Goal: Use online tool/utility: Use online tool/utility

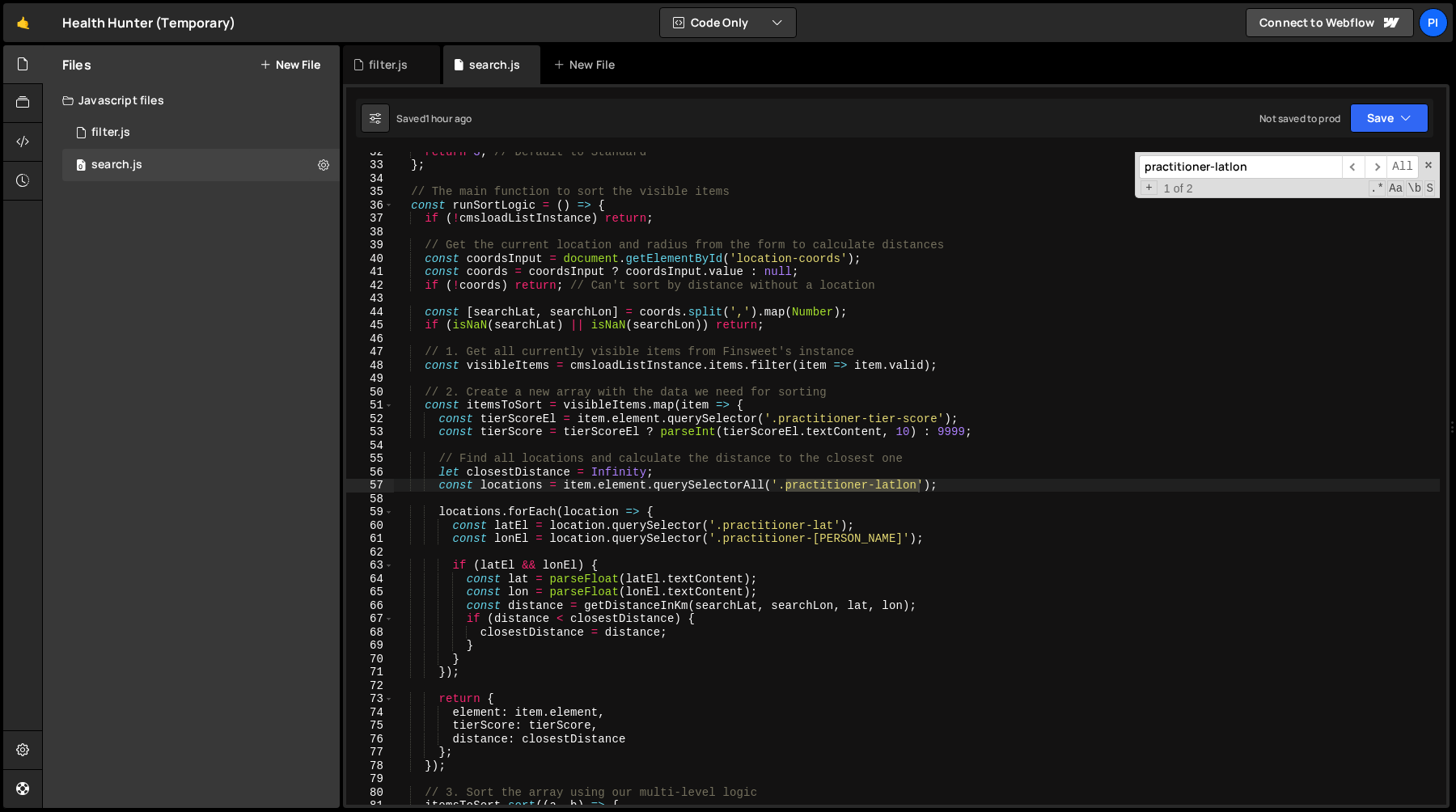
scroll to position [420, 0]
type textarea "const latEl = location.querySelector('.practitioner-lat');"
click at [649, 529] on div "return 3 ; // Default to Standard } ; // The main function to sort the visible …" at bounding box center [917, 485] width 1045 height 679
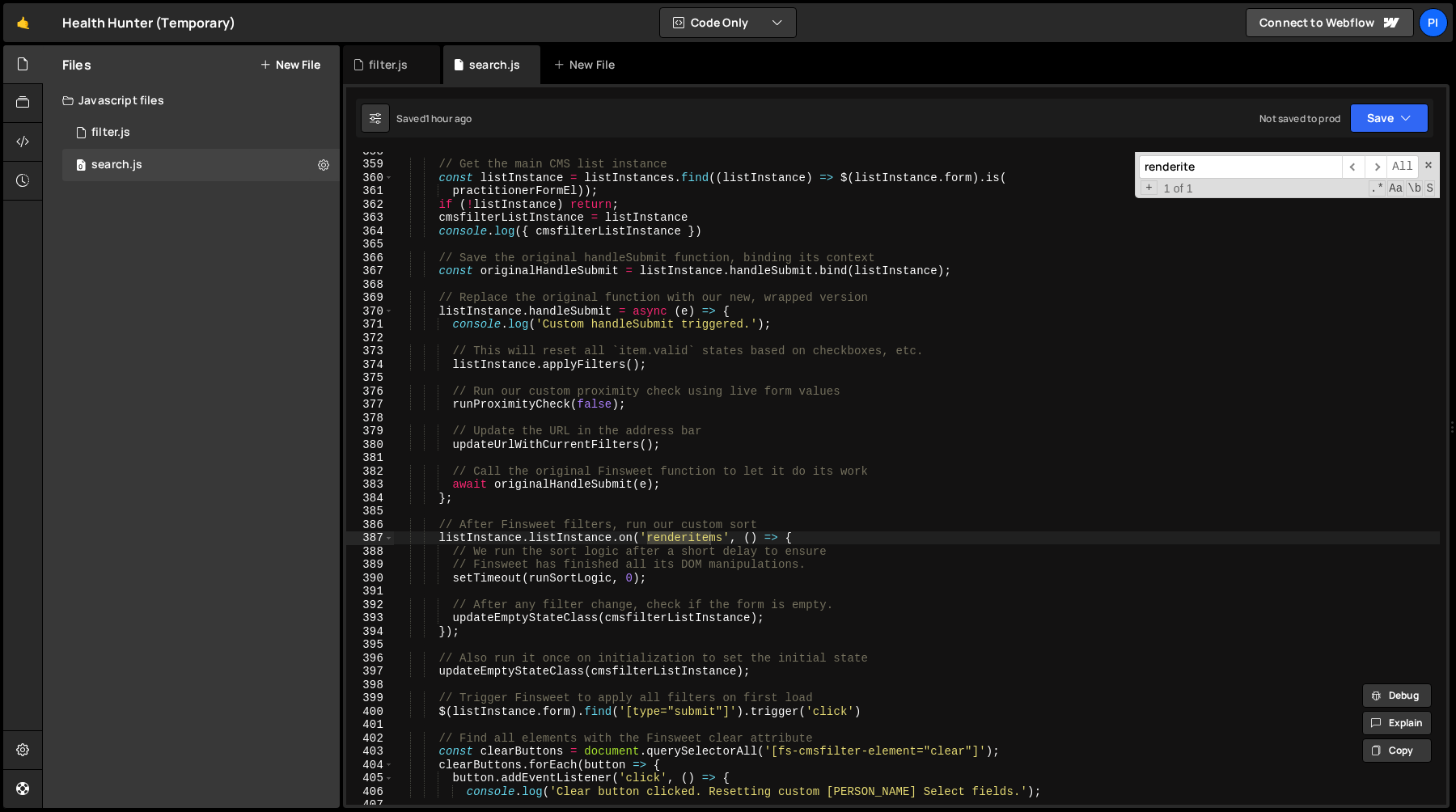
scroll to position [4771, 0]
type input "renderite"
click at [655, 622] on div "// Get the main CMS list instance const listInstance = listInstances . find (( …" at bounding box center [917, 484] width 1045 height 679
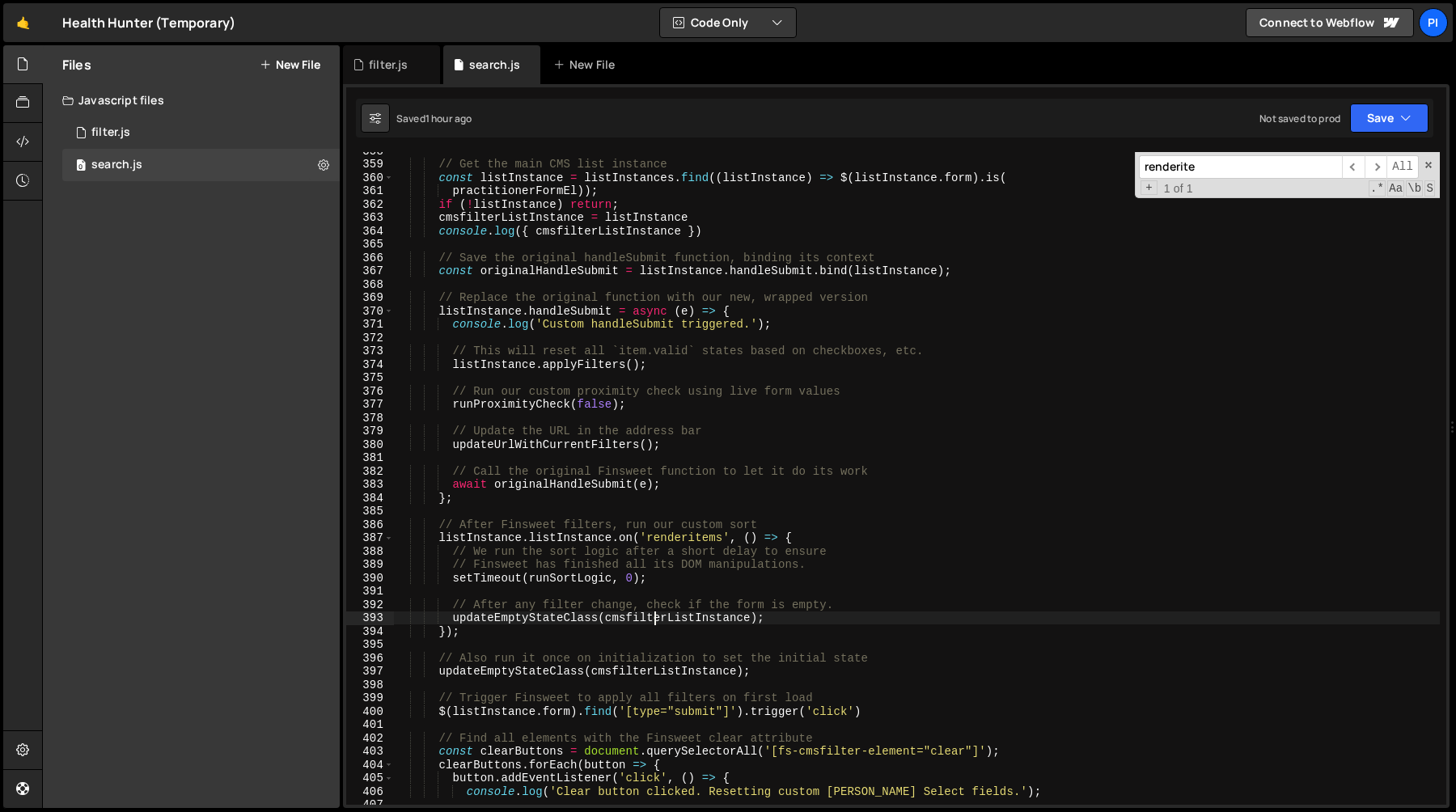
click at [840, 535] on div "// Get the main CMS list instance const listInstance = listInstances . find (( …" at bounding box center [917, 484] width 1045 height 679
type textarea "listInstance.listInstance.on('renderitems', () => {"
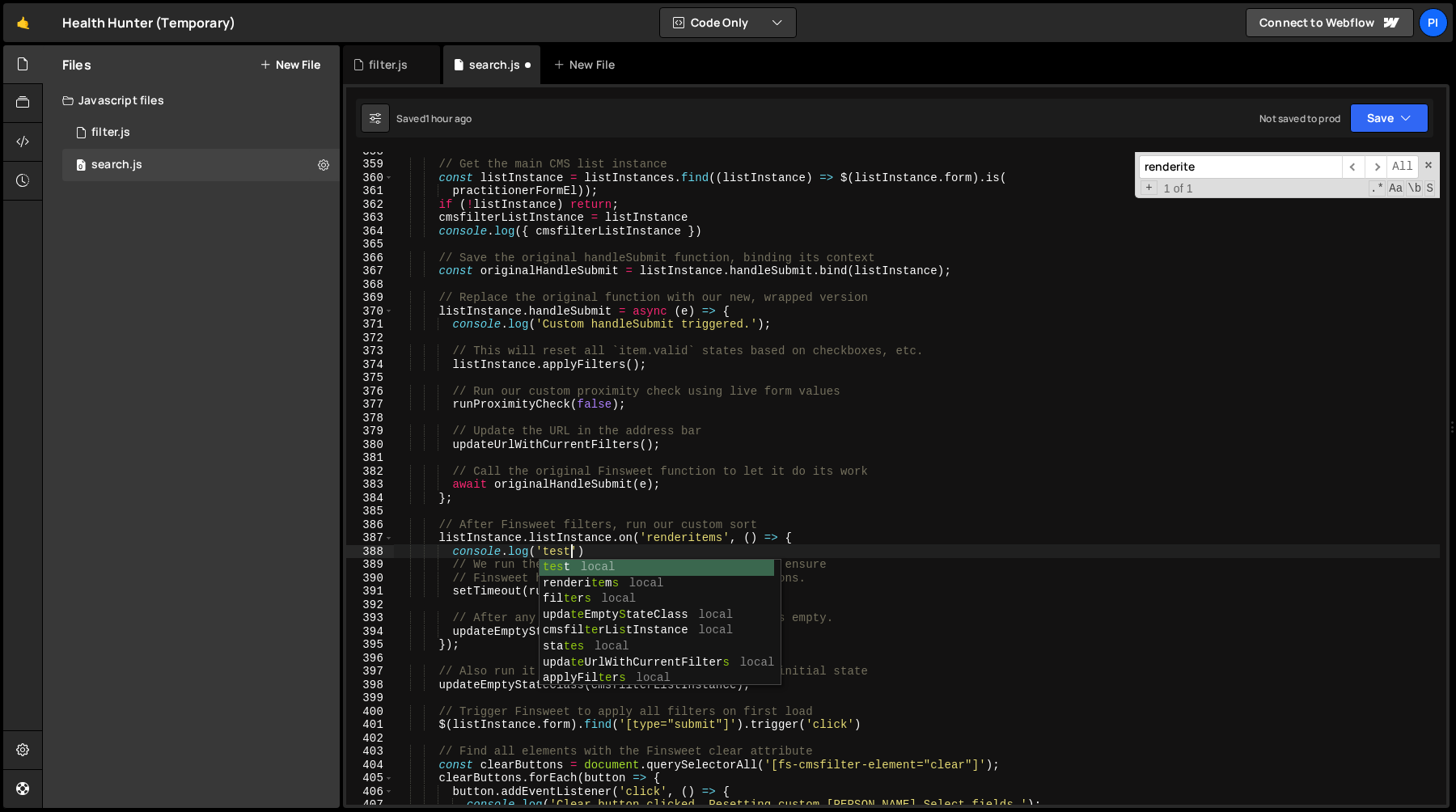
scroll to position [0, 12]
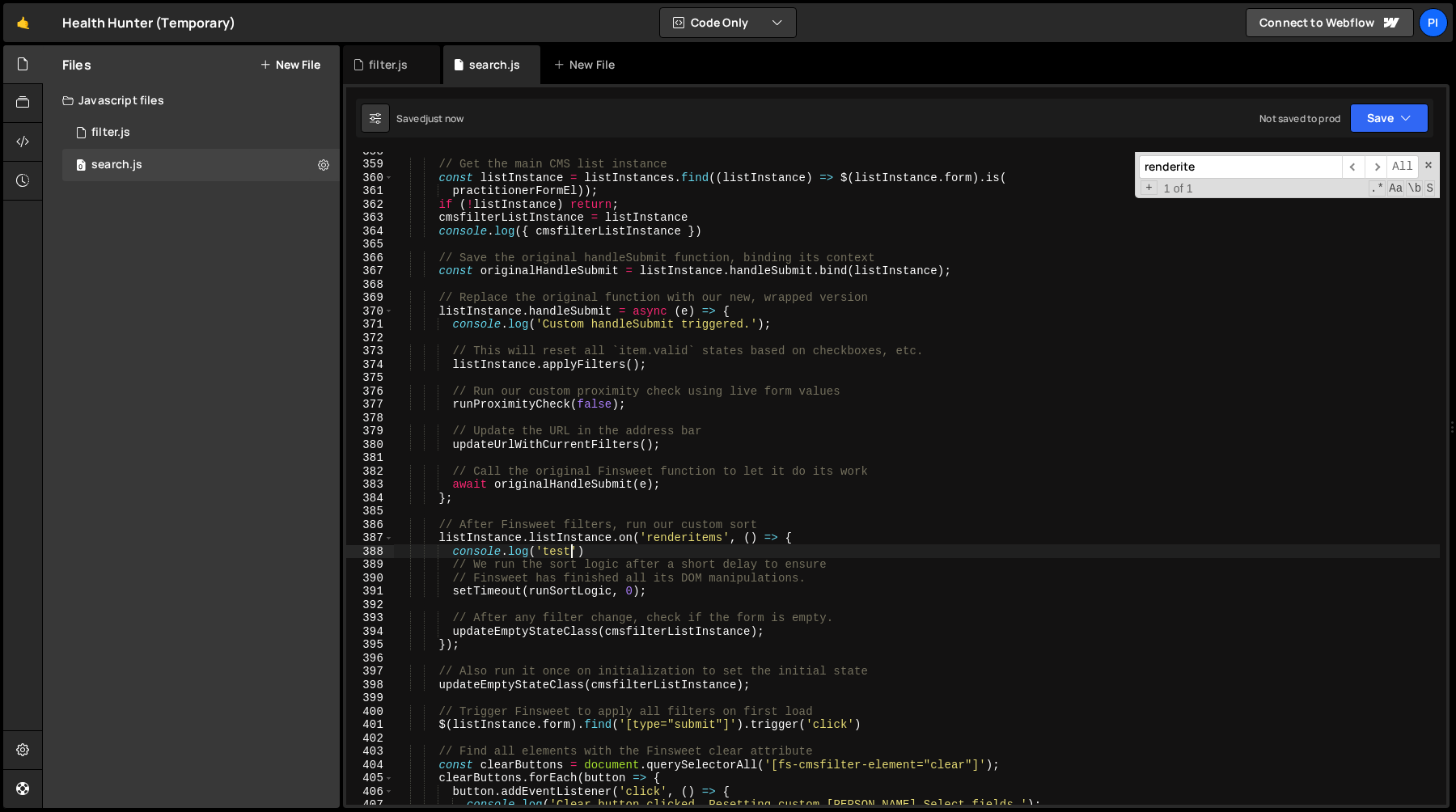
type textarea "console.log('test')"
click at [600, 550] on div "// Get the main CMS list instance const listInstance = listInstances . find (( …" at bounding box center [917, 484] width 1045 height 679
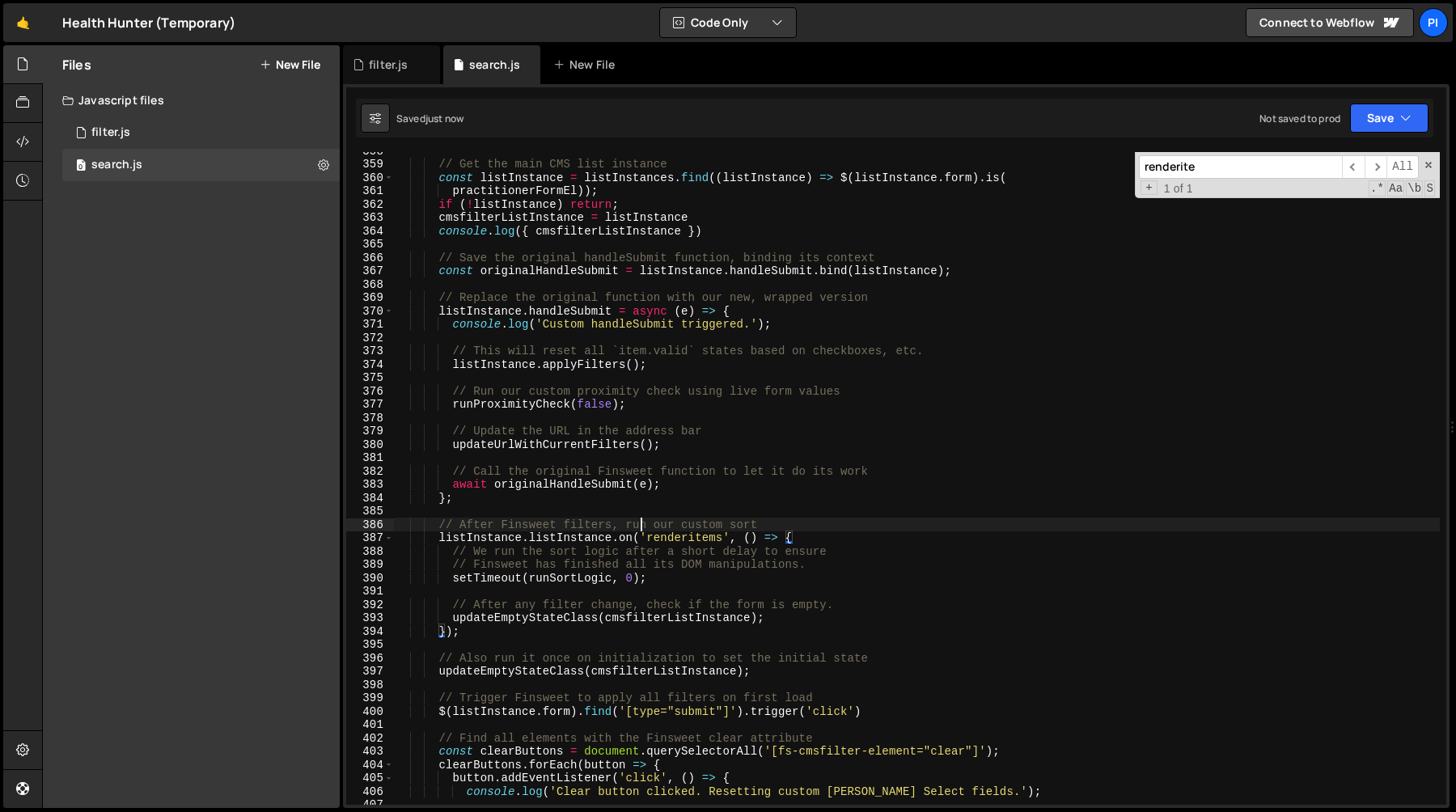
click at [637, 522] on div "// Get the main CMS list instance const listInstance = listInstances . find (( …" at bounding box center [917, 484] width 1045 height 679
click at [435, 519] on div "// Get the main CMS list instance const listInstance = listInstances . find (( …" at bounding box center [917, 484] width 1045 height 679
click at [467, 634] on div "// Get the main CMS list instance const listInstance = listInstances . find (( …" at bounding box center [917, 484] width 1045 height 679
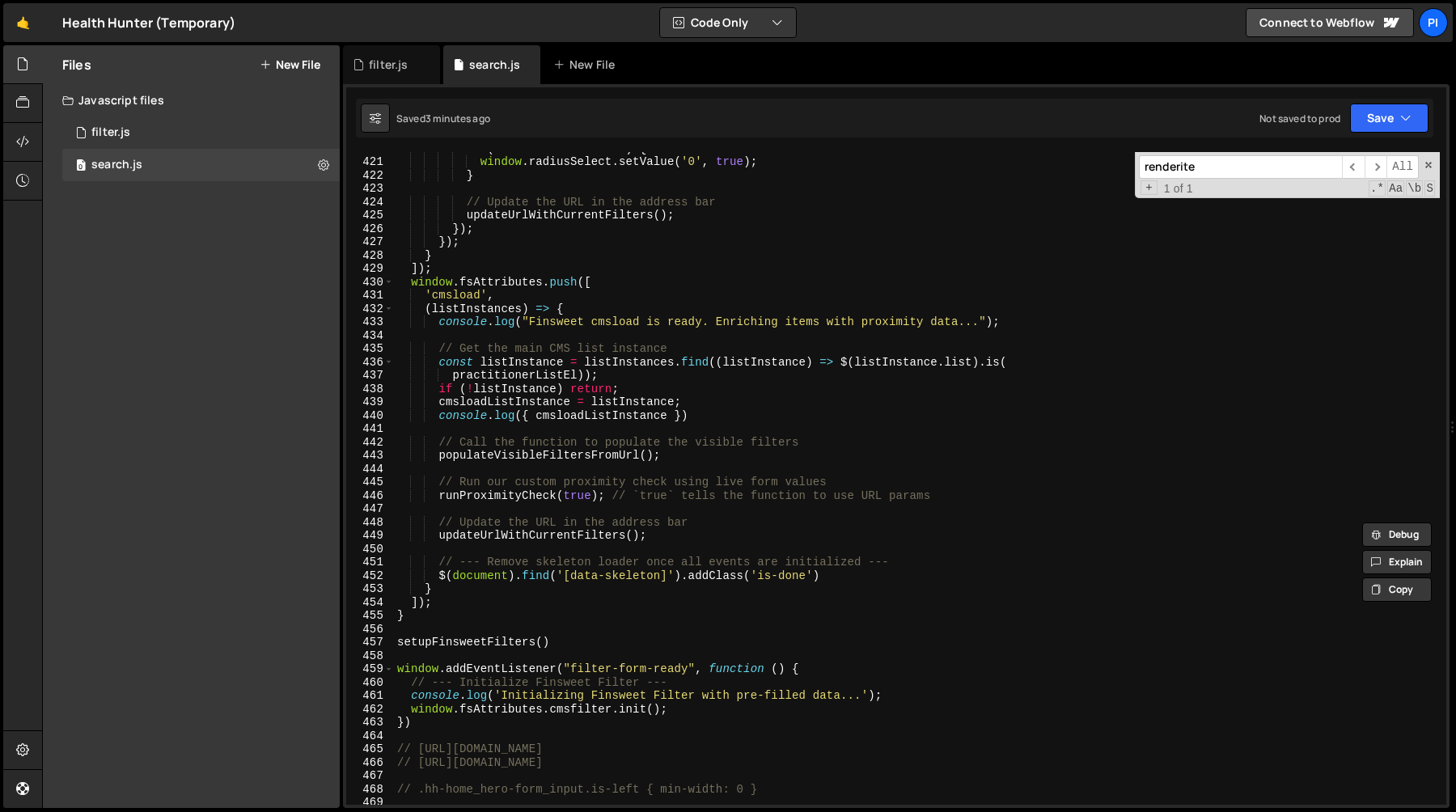
scroll to position [5648, 0]
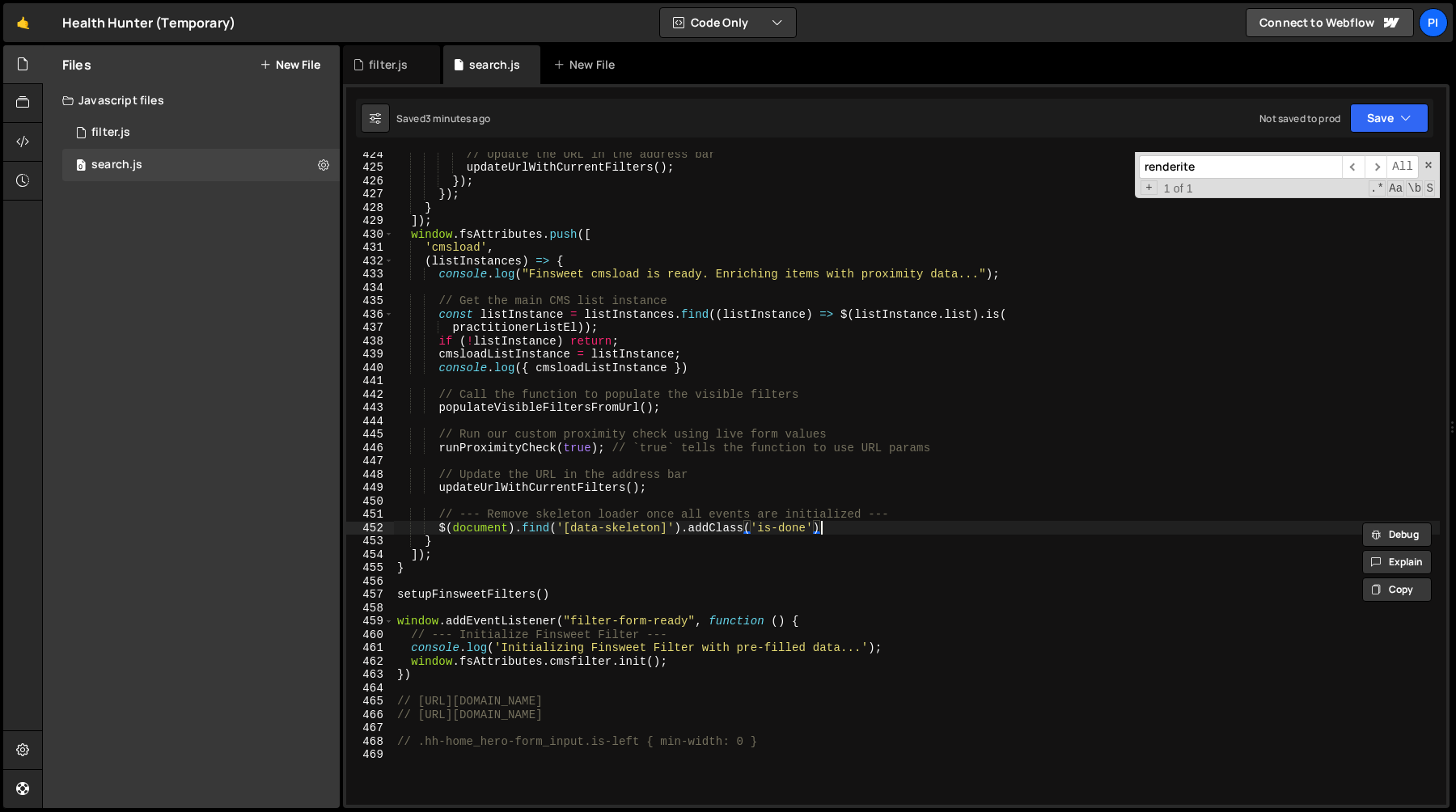
click at [891, 533] on div "// Update the URL in the address bar updateUrlWithCurrentFilters ( ) ; }) ; }) …" at bounding box center [917, 487] width 1045 height 679
type textarea "$(document).find('[data-skeleton]').addClass('is-done')"
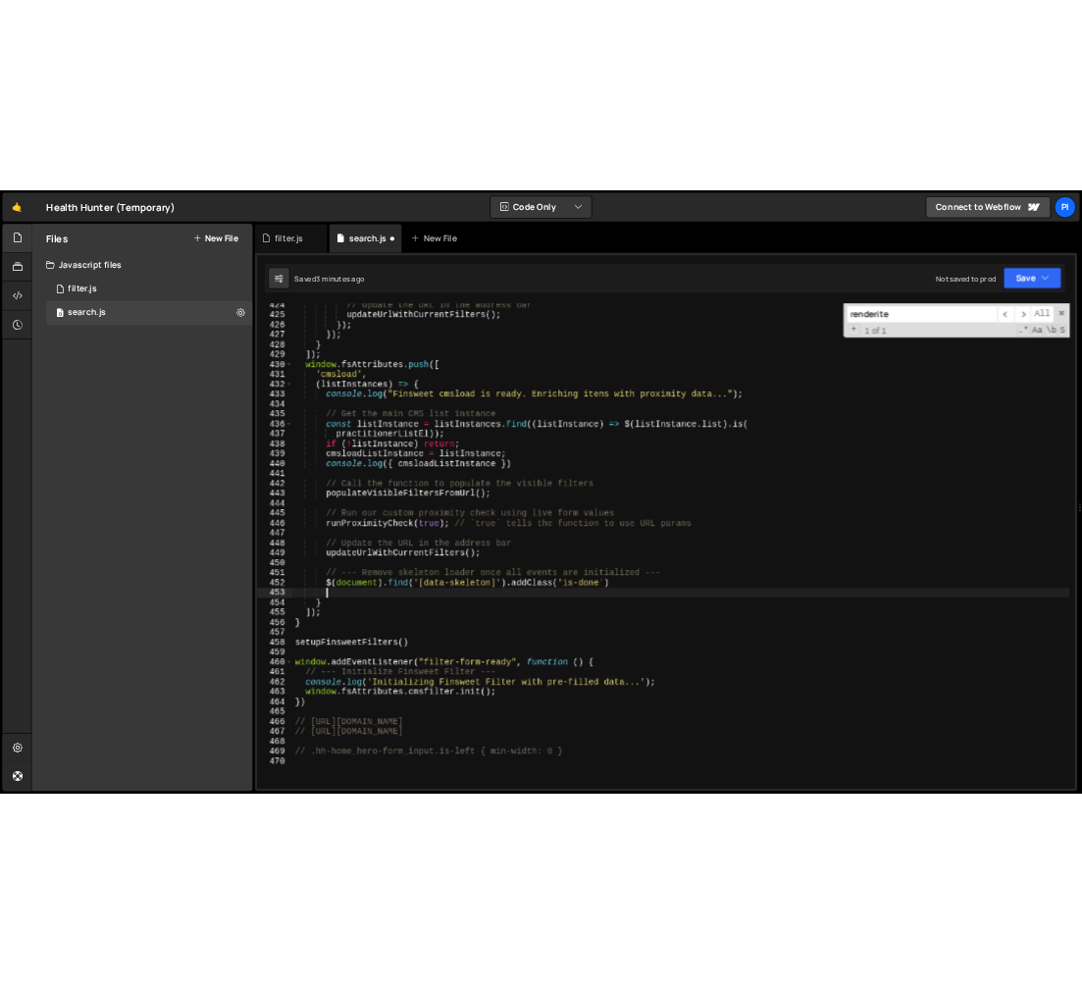
scroll to position [0, 2]
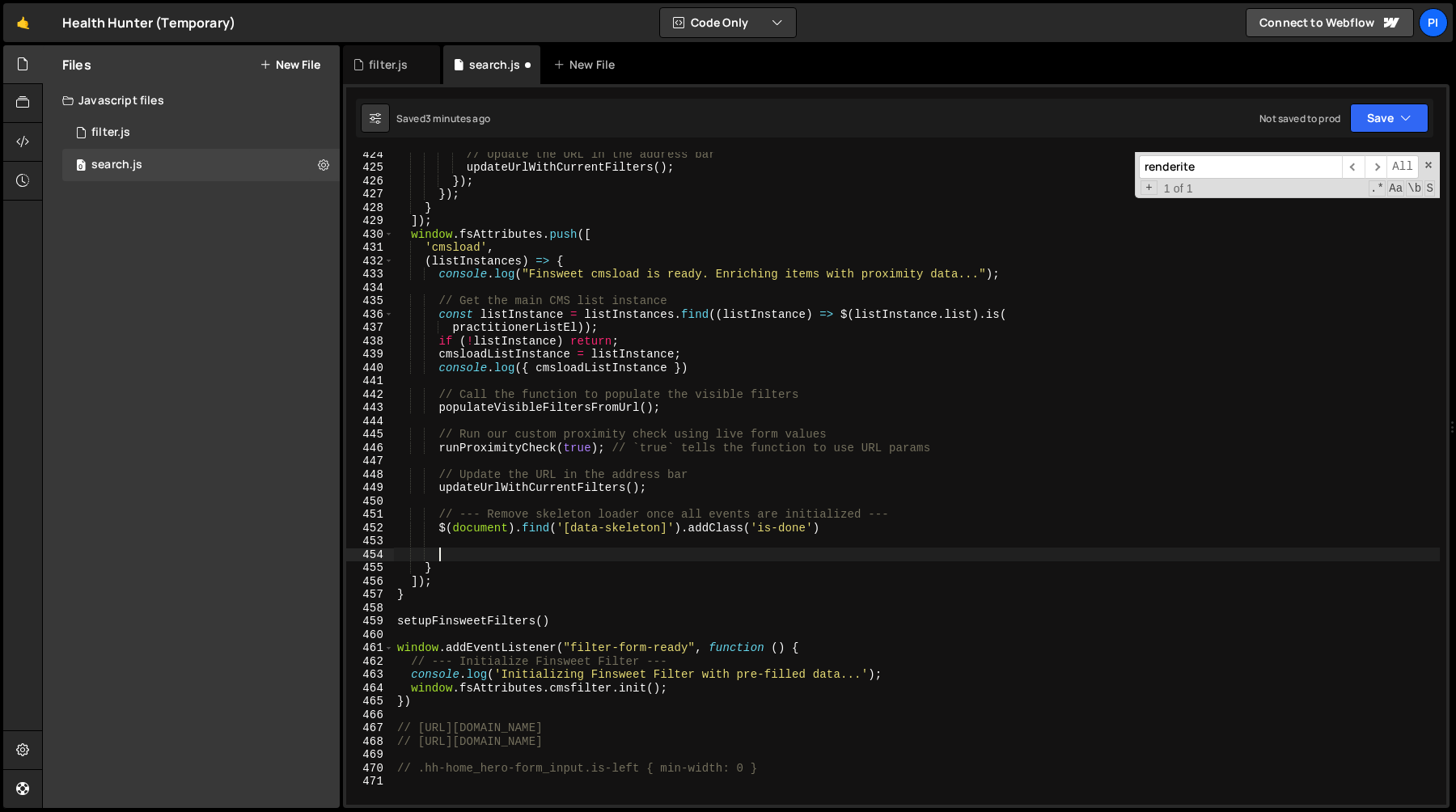
paste textarea "});"
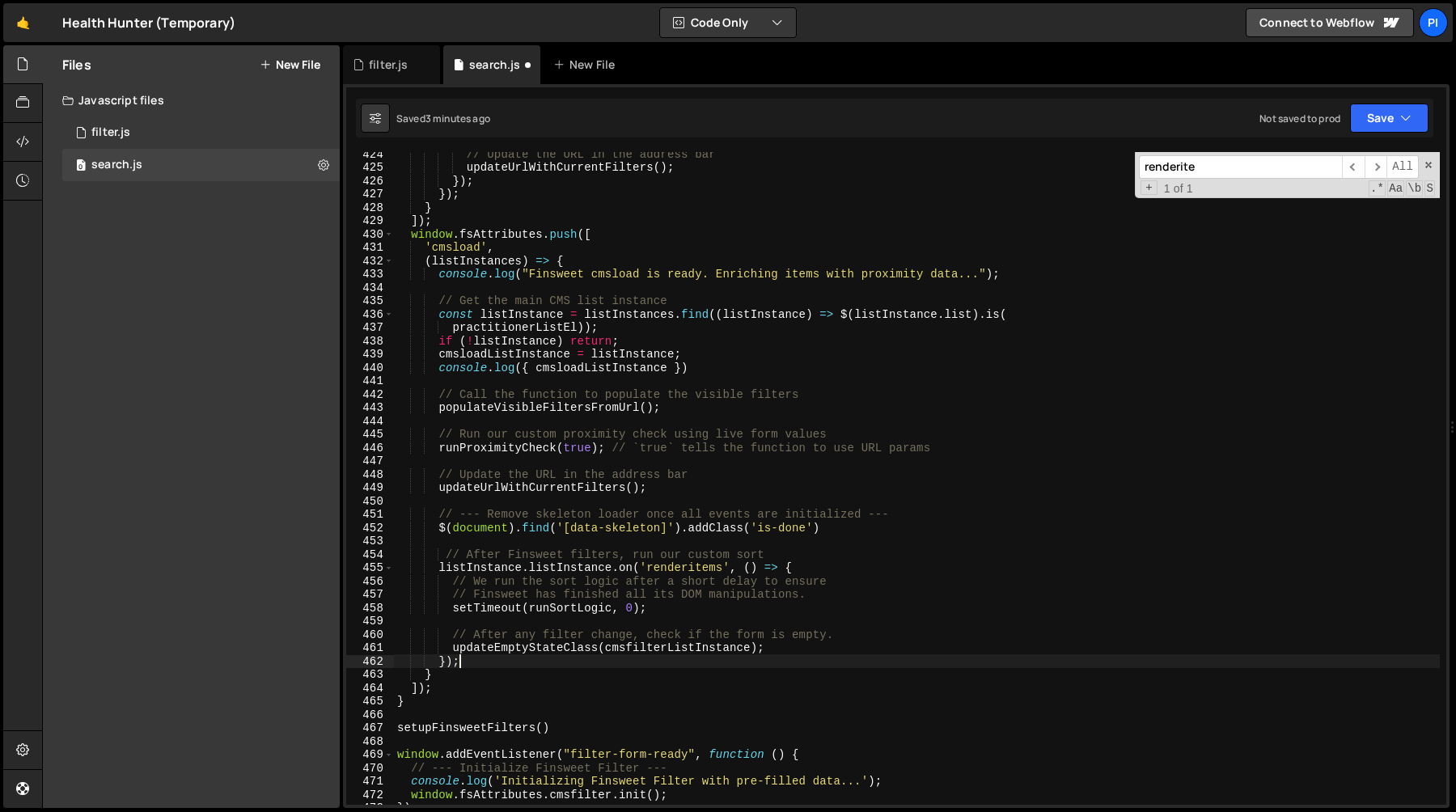
click at [491, 260] on div "// Update the URL in the address bar updateUrlWithCurrentFilters ( ) ; }) ; }) …" at bounding box center [917, 487] width 1045 height 679
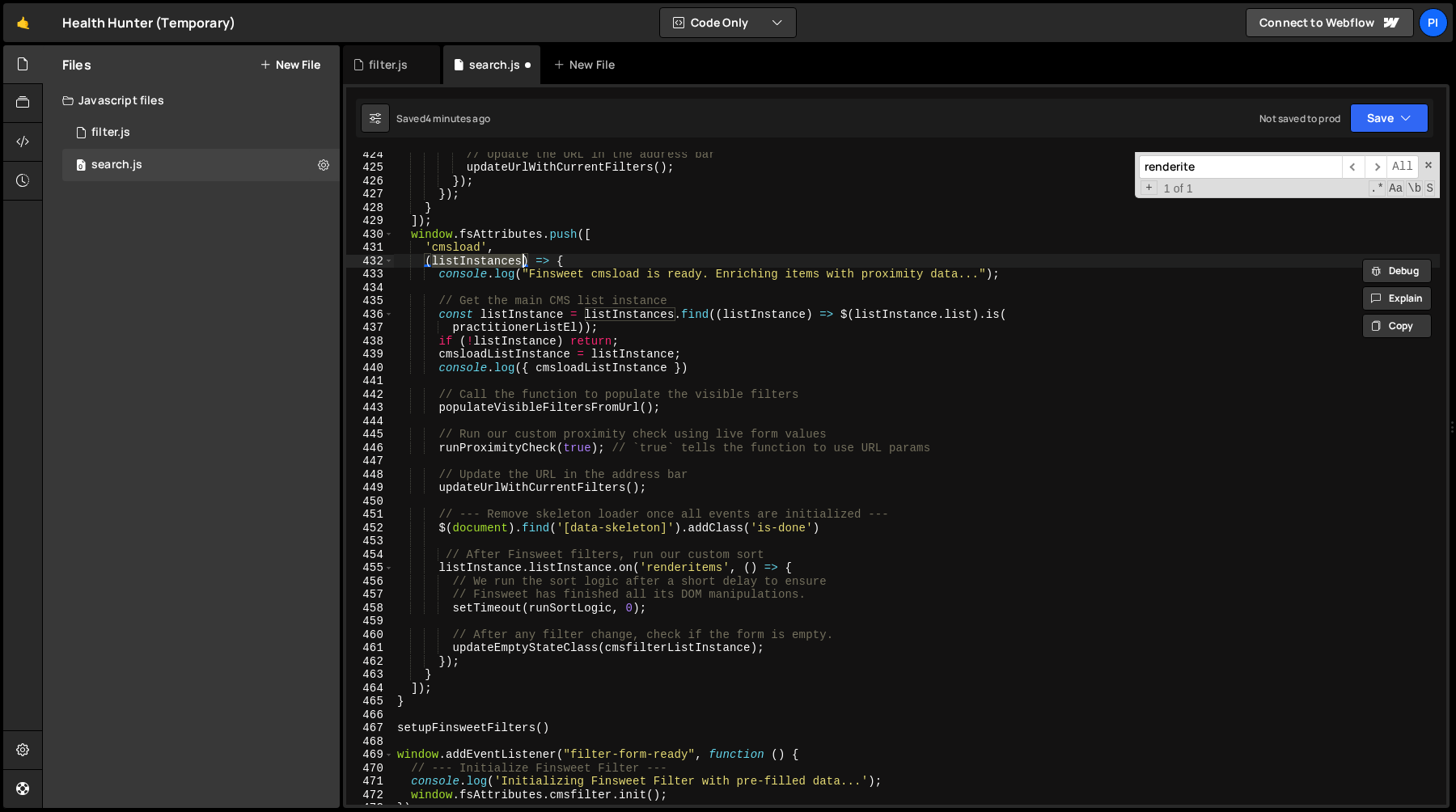
click at [507, 317] on div "// Update the URL in the address bar updateUrlWithCurrentFilters ( ) ; }) ; }) …" at bounding box center [917, 487] width 1045 height 679
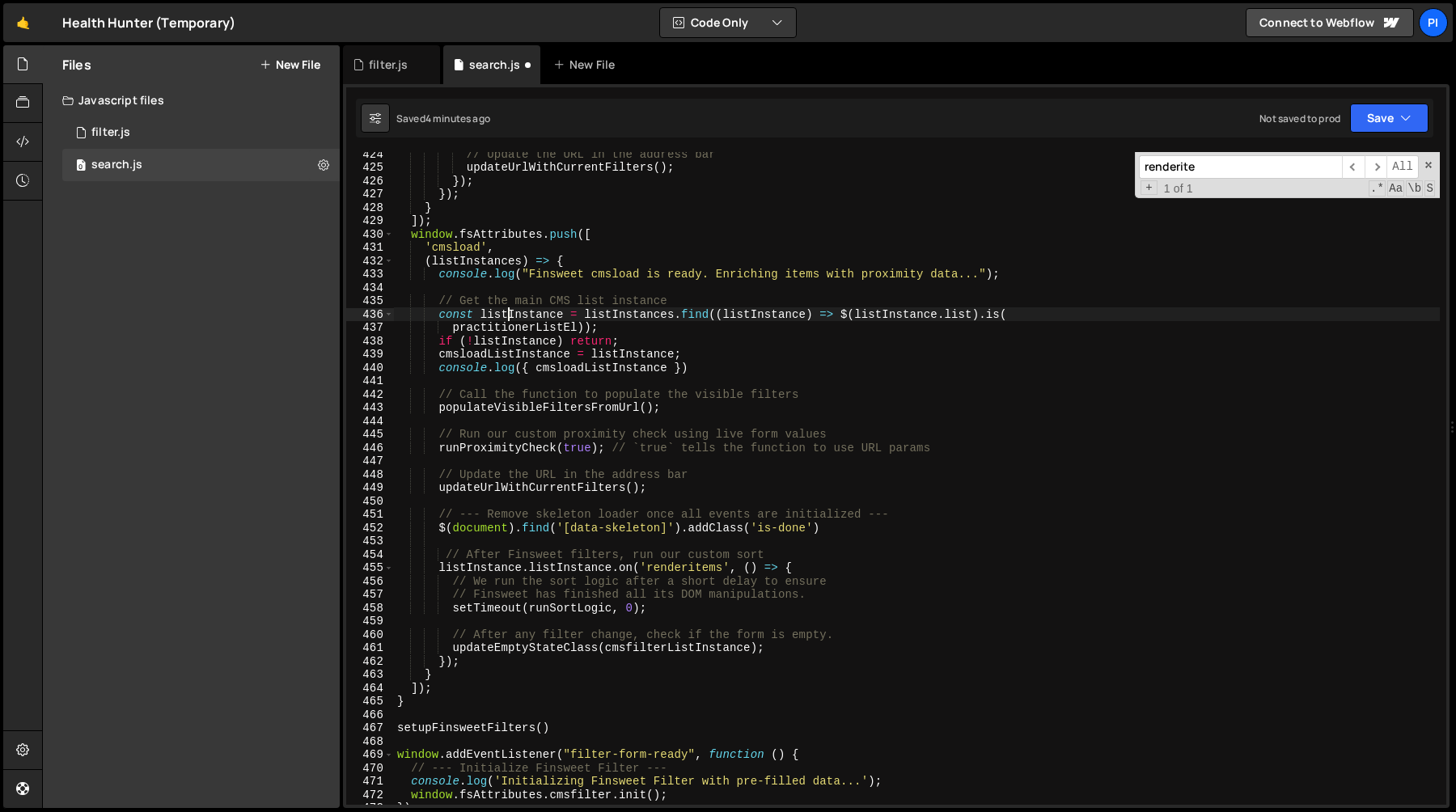
click at [507, 317] on div "// Update the URL in the address bar updateUrlWithCurrentFilters ( ) ; }) ; }) …" at bounding box center [917, 487] width 1045 height 679
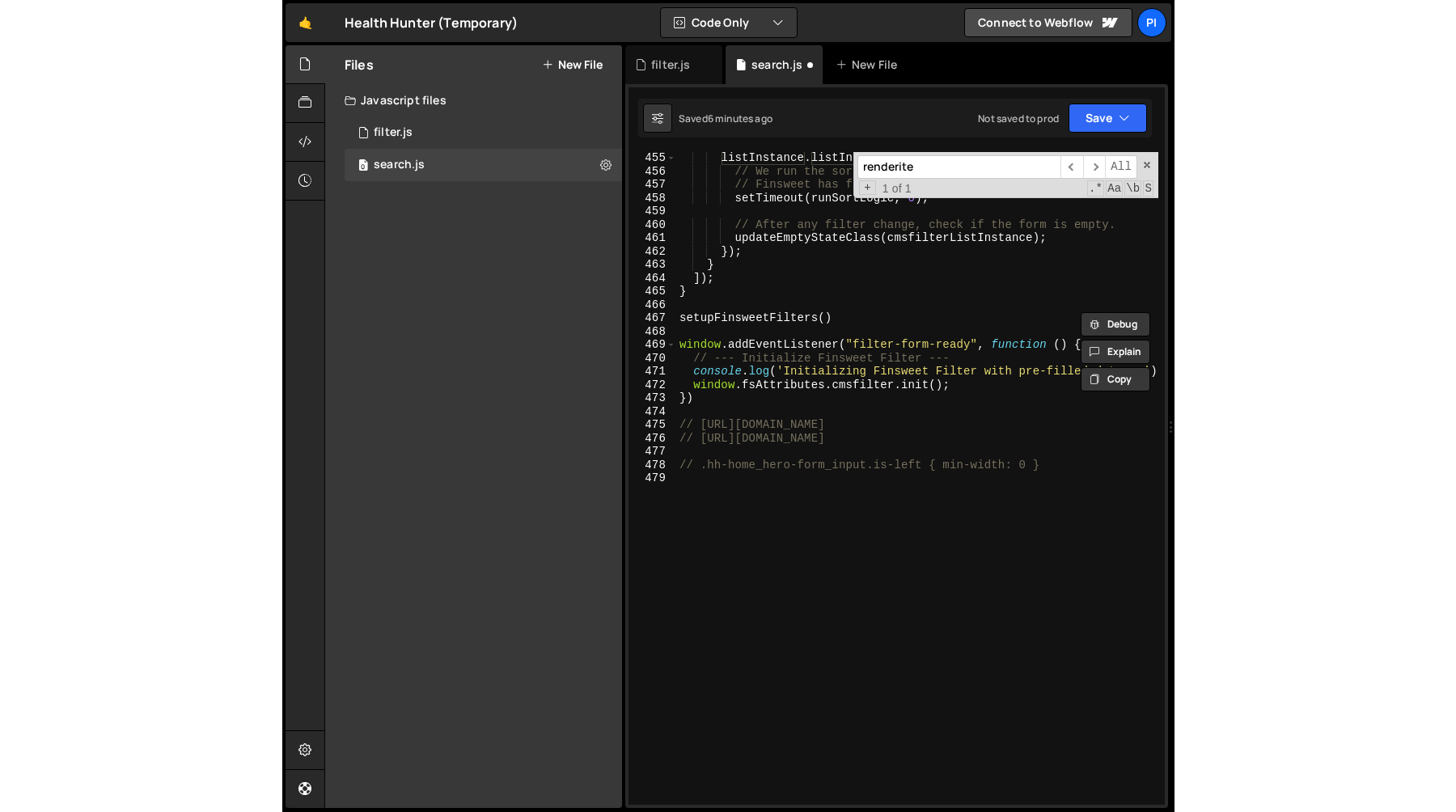
scroll to position [6058, 0]
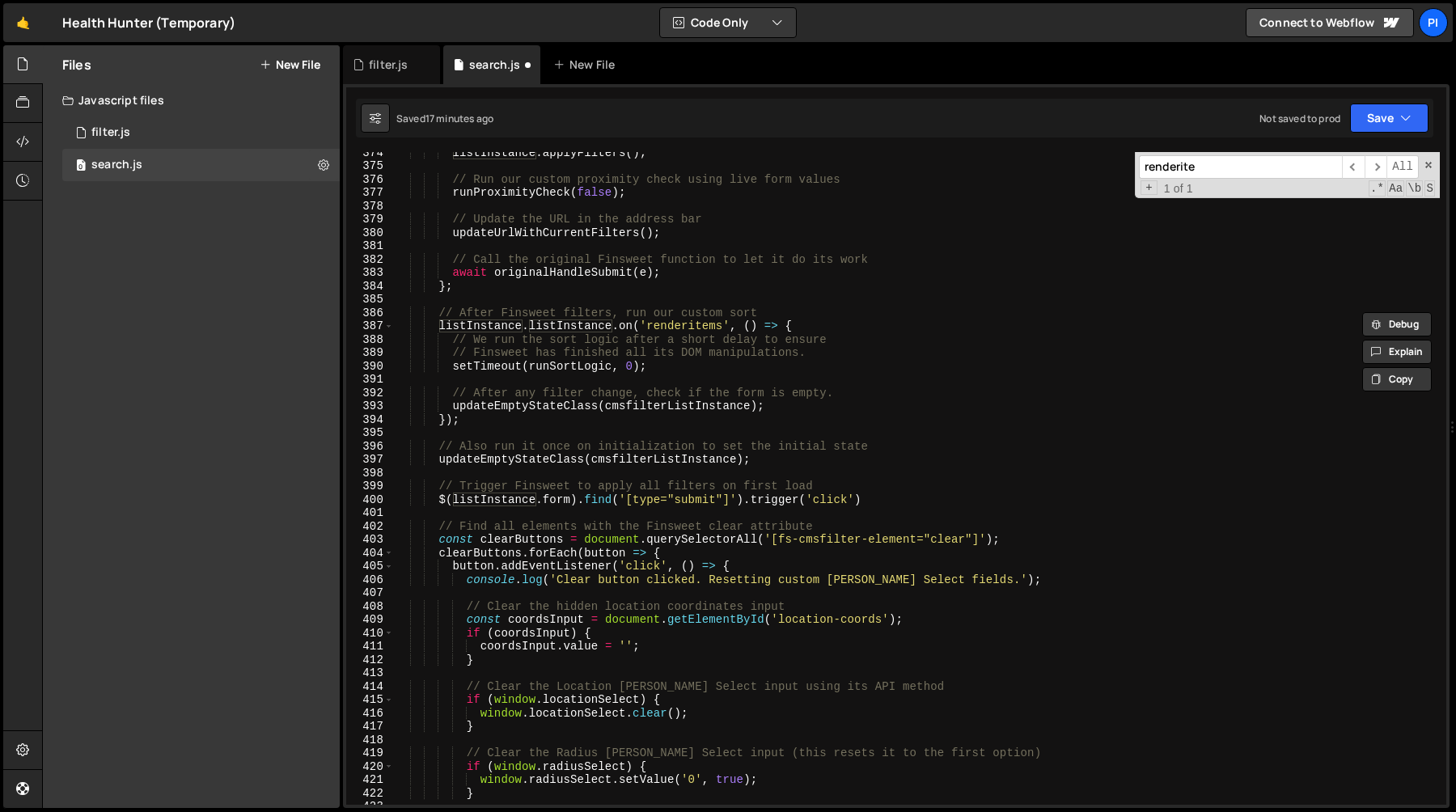
click at [709, 443] on div "listInstance . applyFilters ( ) ; // Run our custom proximity check using live …" at bounding box center [917, 486] width 1045 height 679
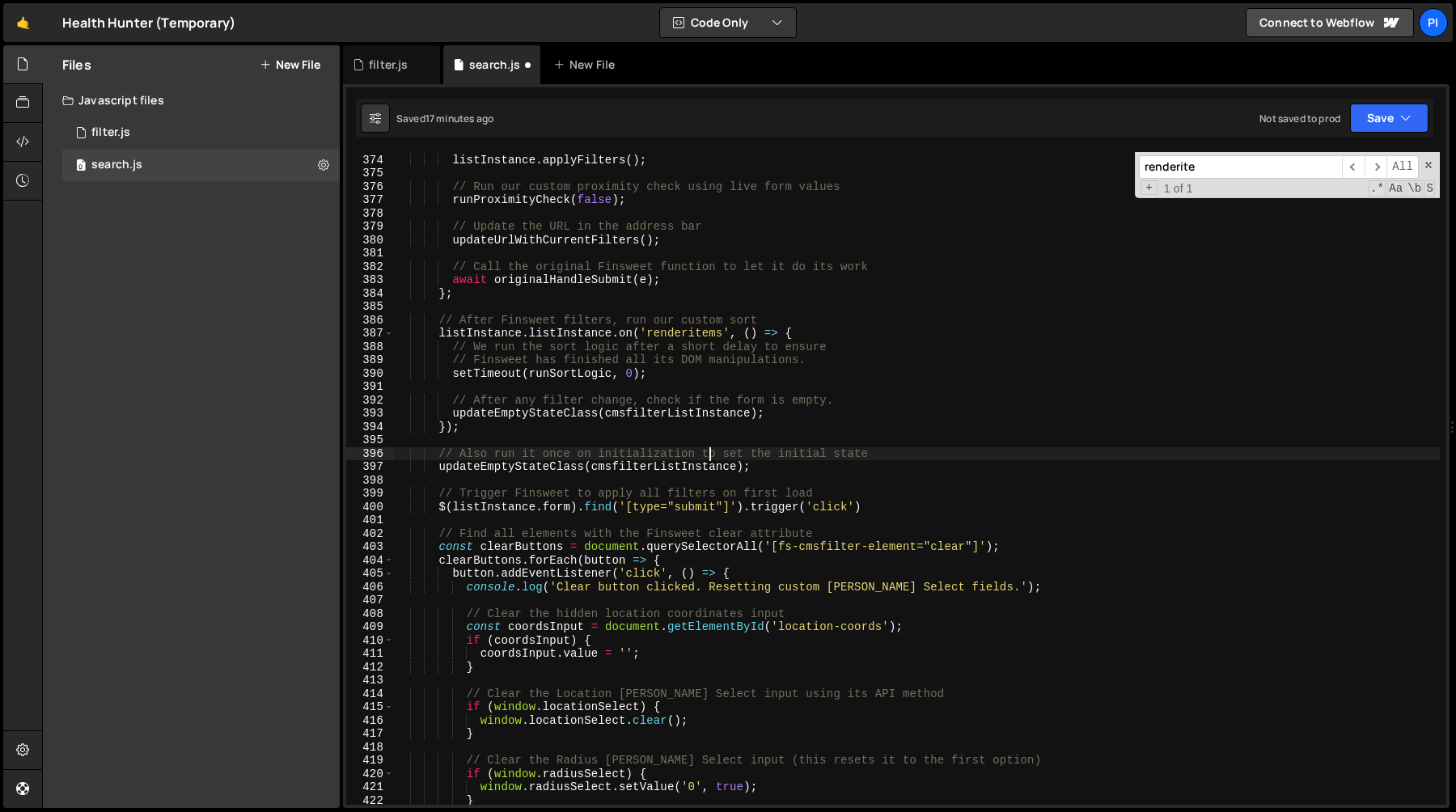
scroll to position [4574, 0]
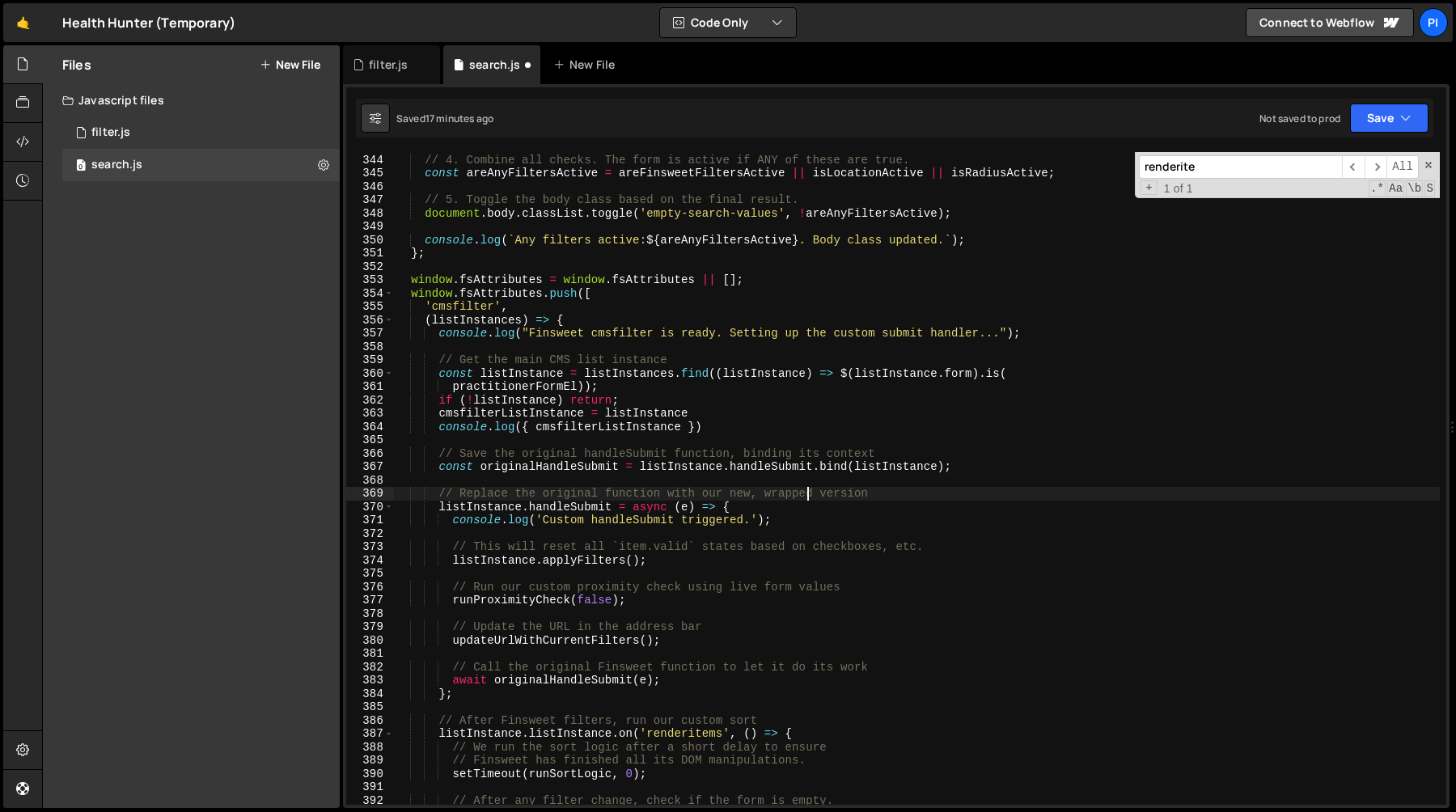
click at [808, 493] on div "// 4. Combine all checks. The form is active if ANY of these are true. const ar…" at bounding box center [917, 480] width 1045 height 679
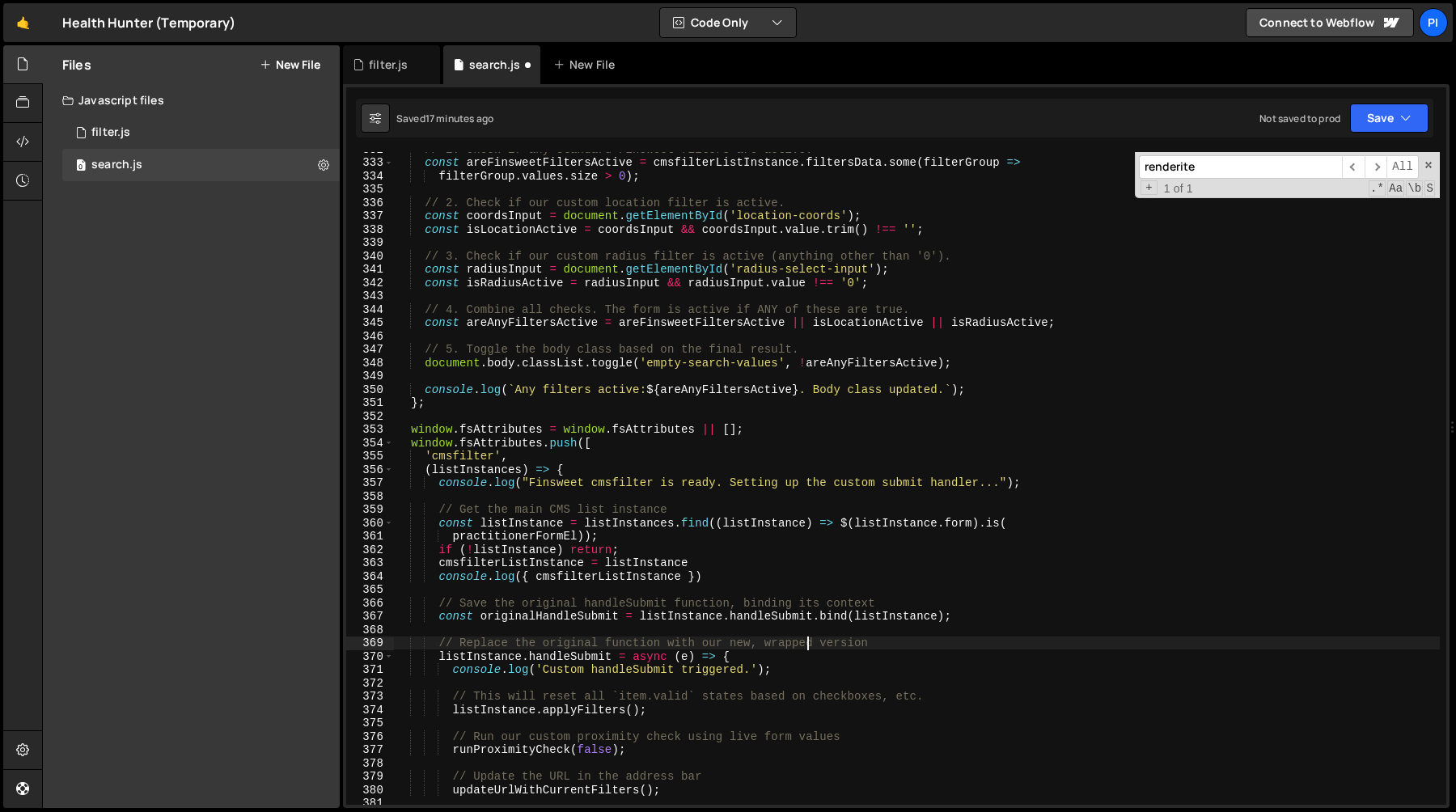
scroll to position [4341, 0]
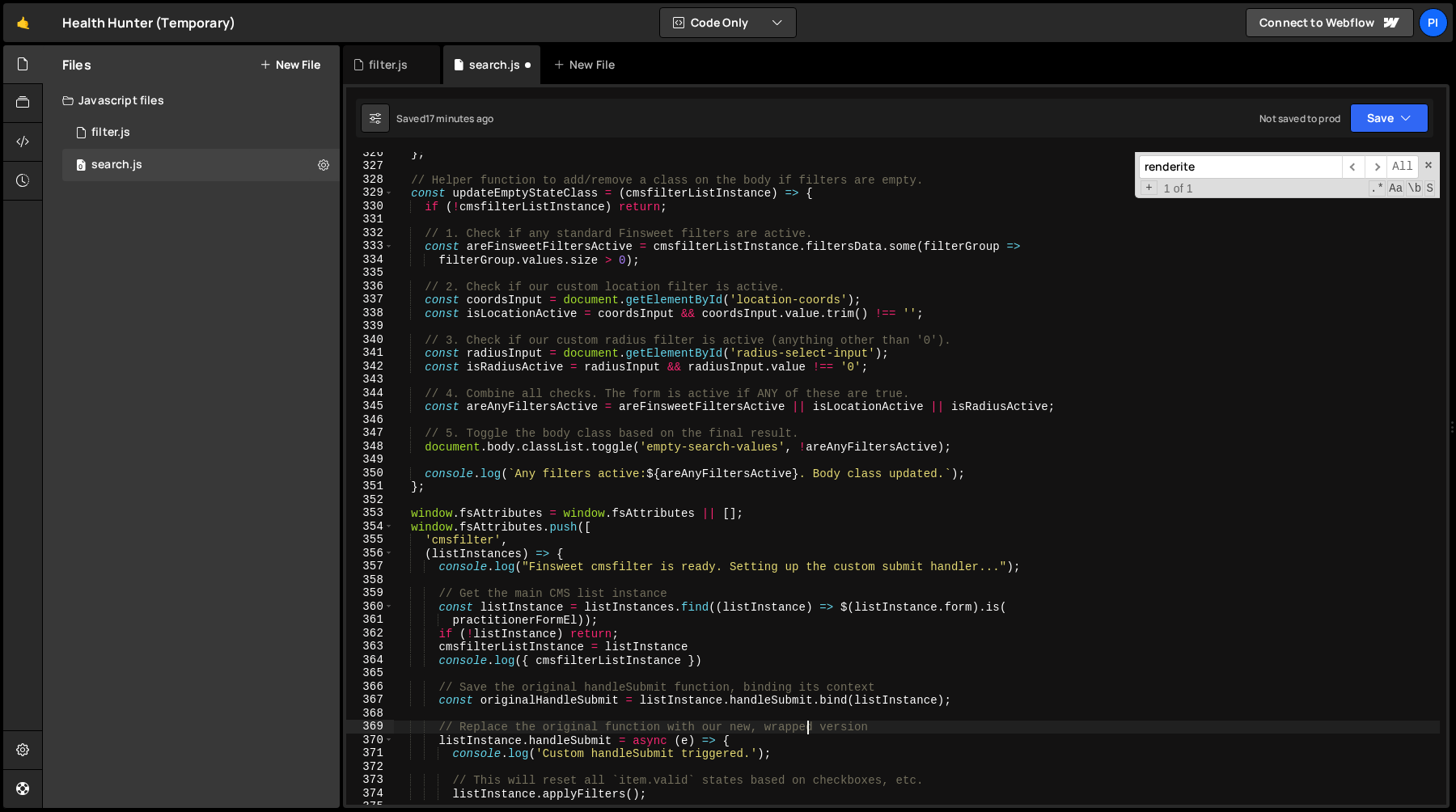
click at [871, 351] on div "} ; // Helper function to add/remove a class on the body if filters are empty. …" at bounding box center [917, 486] width 1045 height 679
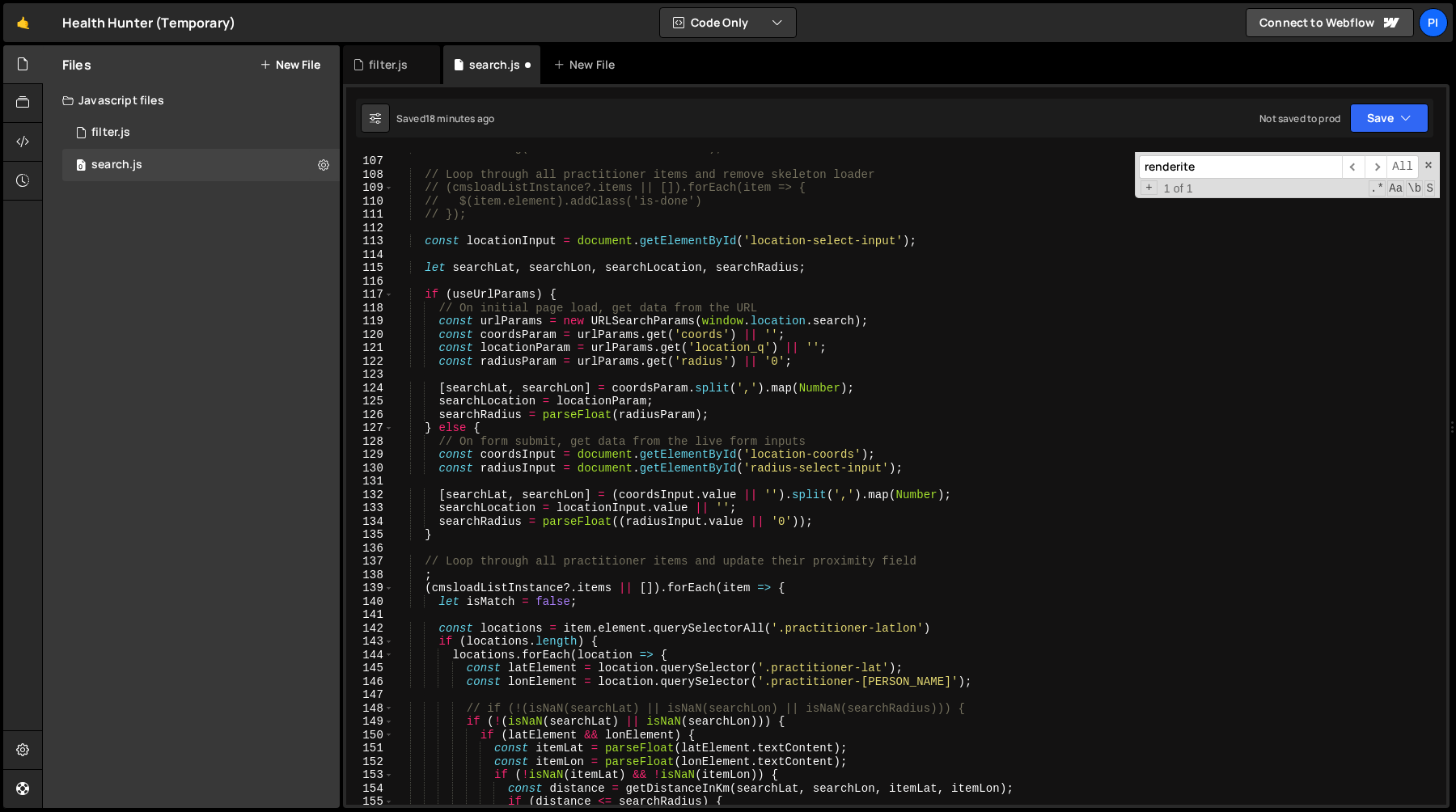
scroll to position [1412, 0]
click at [514, 335] on div "// console.log(cmsloadListInstance?.items); // Loop through all practitioner it…" at bounding box center [917, 481] width 1045 height 679
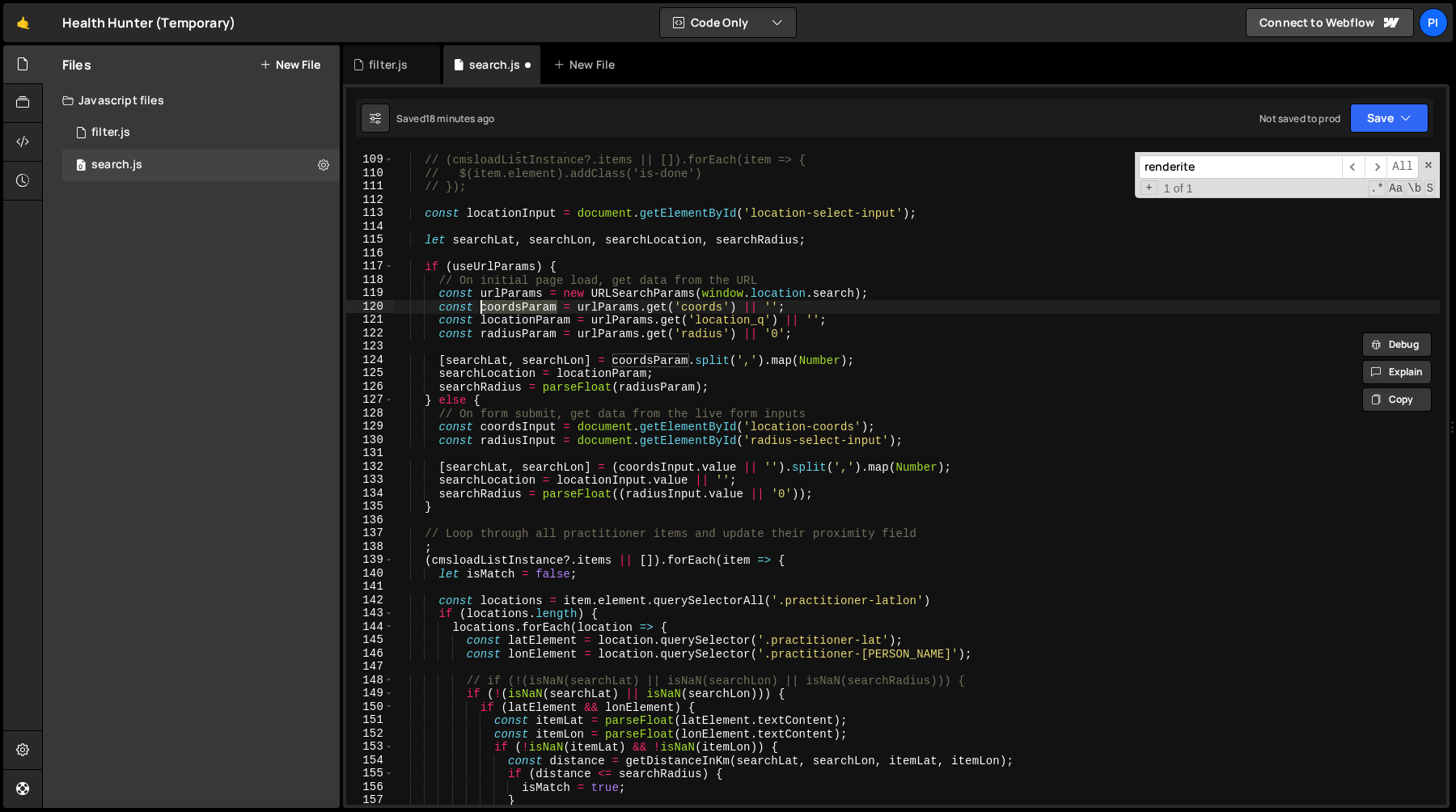
scroll to position [1446, 0]
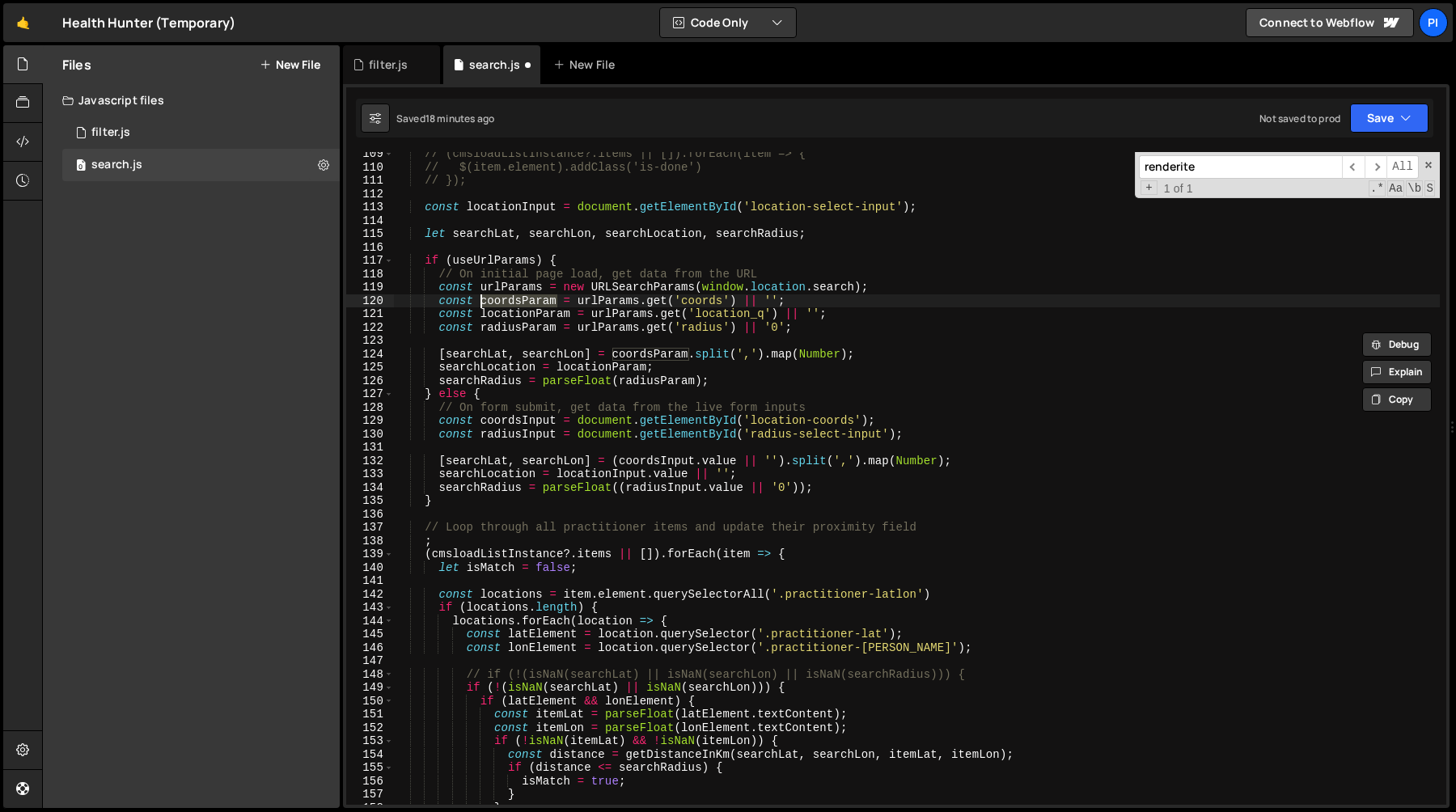
click at [1240, 166] on input "renderite" at bounding box center [1240, 167] width 203 height 23
type textarea "if (useUrlParams) {"
click at [580, 260] on div "// (cmsloadListInstance?.items || []).forEach(item => { // $(item.element).addC…" at bounding box center [917, 487] width 1045 height 679
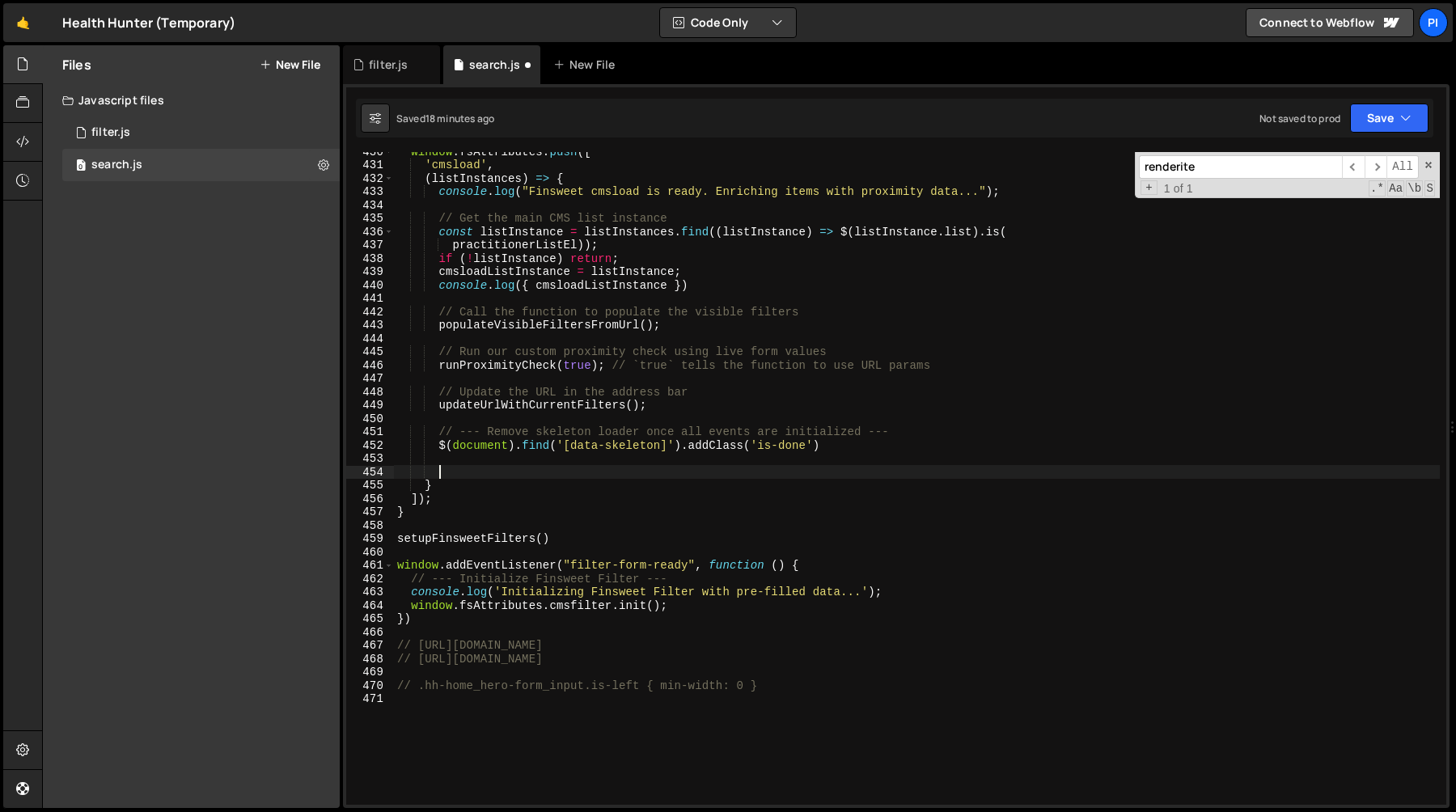
scroll to position [5731, 0]
type textarea "updateEmptyStateClass(cmsfilterListInstance); });"
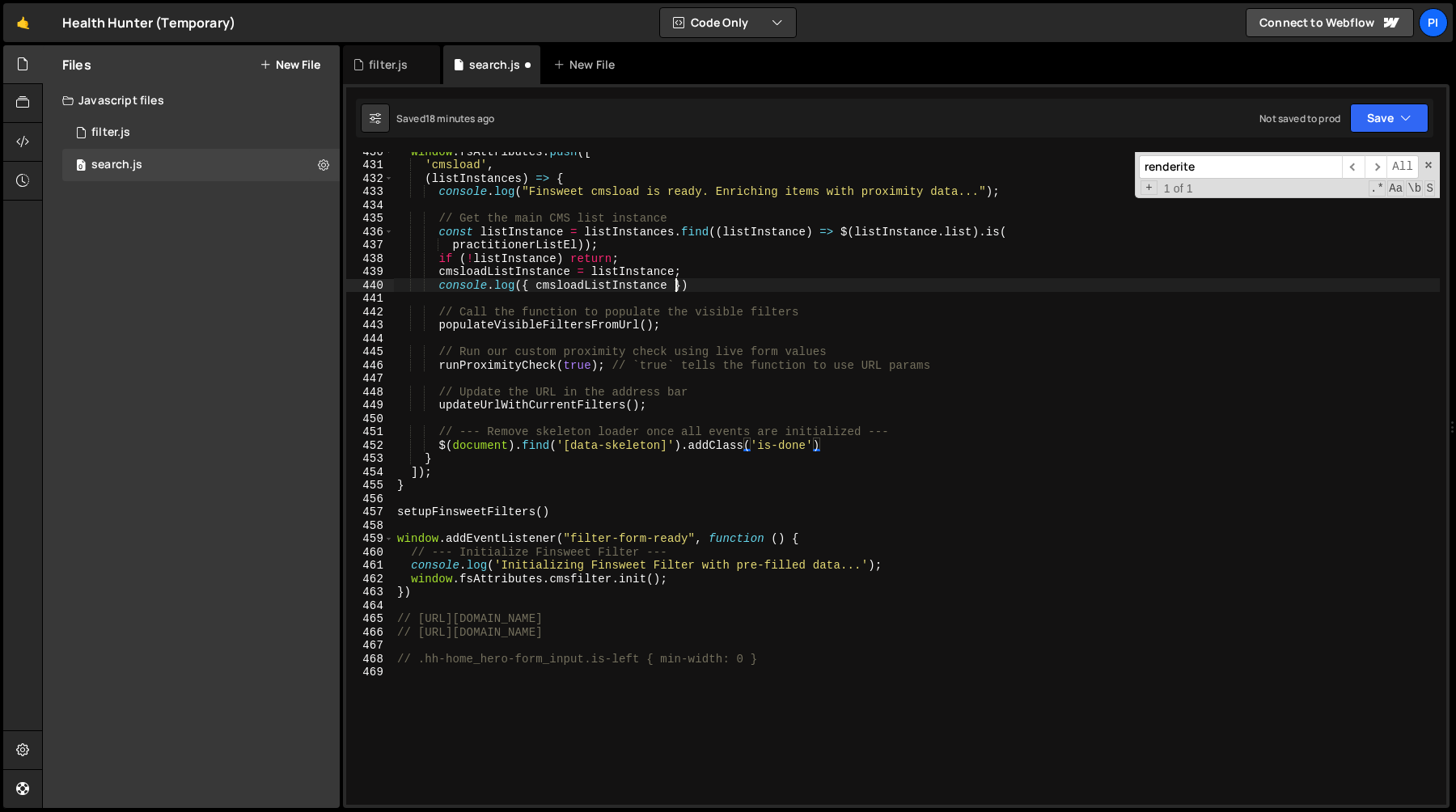
click at [674, 280] on div "window . fsAttributes . push ([ 'cmsload' , ( listInstances ) => { console . lo…" at bounding box center [917, 485] width 1045 height 679
type textarea "console.log({ cmsloadListInstance })"
click at [386, 55] on div "filter.js" at bounding box center [392, 64] width 97 height 39
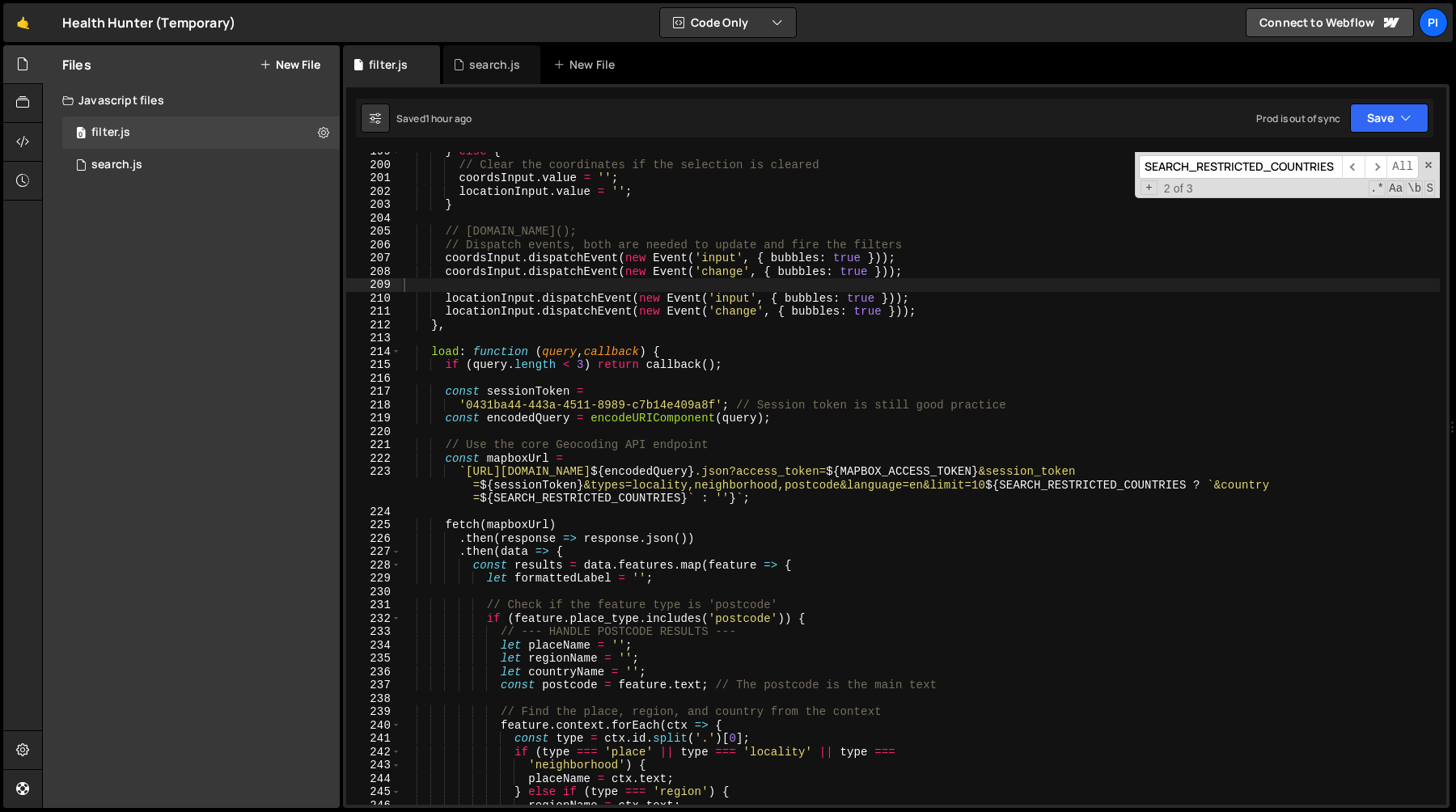
click at [514, 289] on div "} else { // Clear the coordinates if the selection is cleared coordsInput . val…" at bounding box center [920, 485] width 1039 height 679
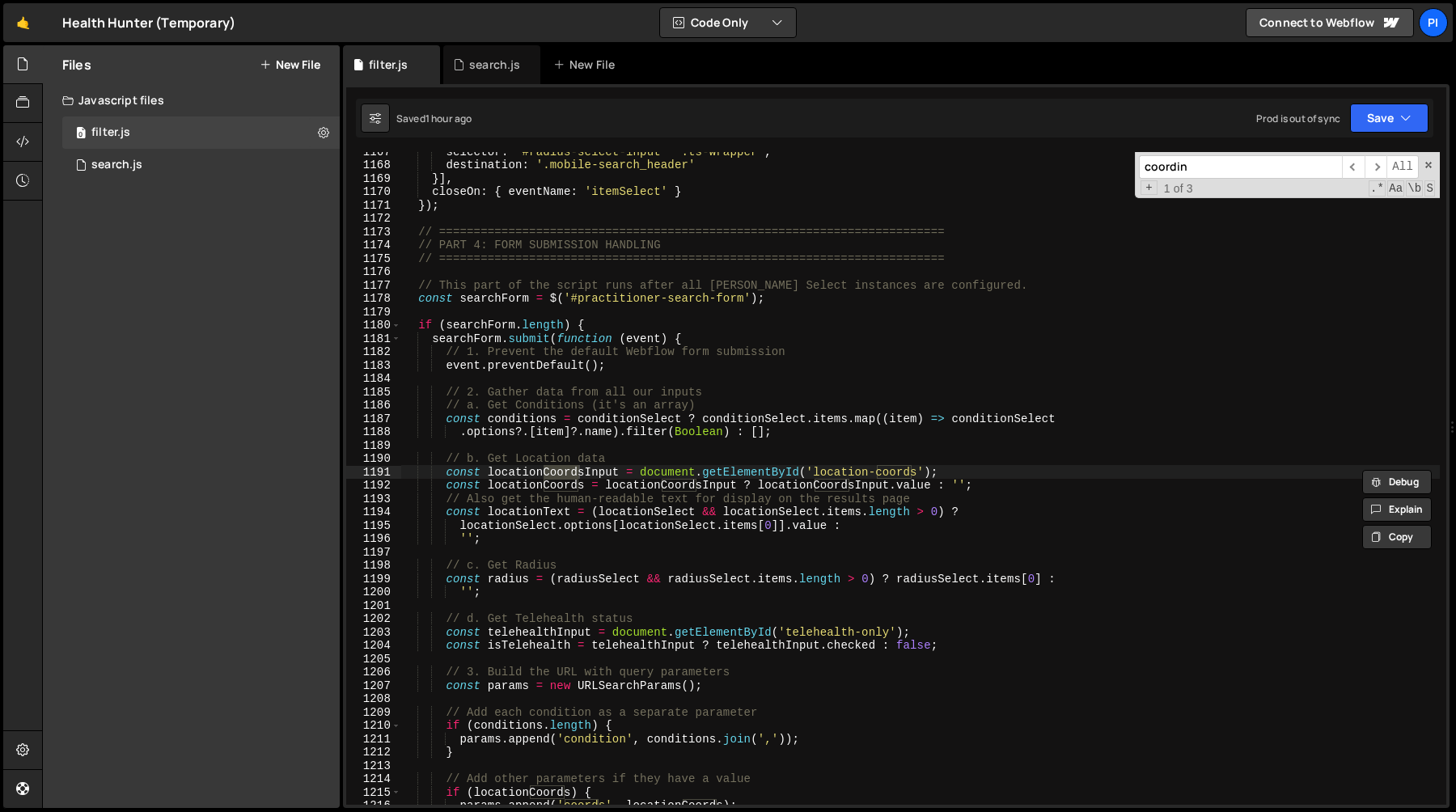
scroll to position [2249, 0]
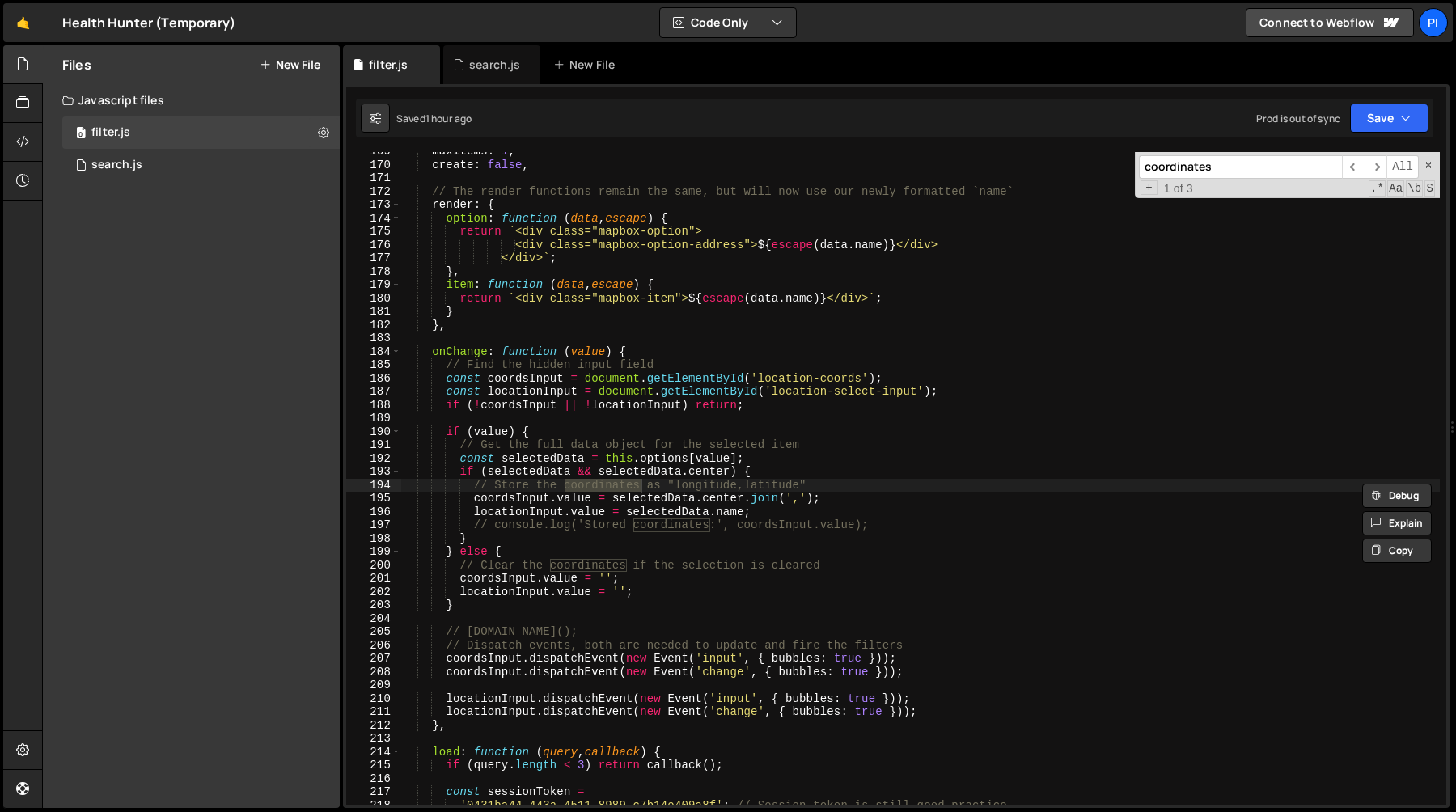
type input "coordinates"
click at [716, 500] on div "maxItems : 1 , create : false , // The render functions remain the same, but wi…" at bounding box center [920, 485] width 1038 height 679
click at [519, 503] on div "maxItems : 1 , create : false , // The render functions remain the same, but wi…" at bounding box center [920, 485] width 1038 height 679
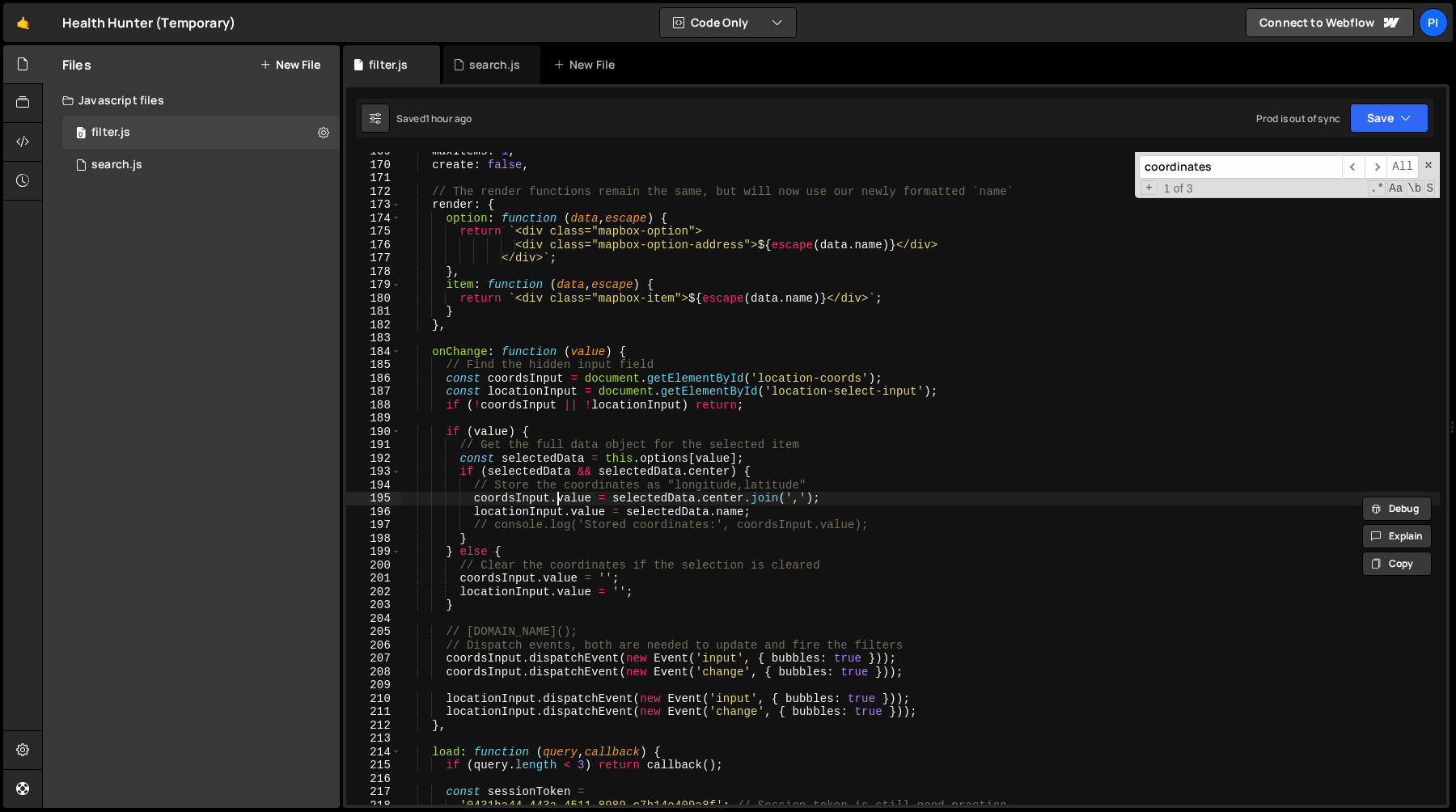
click at [559, 503] on div "maxItems : 1 , create : false , // The render functions remain the same, but wi…" at bounding box center [920, 485] width 1038 height 679
click at [519, 505] on div "maxItems : 1 , create : false , // The render functions remain the same, but wi…" at bounding box center [920, 485] width 1038 height 679
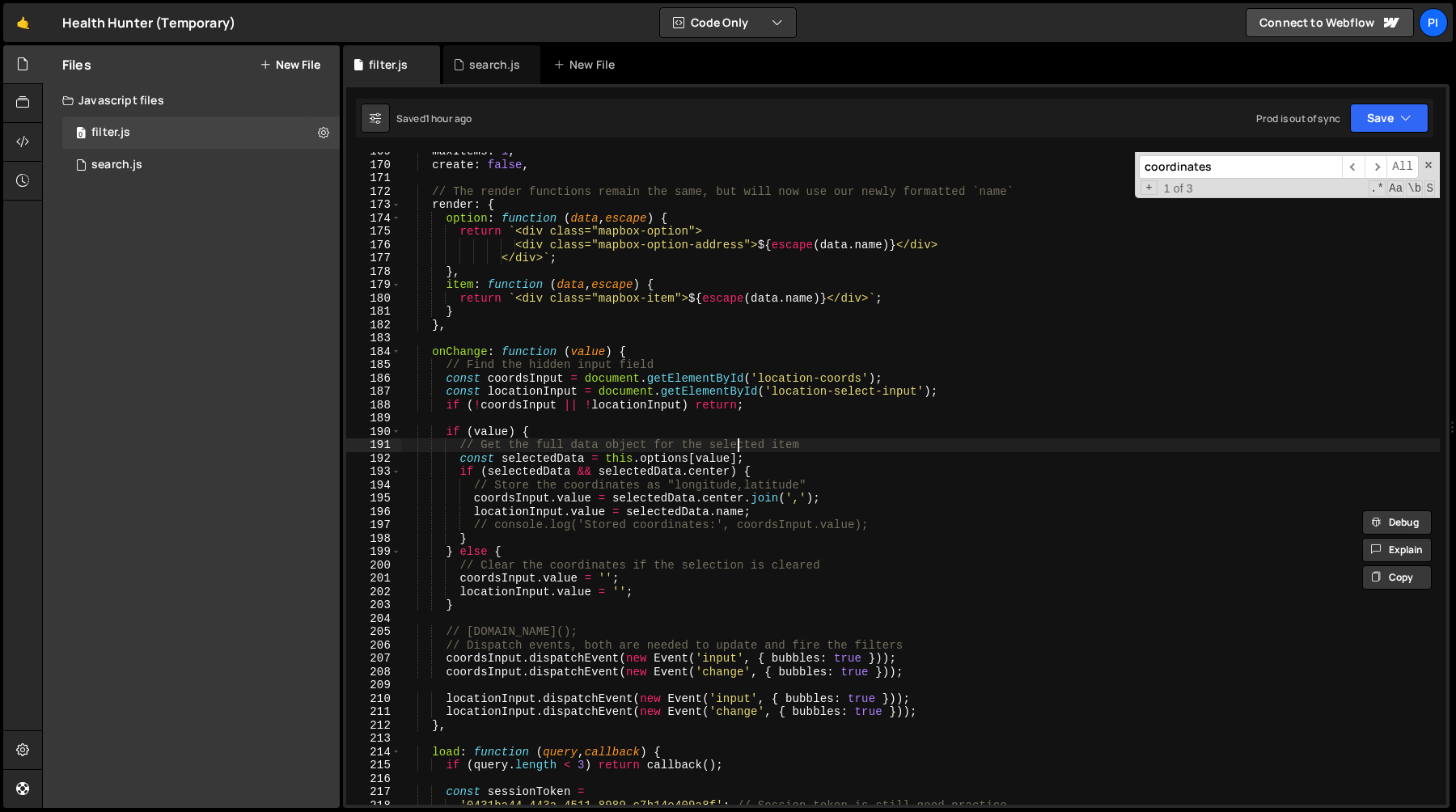
click at [735, 439] on div "maxItems : 1 , create : false , // The render functions remain the same, but wi…" at bounding box center [920, 485] width 1038 height 679
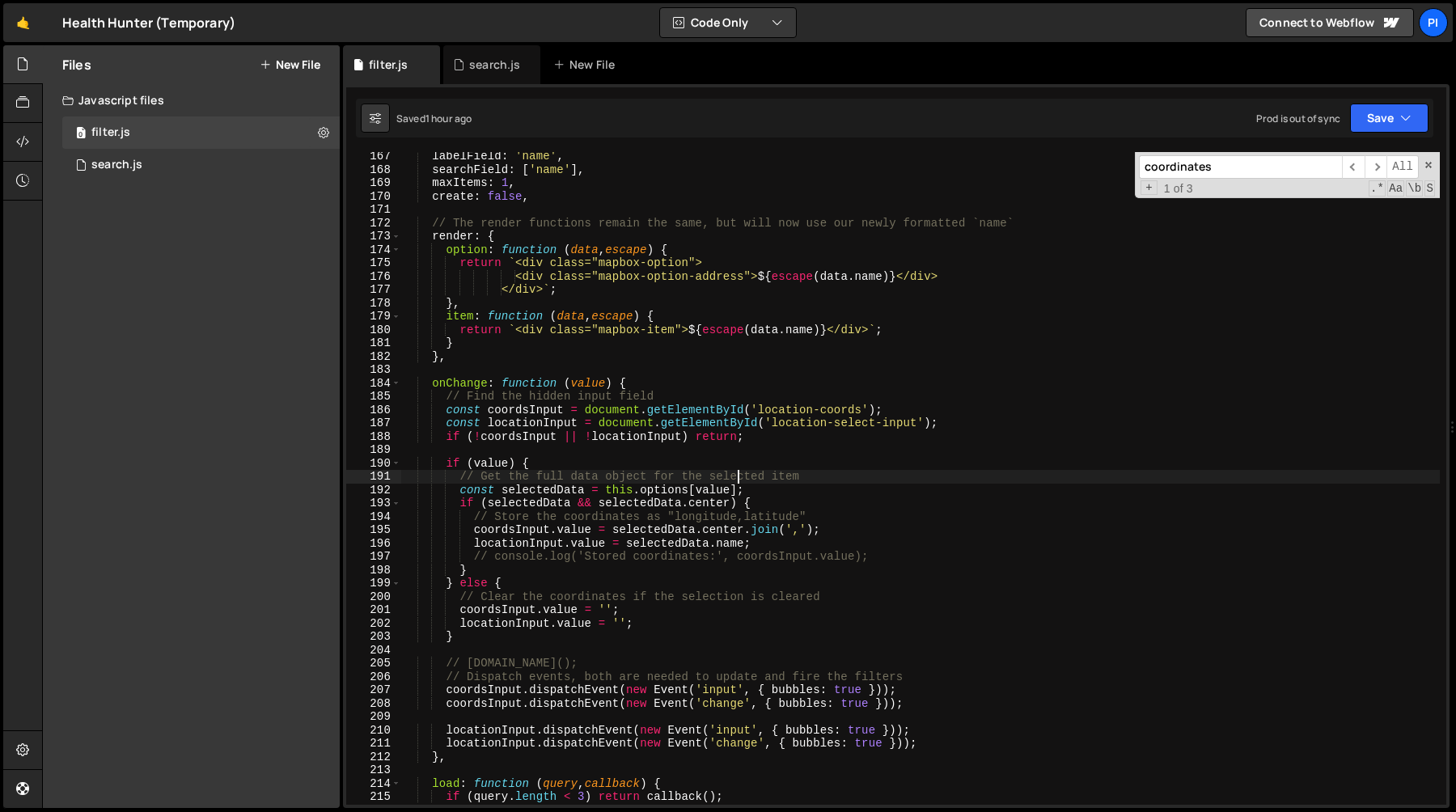
scroll to position [2216, 0]
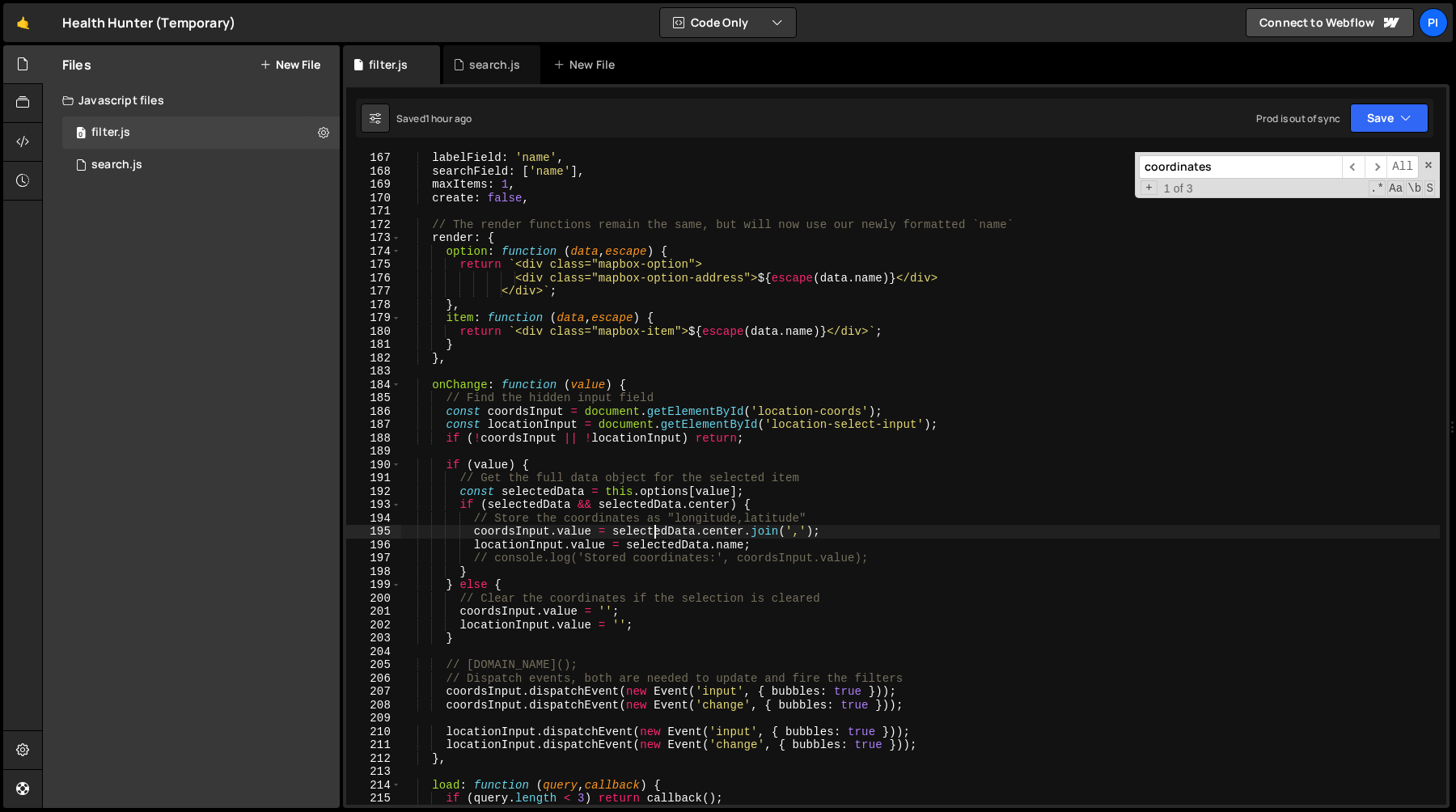
click at [652, 531] on div "labelField : 'name' , searchField : [ 'name' ] , maxItems : 1 , create : false …" at bounding box center [920, 490] width 1038 height 679
click at [720, 533] on div "labelField : 'name' , searchField : [ 'name' ] , maxItems : 1 , create : false …" at bounding box center [920, 490] width 1038 height 679
click at [770, 530] on div "labelField : 'name' , searchField : [ 'name' ] , maxItems : 1 , create : false …" at bounding box center [920, 490] width 1038 height 679
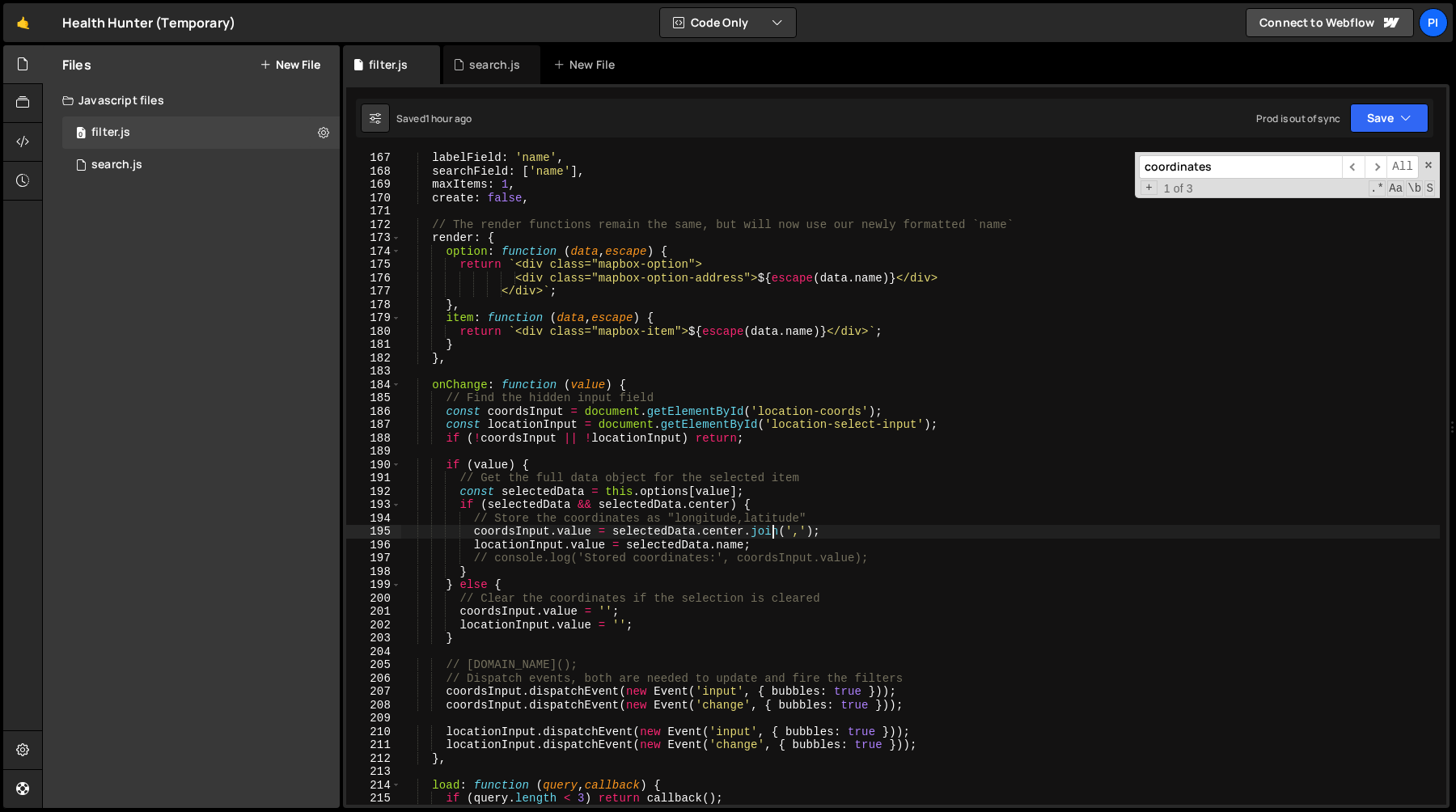
click at [722, 530] on div "labelField : 'name' , searchField : [ 'name' ] , maxItems : 1 , create : false …" at bounding box center [920, 490] width 1038 height 679
click at [832, 539] on div "labelField : 'name' , searchField : [ 'name' ] , maxItems : 1 , create : false …" at bounding box center [920, 490] width 1038 height 679
click at [821, 530] on div "labelField : 'name' , searchField : [ 'name' ] , maxItems : 1 , create : false …" at bounding box center [920, 490] width 1038 height 679
click at [796, 530] on div "labelField : 'name' , searchField : [ 'name' ] , maxItems : 1 , create : false …" at bounding box center [920, 490] width 1038 height 679
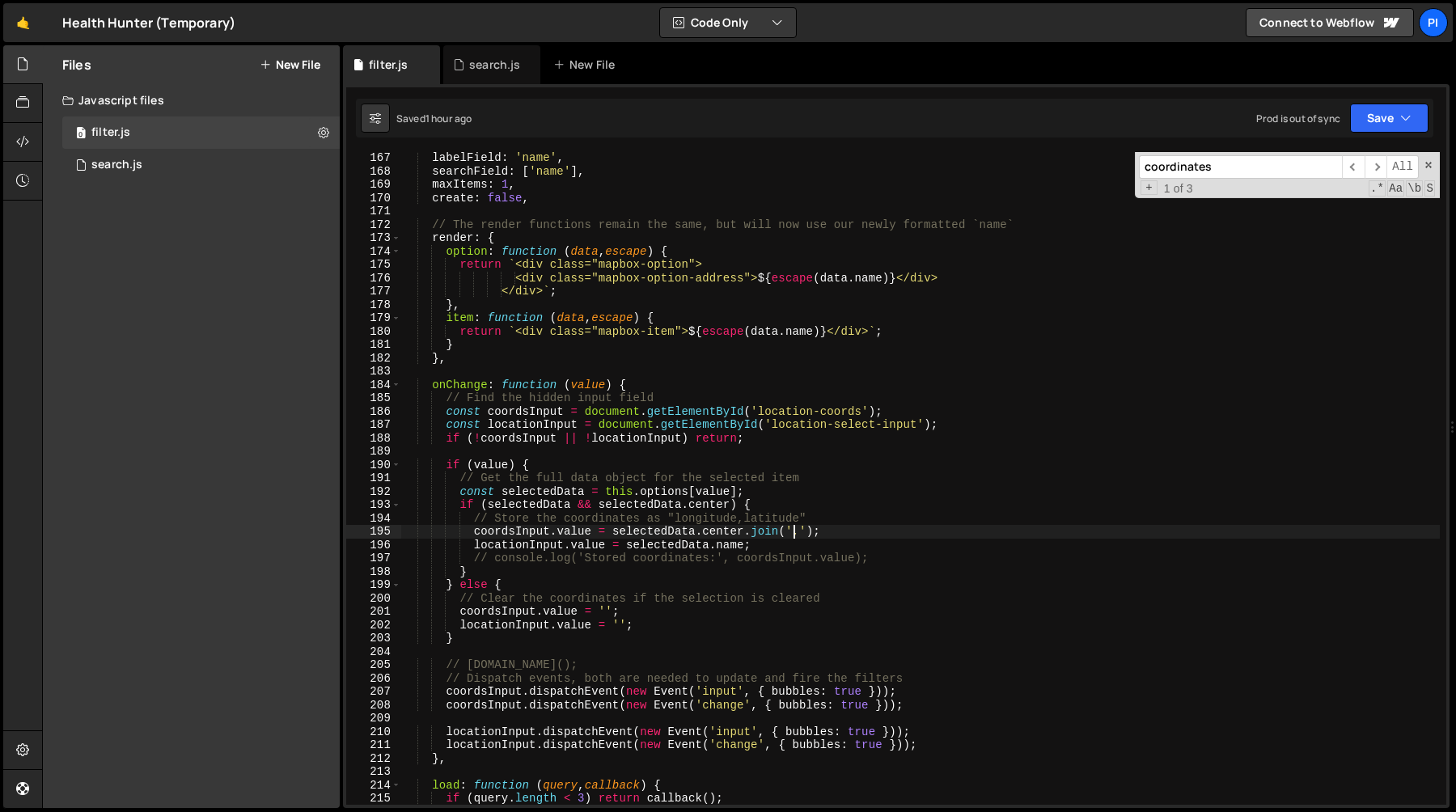
click at [721, 528] on div "labelField : 'name' , searchField : [ 'name' ] , maxItems : 1 , create : false …" at bounding box center [920, 490] width 1038 height 679
click at [461, 69] on icon at bounding box center [458, 65] width 12 height 16
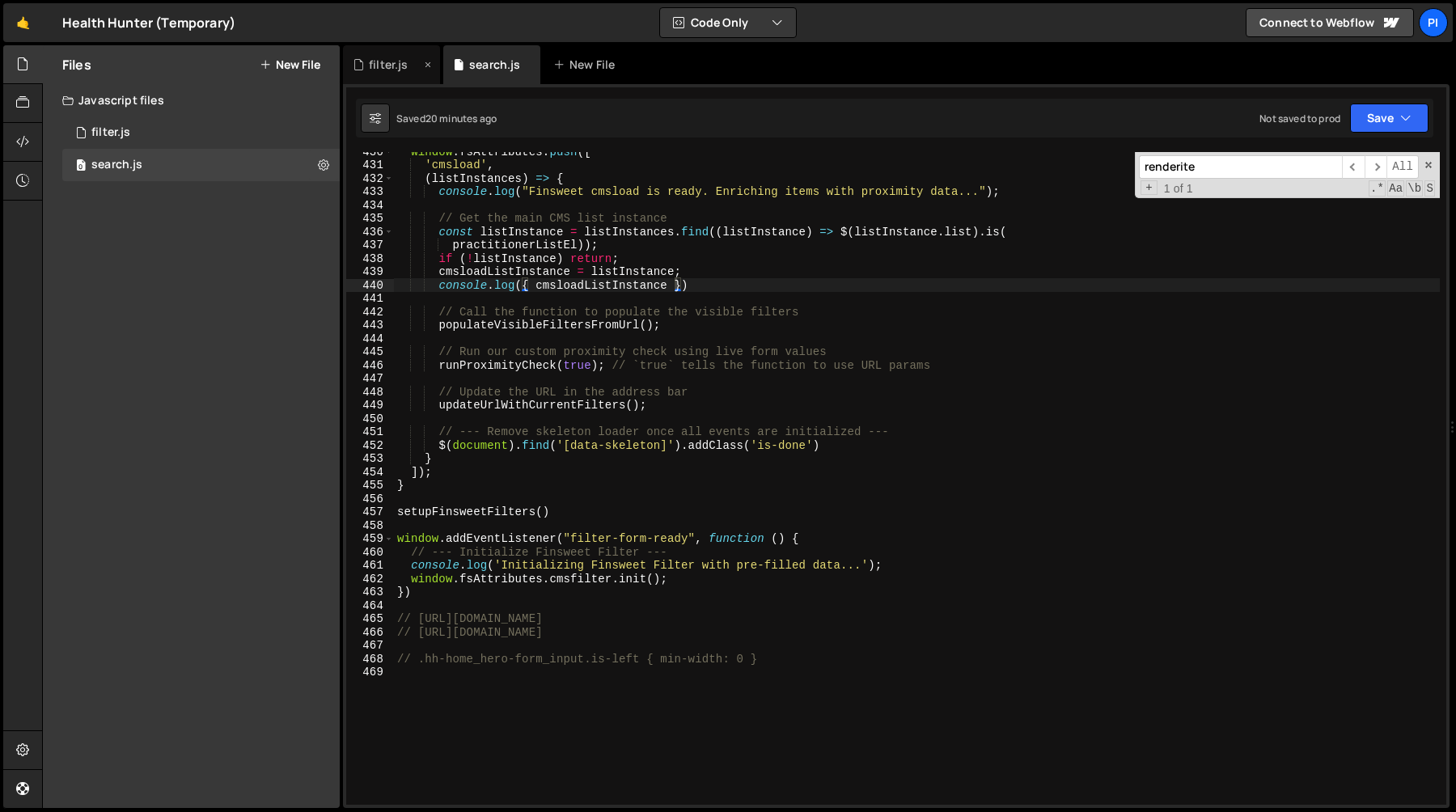
click at [397, 79] on div "filter.js" at bounding box center [392, 64] width 97 height 39
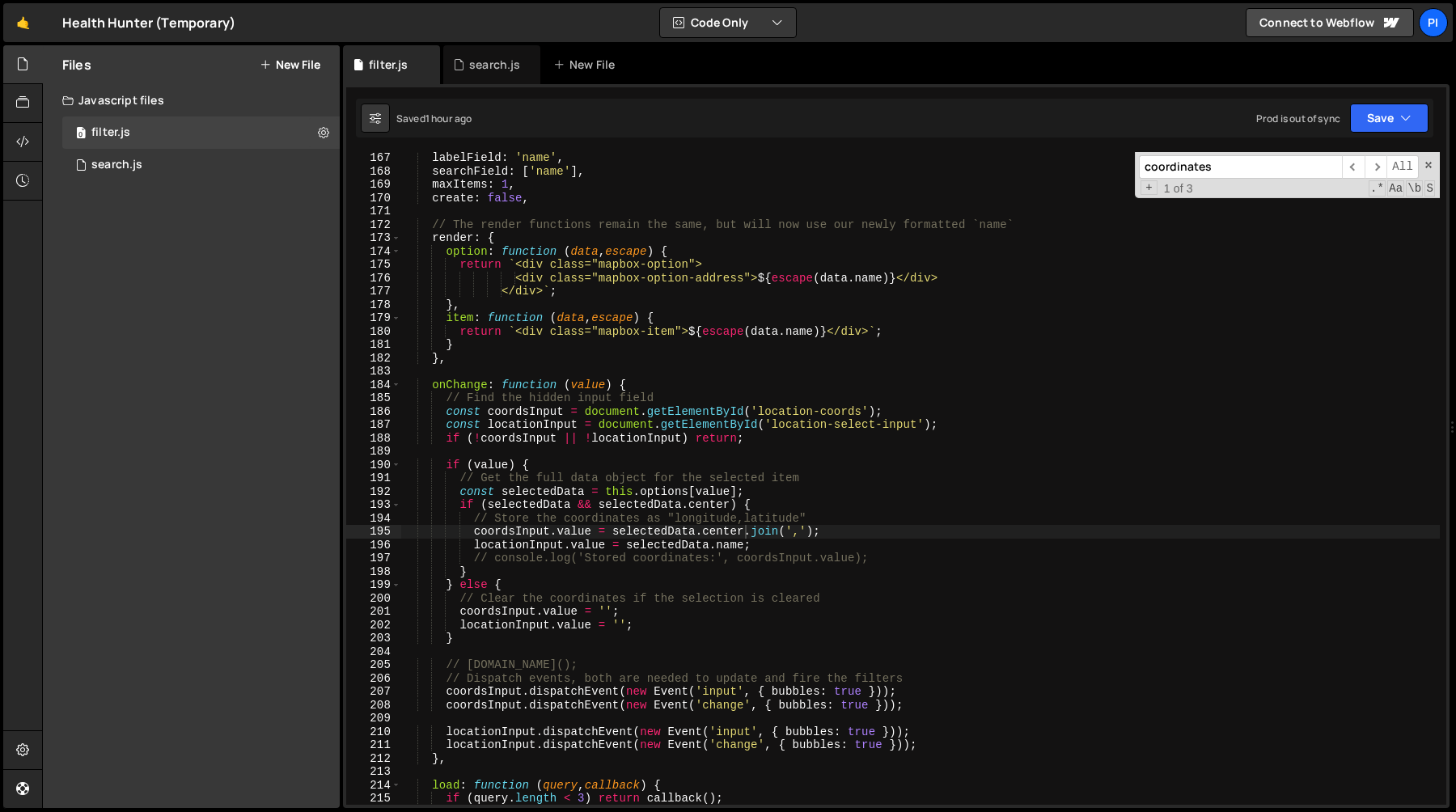
type textarea "render: {"
click at [519, 237] on div "labelField : 'name' , searchField : [ 'name' ] , maxItems : 1 , create : false …" at bounding box center [920, 490] width 1038 height 679
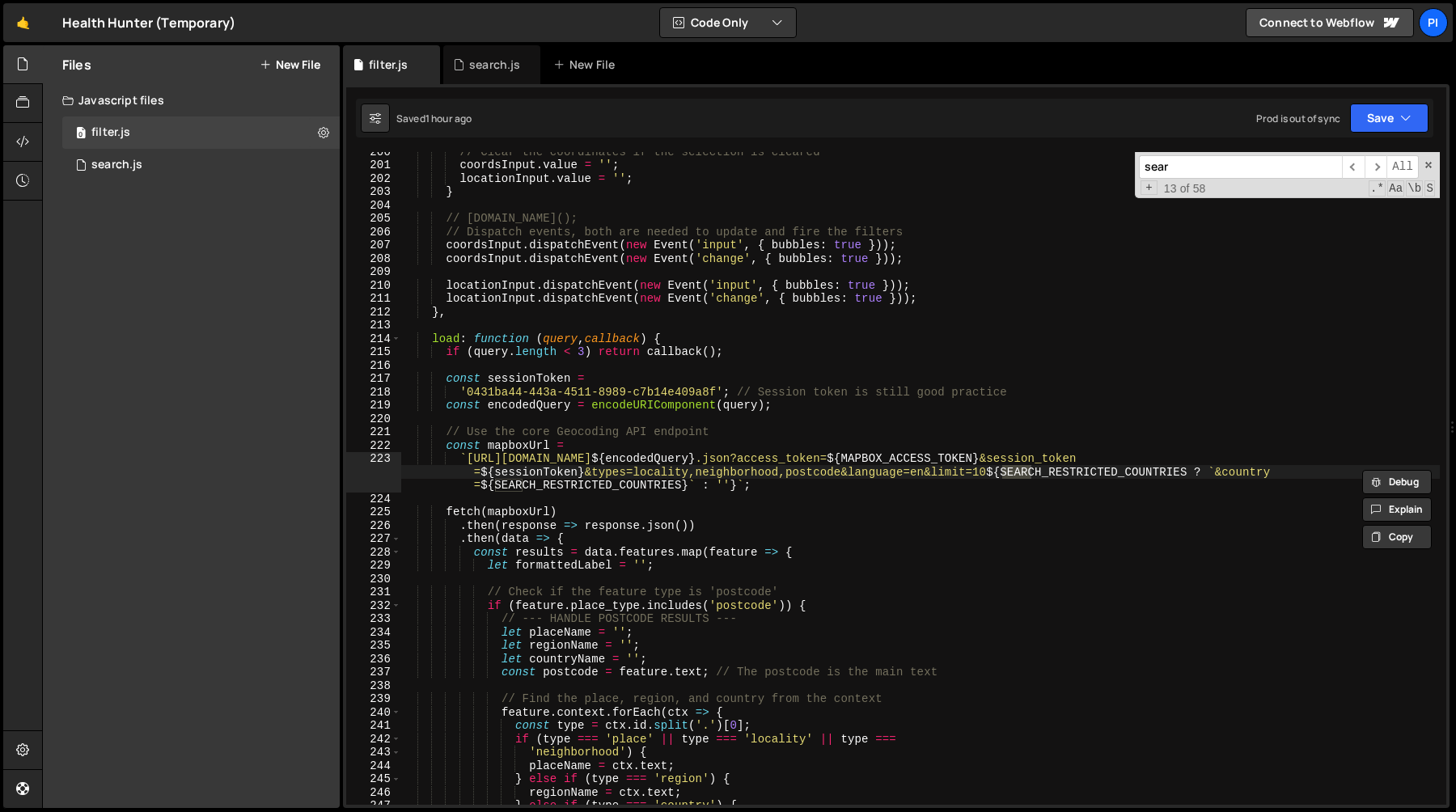
scroll to position [2662, 0]
type input "searchLat"
click at [489, 74] on div "search.js" at bounding box center [492, 64] width 97 height 39
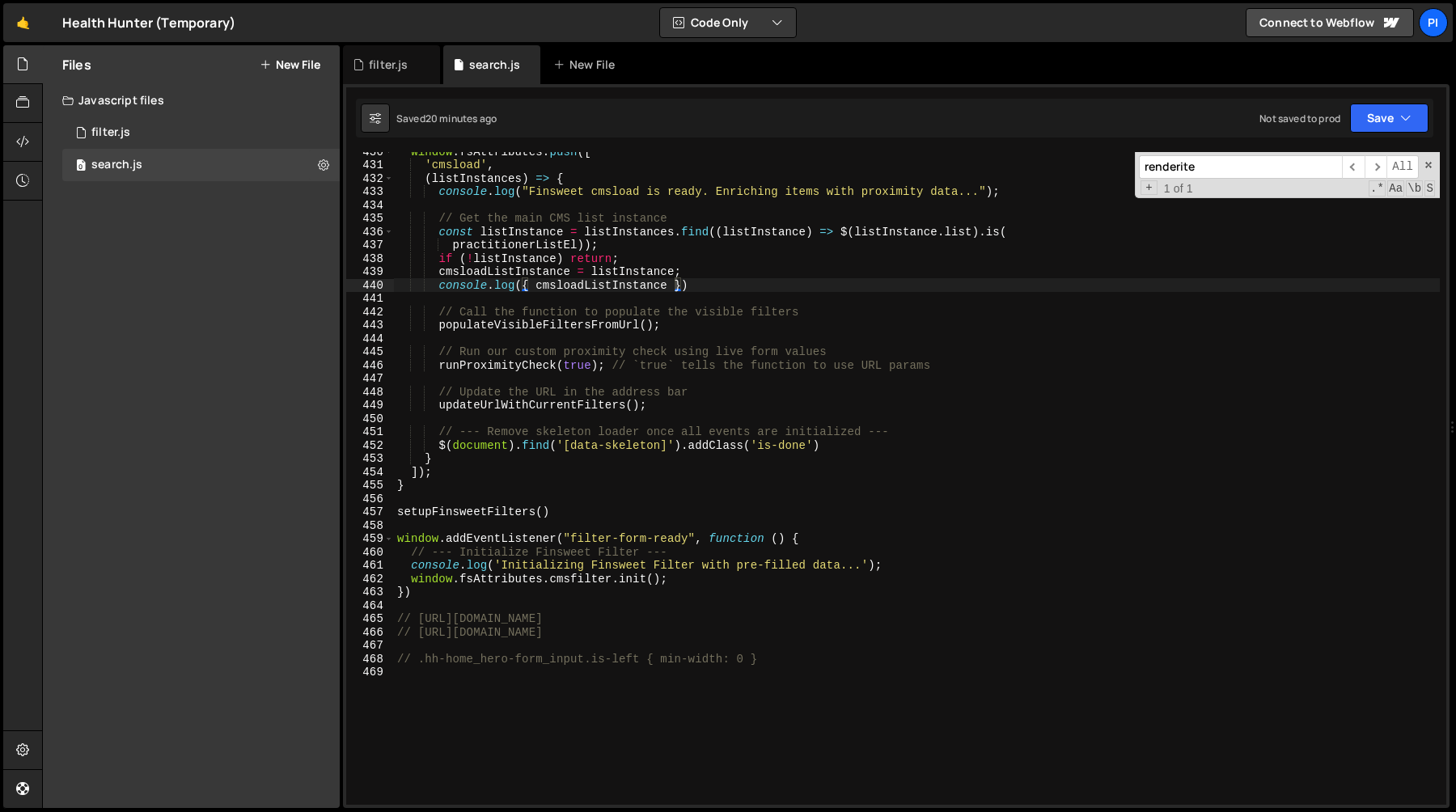
click at [1277, 162] on input "renderite" at bounding box center [1240, 167] width 203 height 23
click at [982, 461] on div "window . fsAttributes . push ([ 'cmsload' , ( listInstances ) => { console . lo…" at bounding box center [917, 485] width 1045 height 679
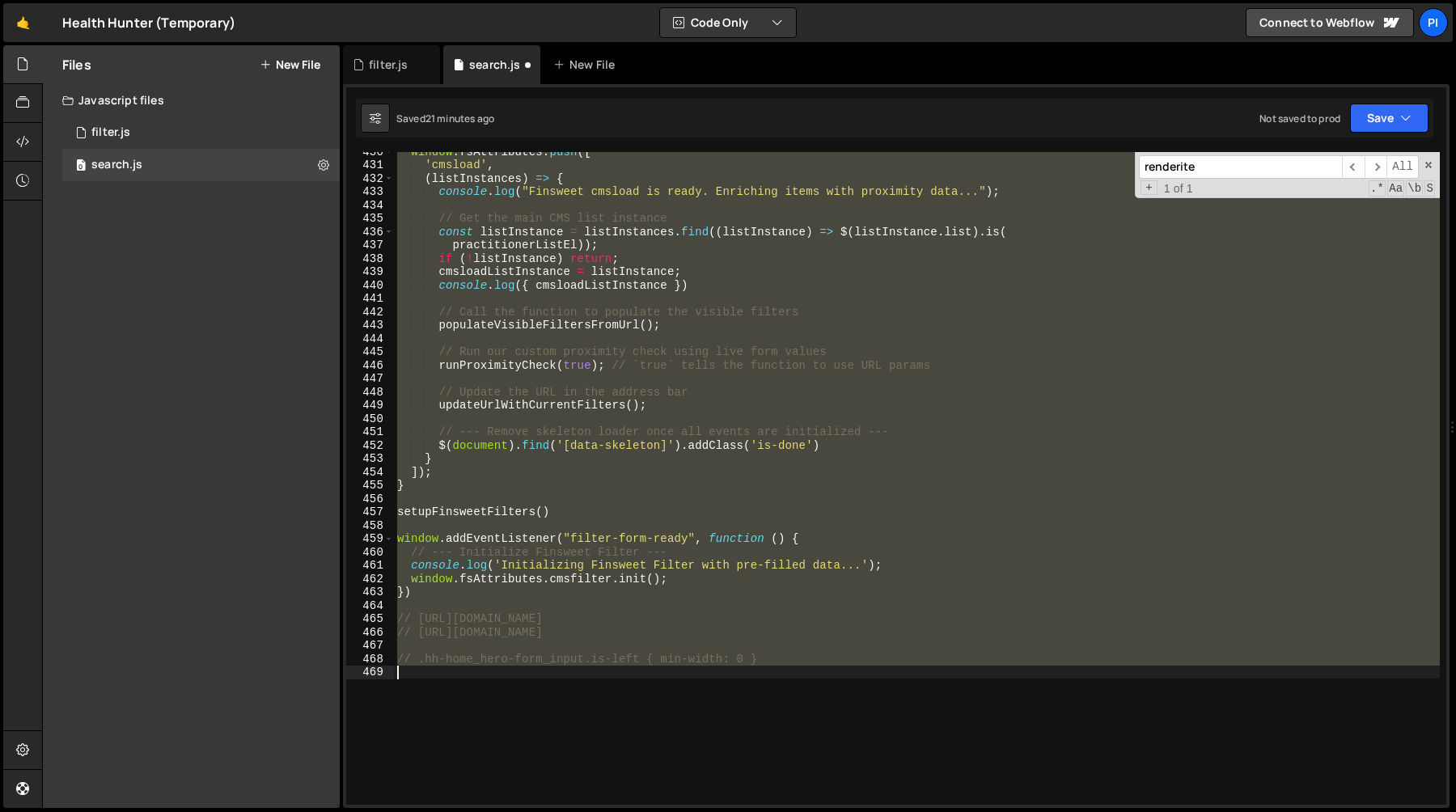
type textarea "$(document).find('[data-skeleton]').addClass('is-done')"
click at [1016, 444] on div "window . fsAttributes . push ([ 'cmsload' , ( listInstances ) => { console . lo…" at bounding box center [917, 485] width 1045 height 679
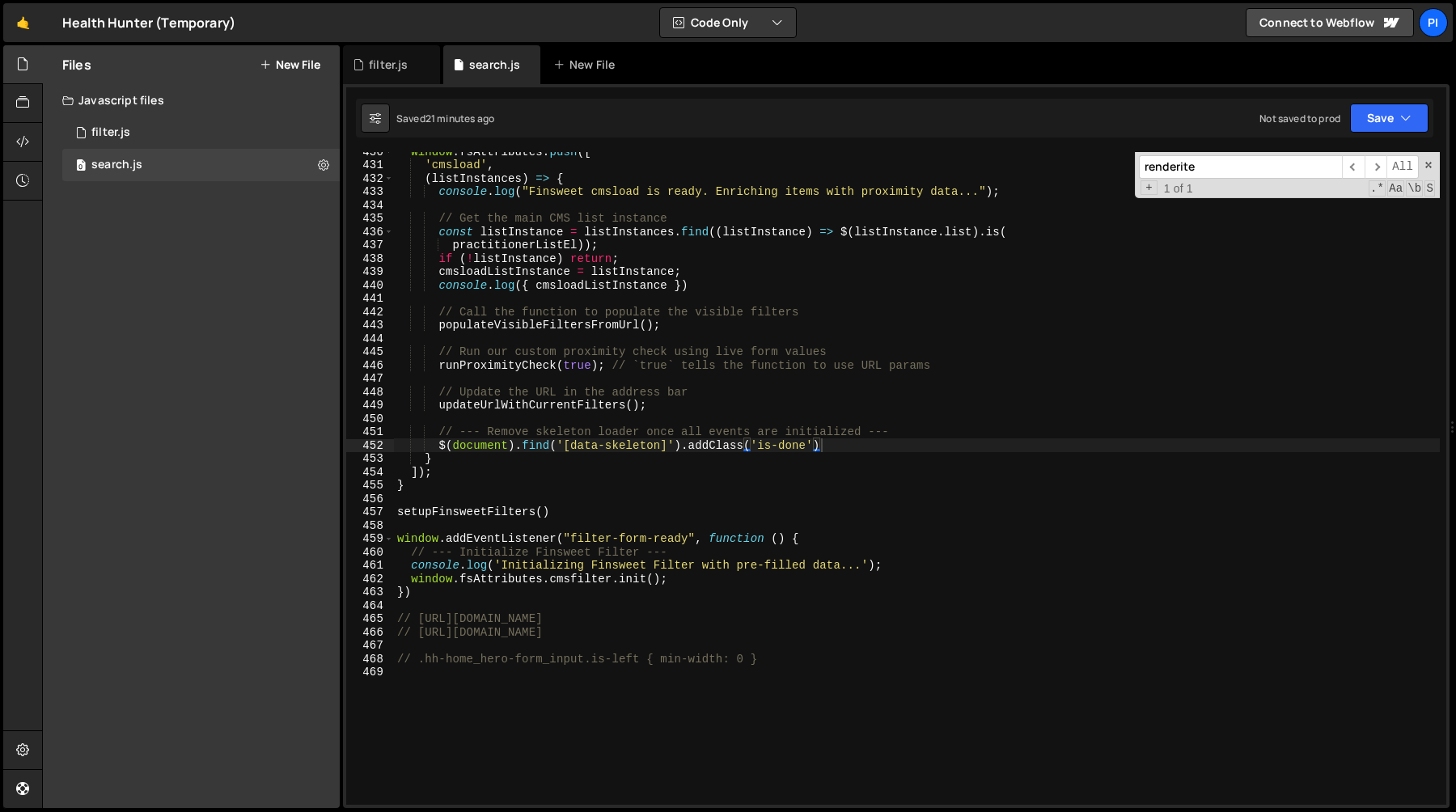
click at [1246, 175] on input "renderite" at bounding box center [1240, 167] width 203 height 23
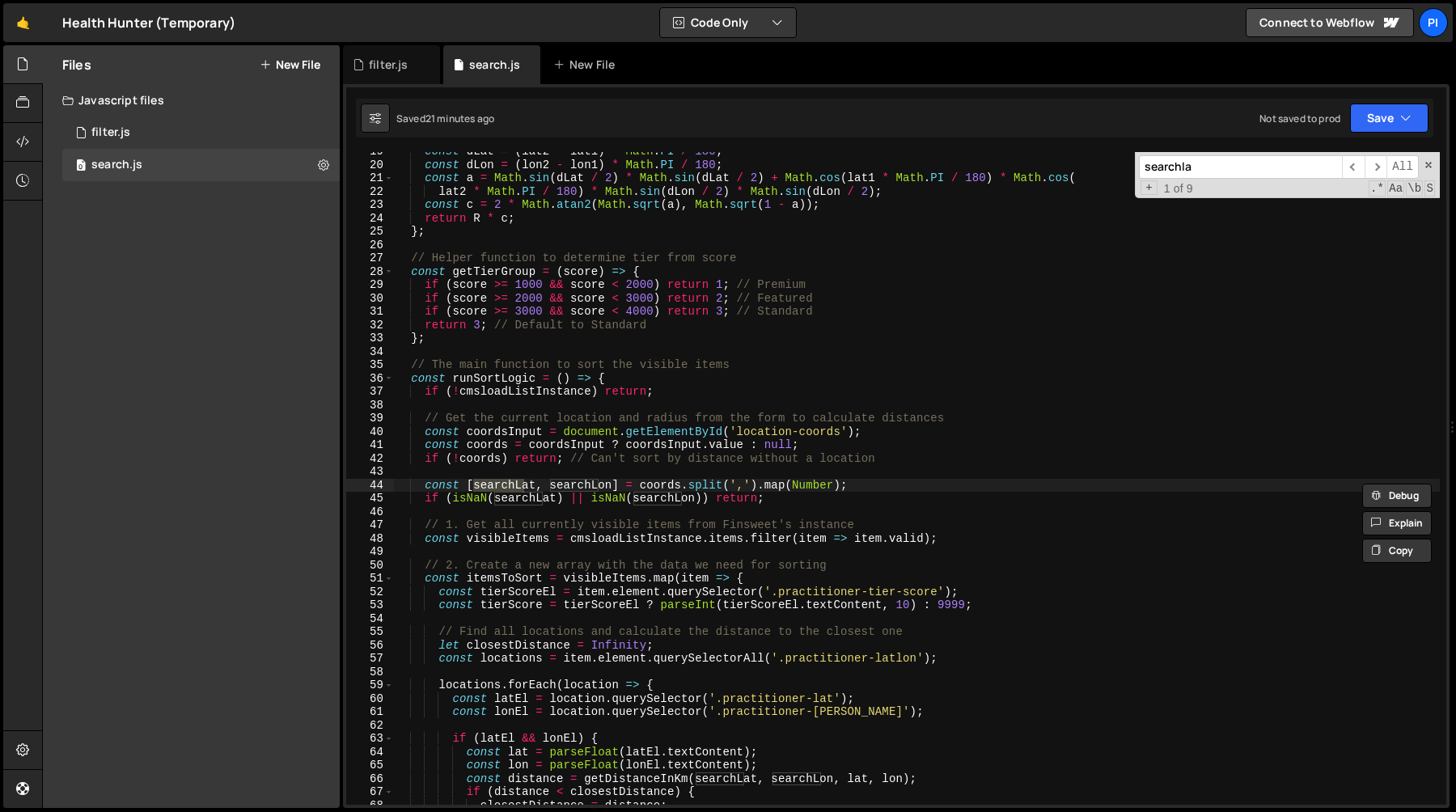
scroll to position [247, 0]
type input "searchla"
click at [1380, 169] on span "​" at bounding box center [1375, 167] width 22 height 23
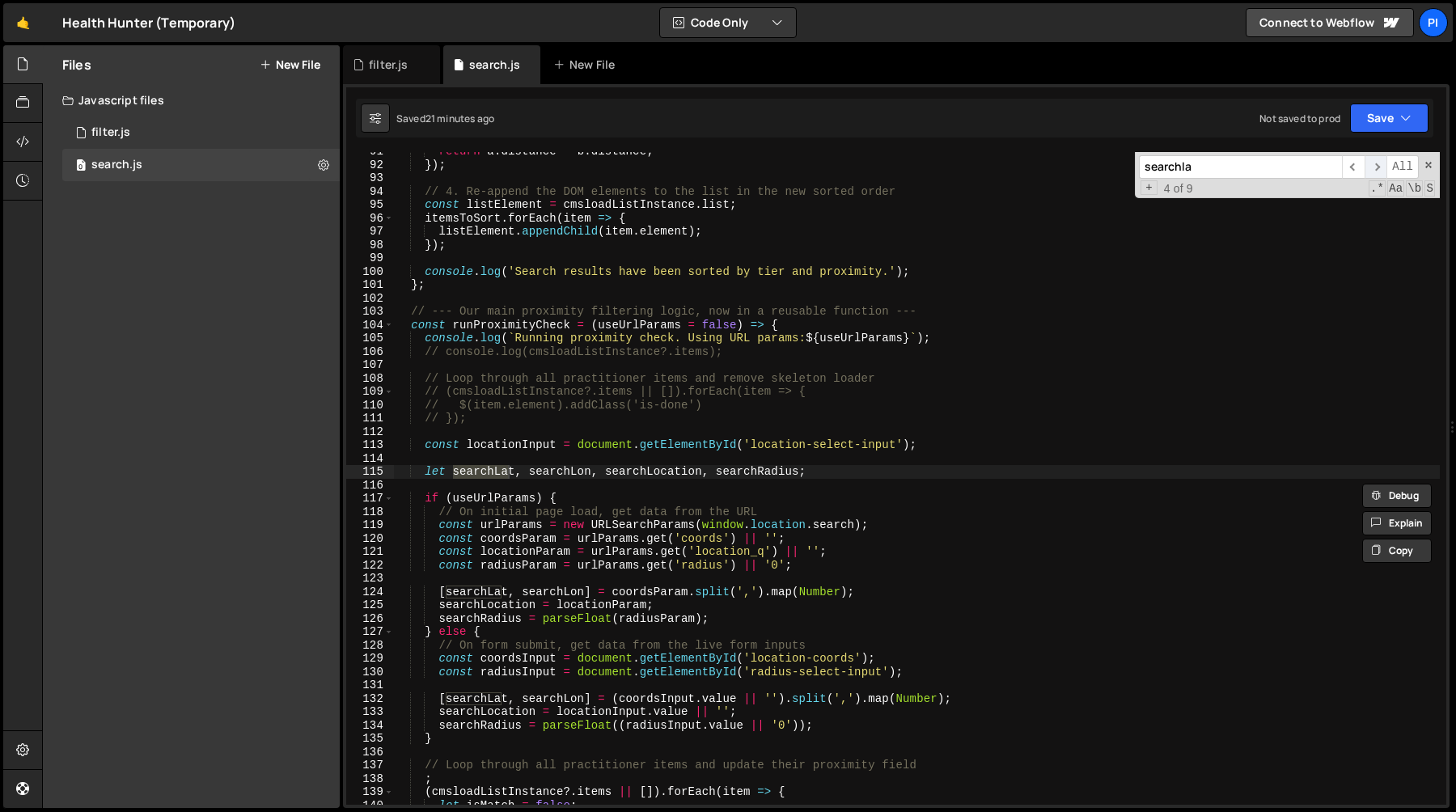
scroll to position [1208, 0]
click at [1381, 168] on span "​" at bounding box center [1375, 167] width 22 height 23
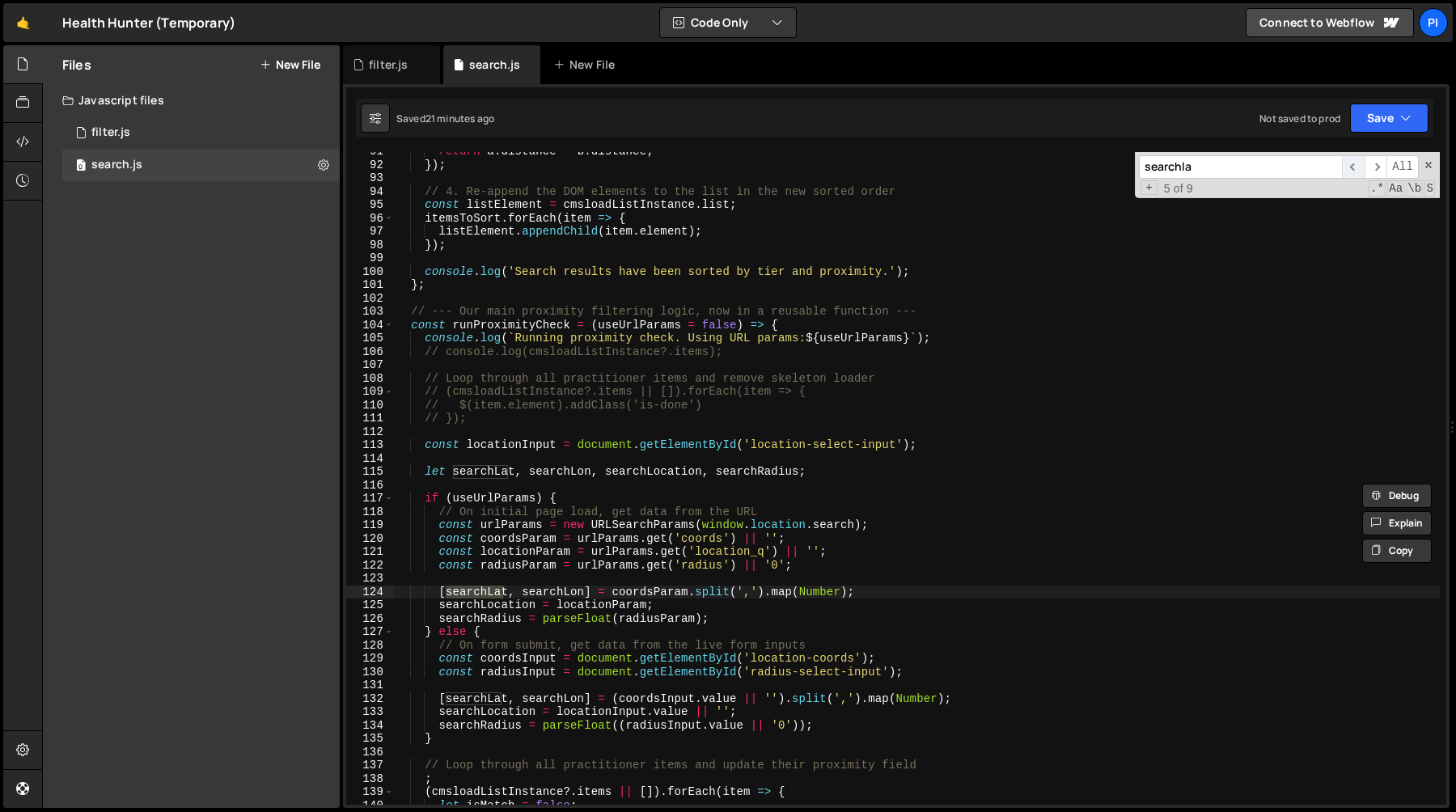
click at [1346, 169] on span "​" at bounding box center [1352, 167] width 22 height 23
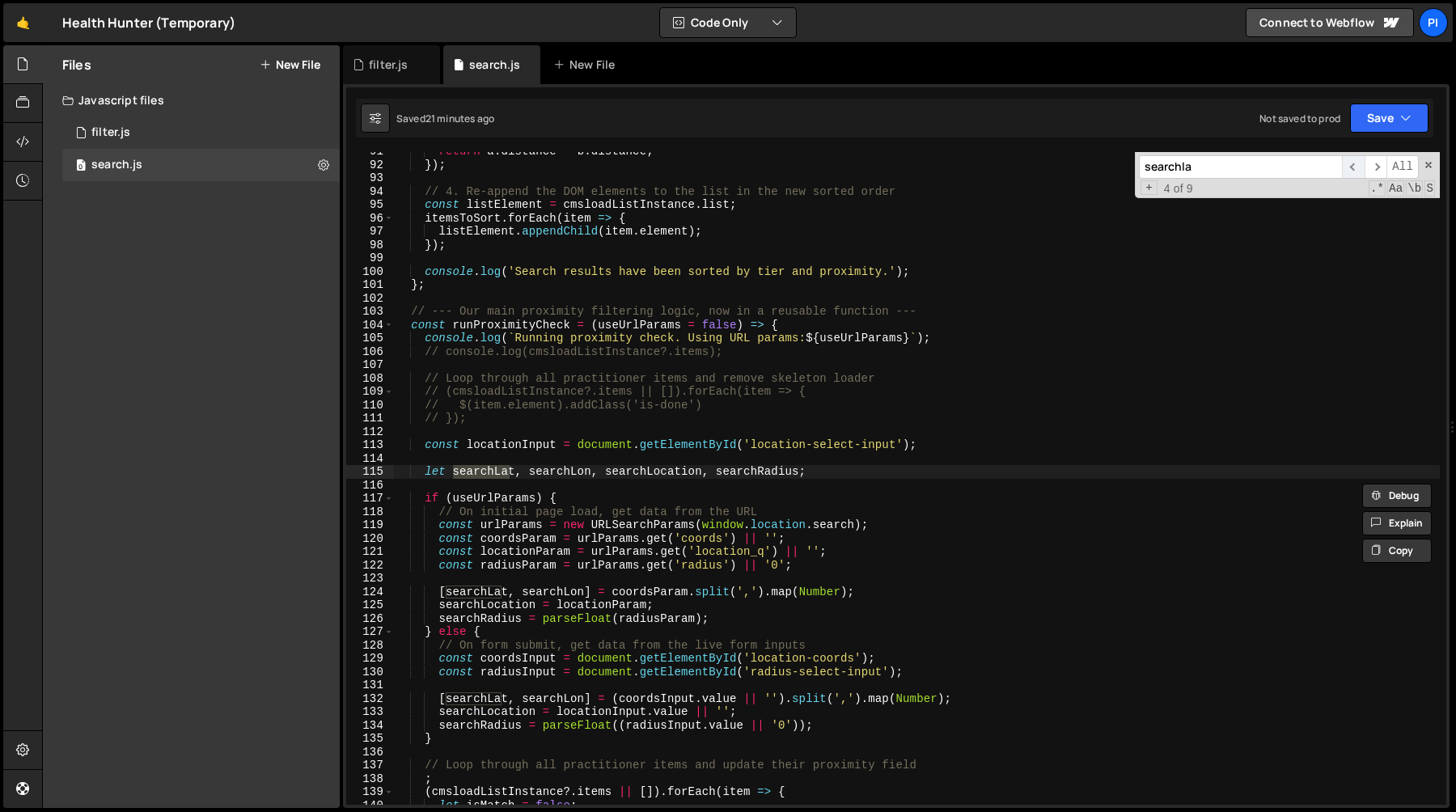
click at [1346, 169] on span "​" at bounding box center [1352, 167] width 22 height 23
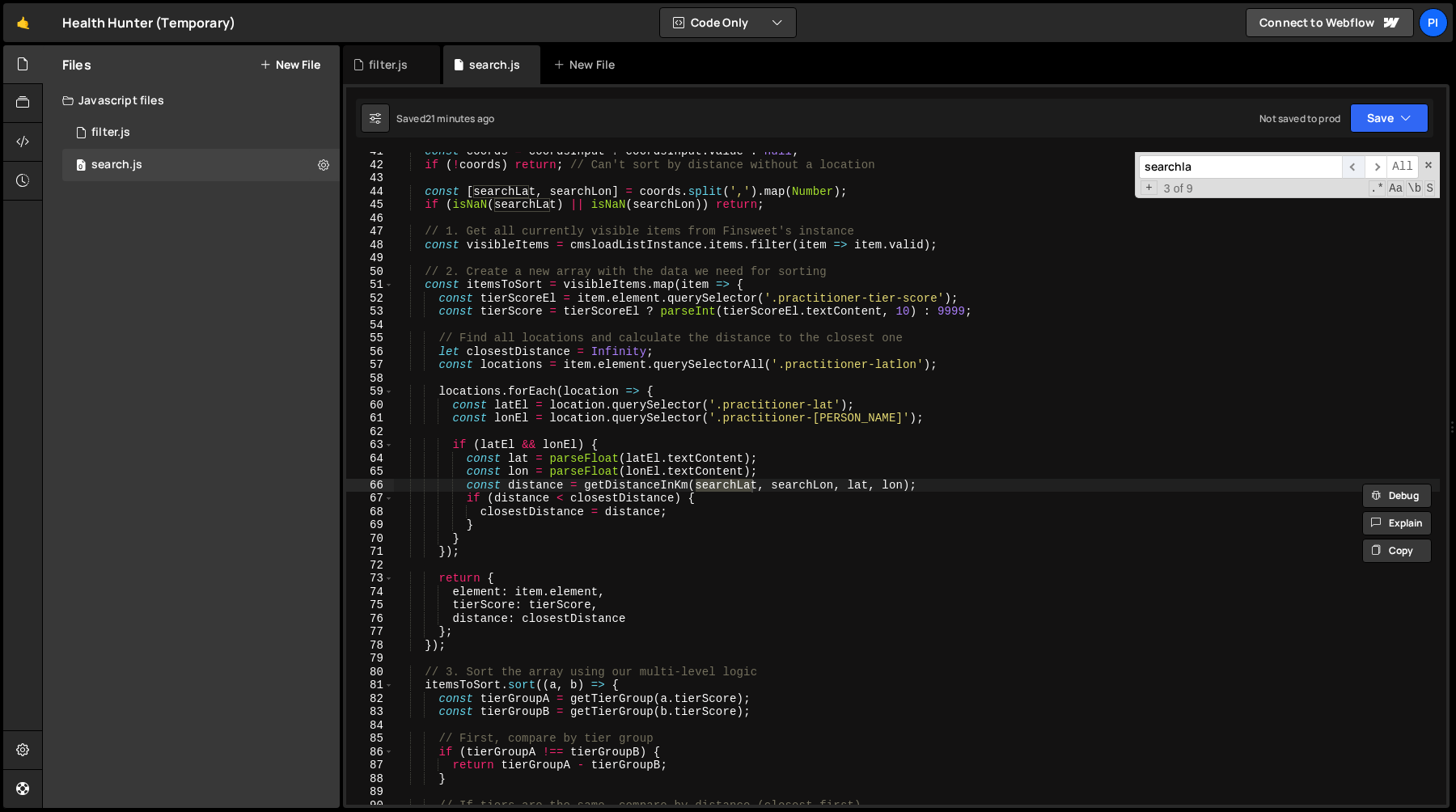
scroll to position [541, 0]
click at [1346, 169] on span "​" at bounding box center [1352, 167] width 22 height 23
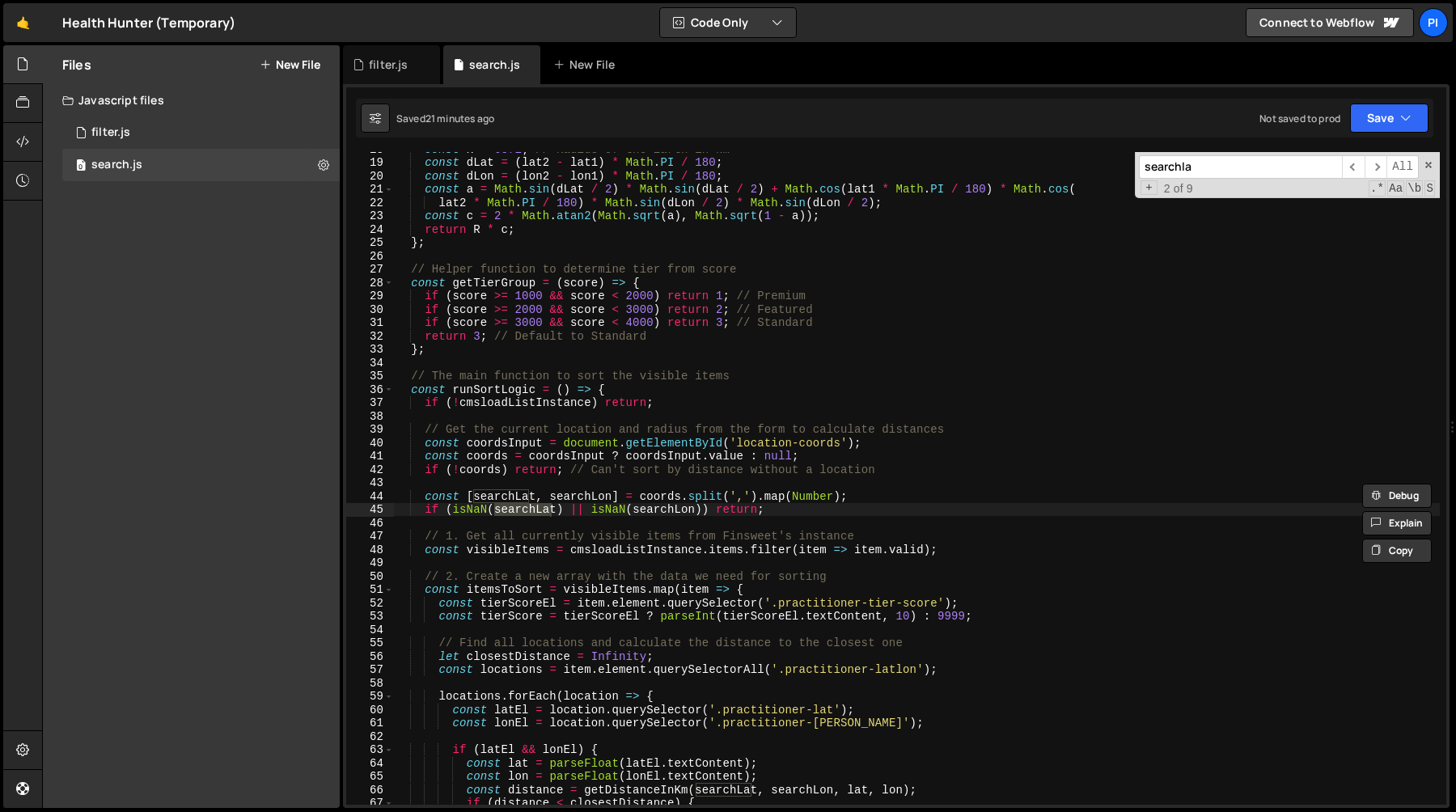
scroll to position [223, 0]
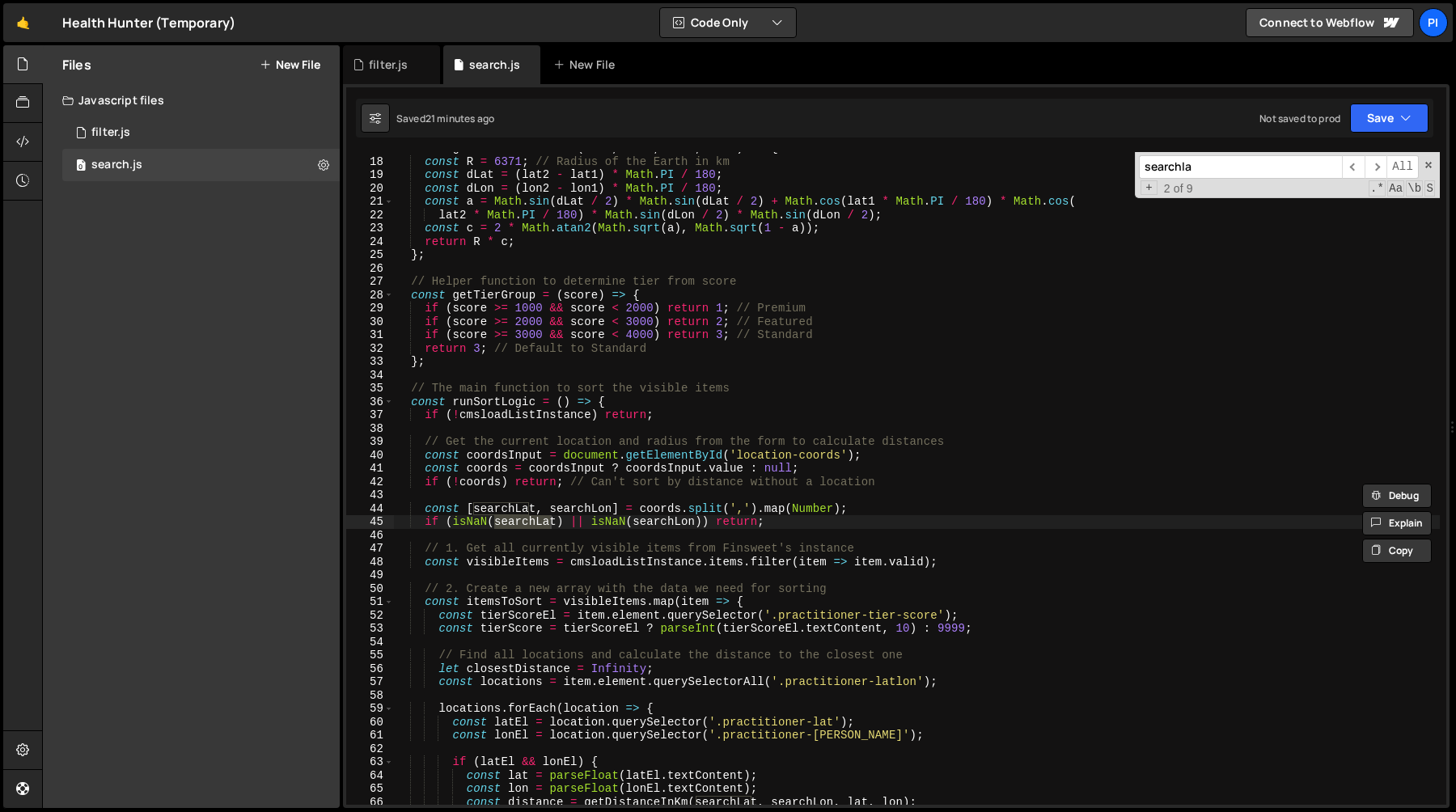
click at [504, 509] on div "const getDistanceInKm = ( lat1 , lon1 , lat2 , lon2 ) => { const R = 6371 ; // …" at bounding box center [917, 481] width 1045 height 679
paste textarea "searchLat"
click at [1379, 170] on span "​" at bounding box center [1375, 167] width 22 height 23
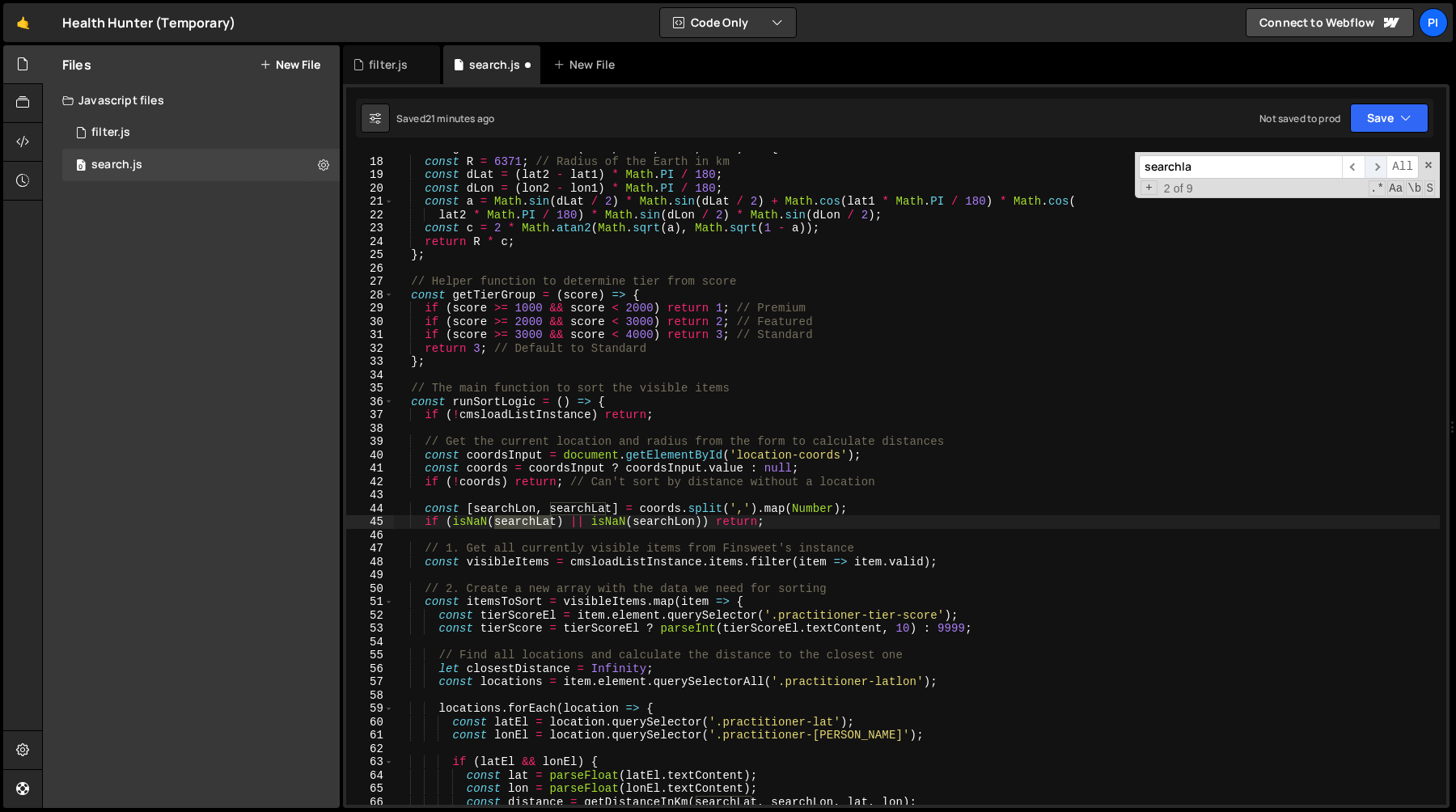
click at [1379, 170] on span "​" at bounding box center [1375, 167] width 22 height 23
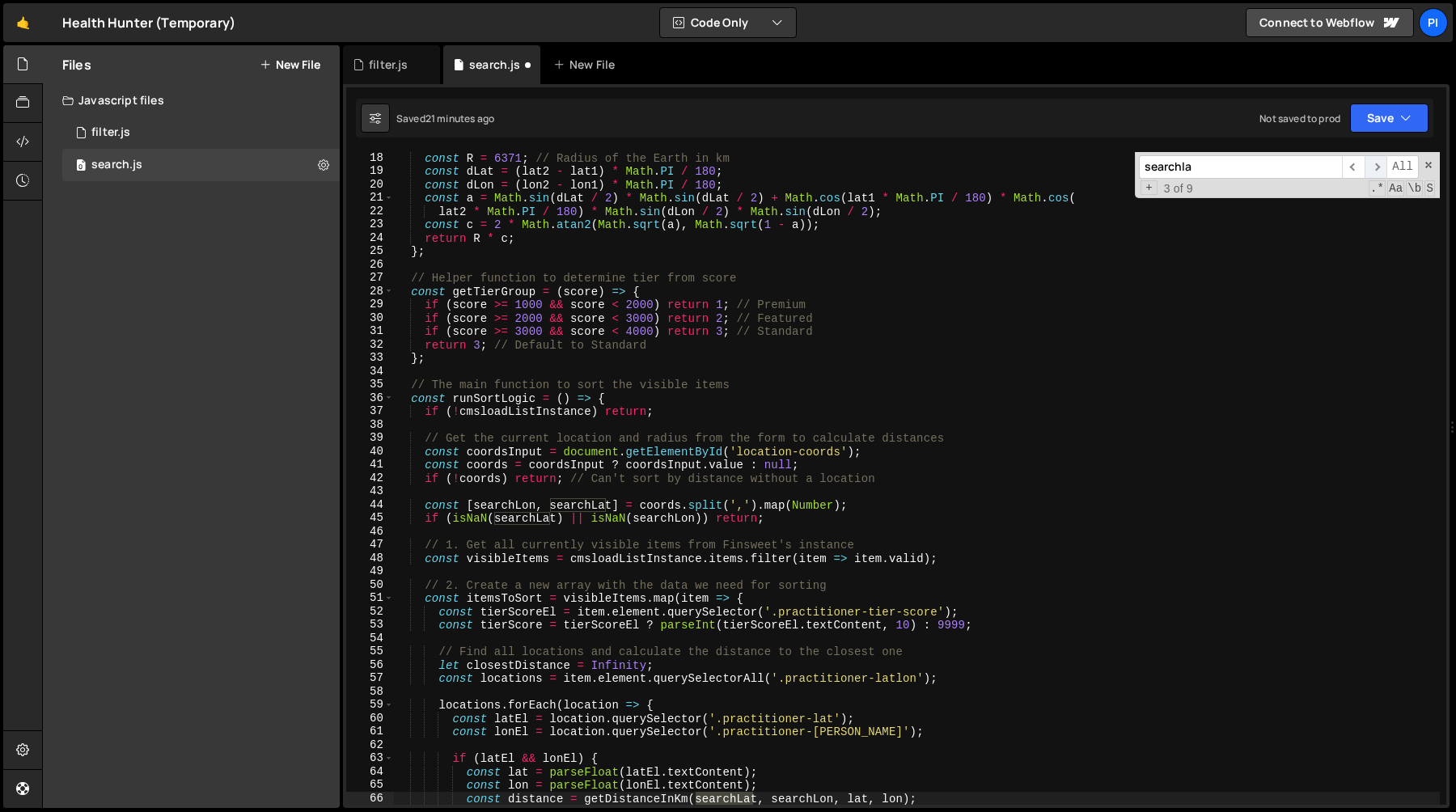
scroll to position [228, 0]
click at [1379, 170] on span "​" at bounding box center [1375, 167] width 22 height 23
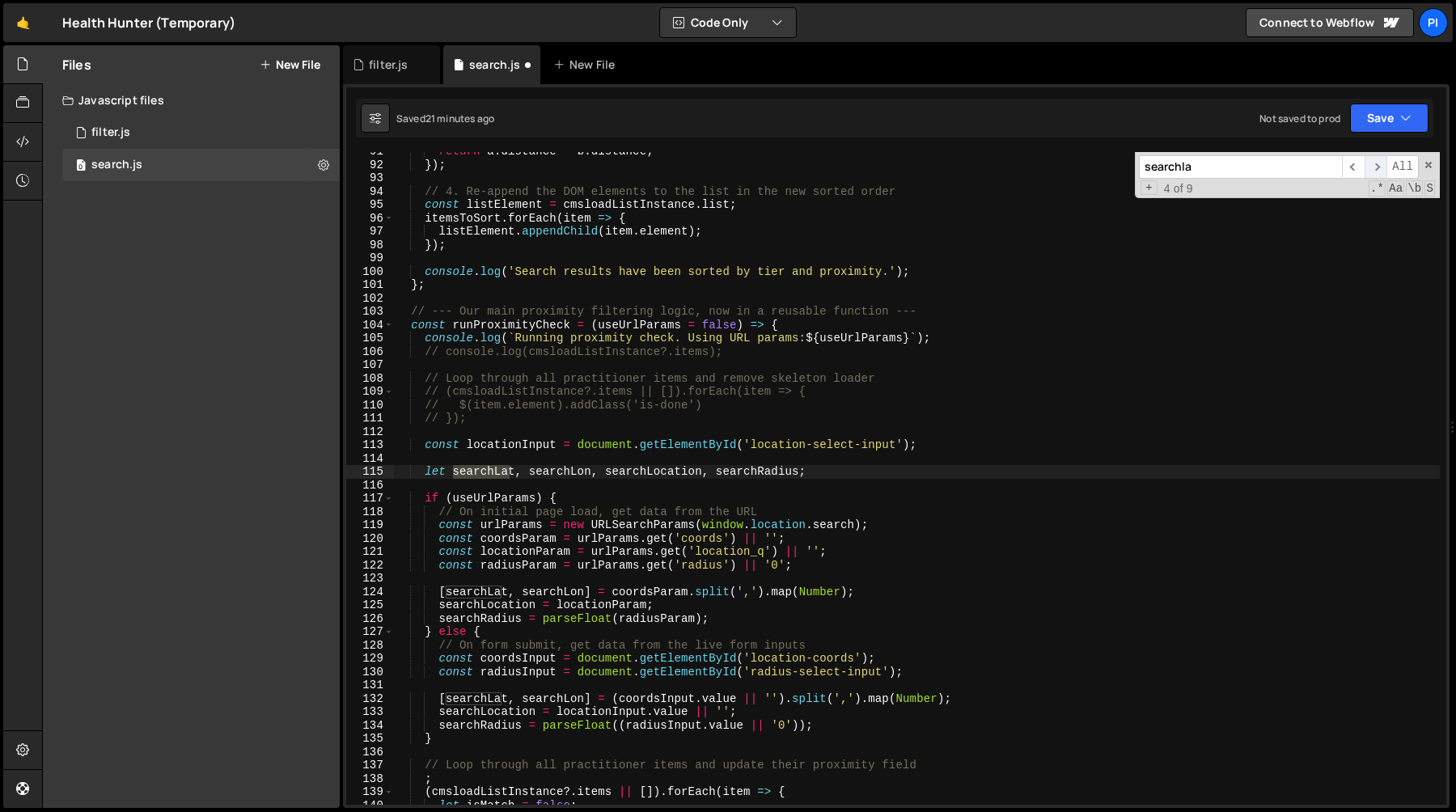
scroll to position [1208, 0]
click at [1355, 170] on span "​" at bounding box center [1352, 167] width 22 height 23
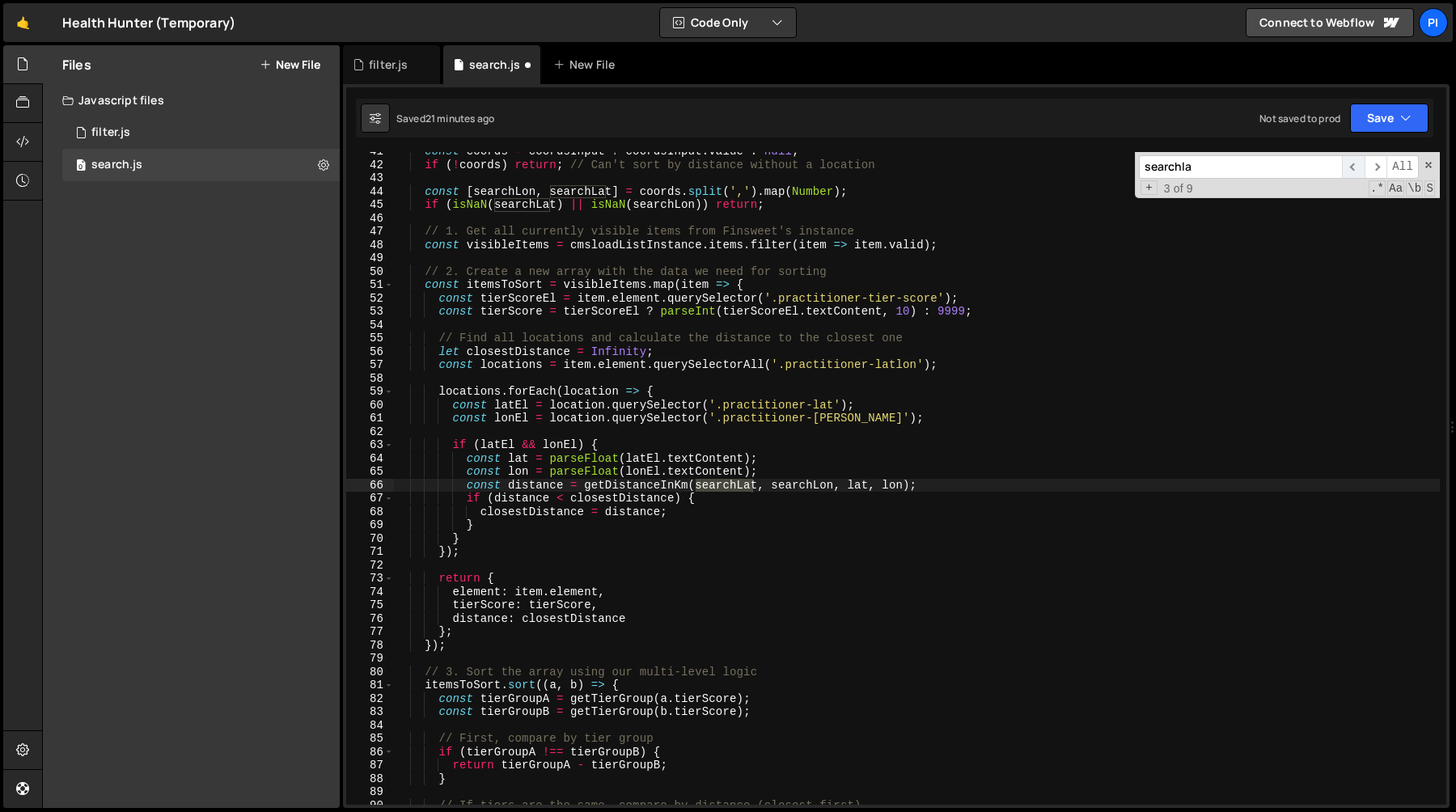
scroll to position [541, 0]
click at [1382, 171] on span "​" at bounding box center [1375, 167] width 22 height 23
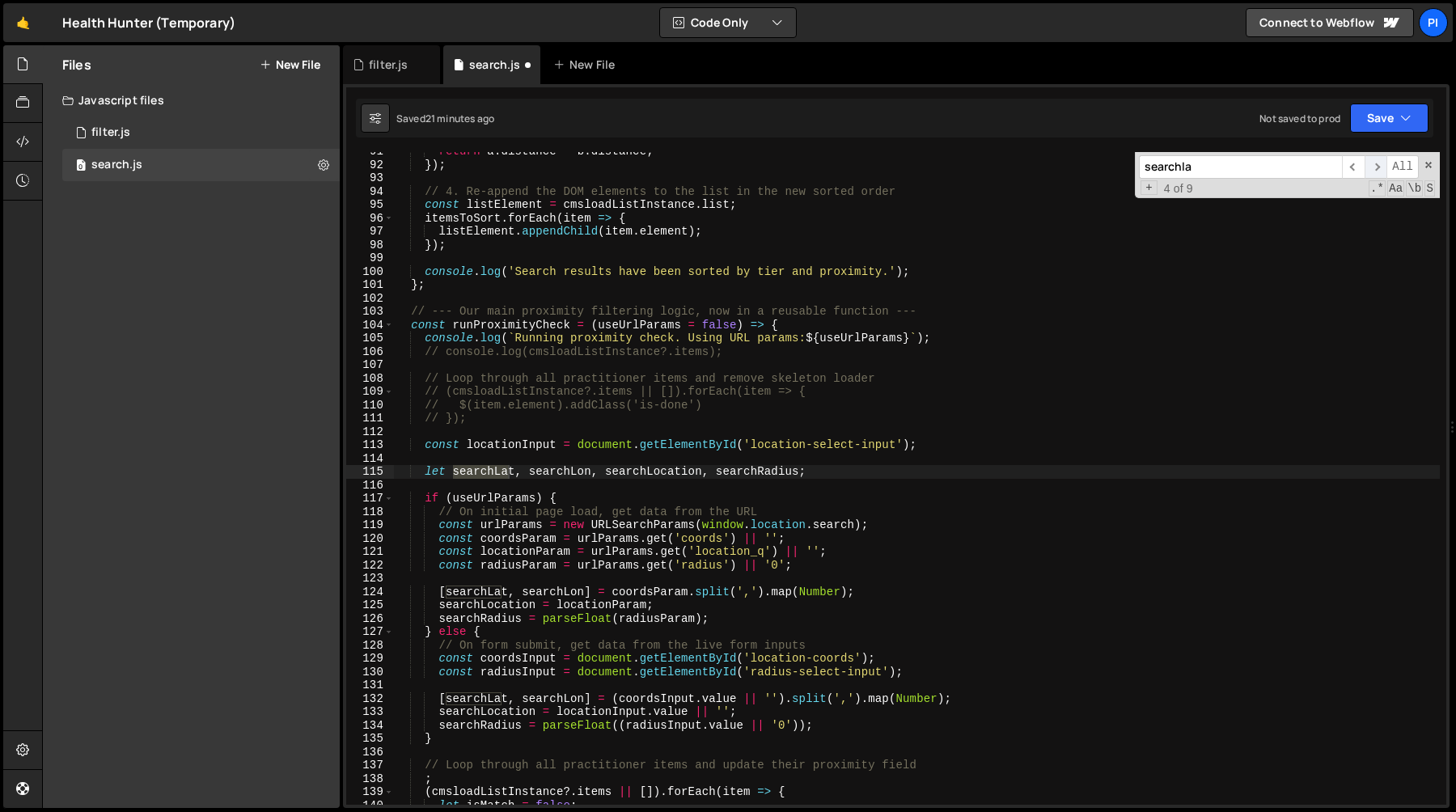
scroll to position [1208, 0]
click at [1381, 169] on span "​" at bounding box center [1375, 167] width 22 height 23
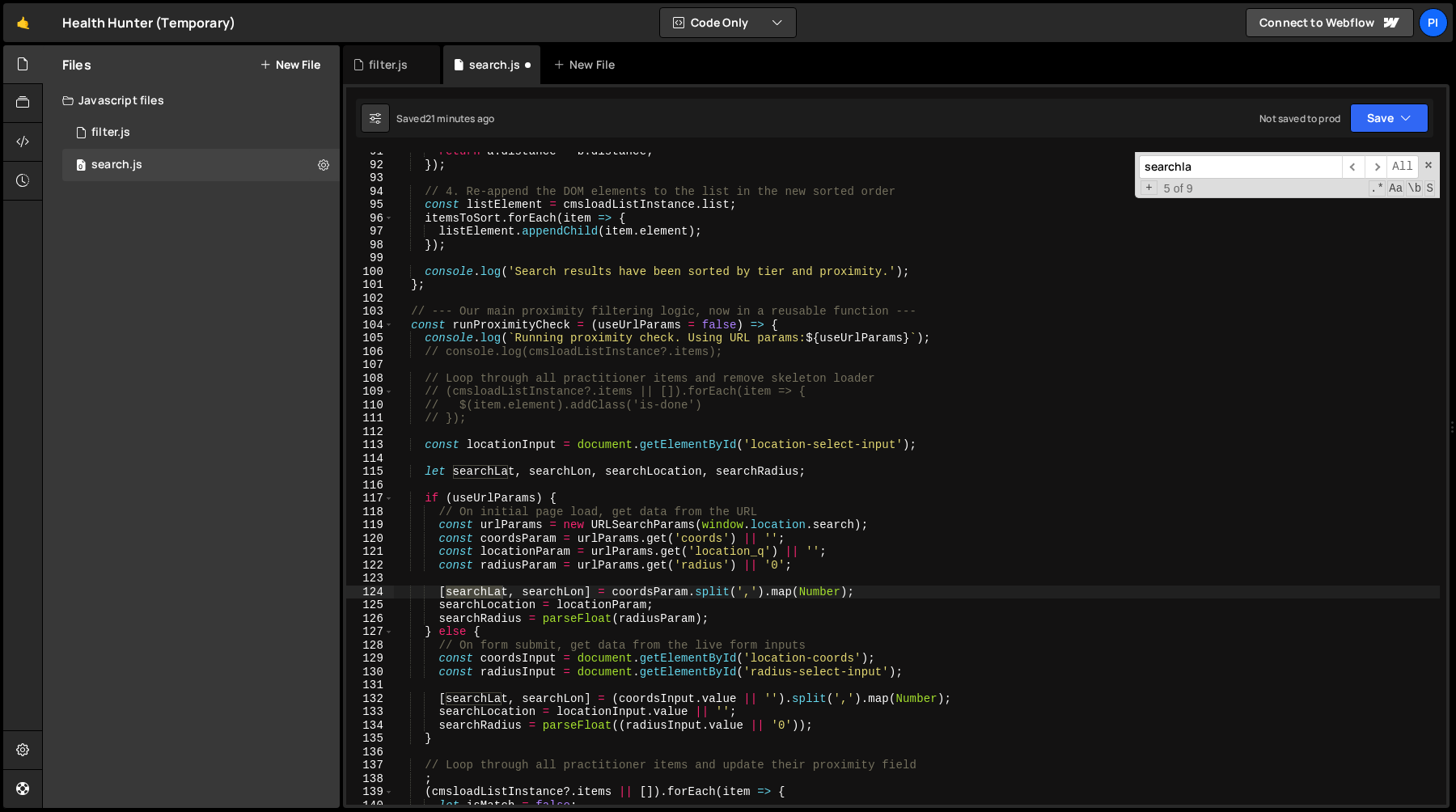
click at [477, 593] on div "return a . distance - b . distance ; }) ; // 4. Re-append the DOM elements to t…" at bounding box center [917, 478] width 1045 height 653
click at [477, 593] on div "return a . distance - b . distance ; }) ; // 4. Re-append the DOM elements to t…" at bounding box center [917, 485] width 1045 height 679
paste textarea "searchLat"
click at [1375, 167] on span "​" at bounding box center [1375, 167] width 22 height 23
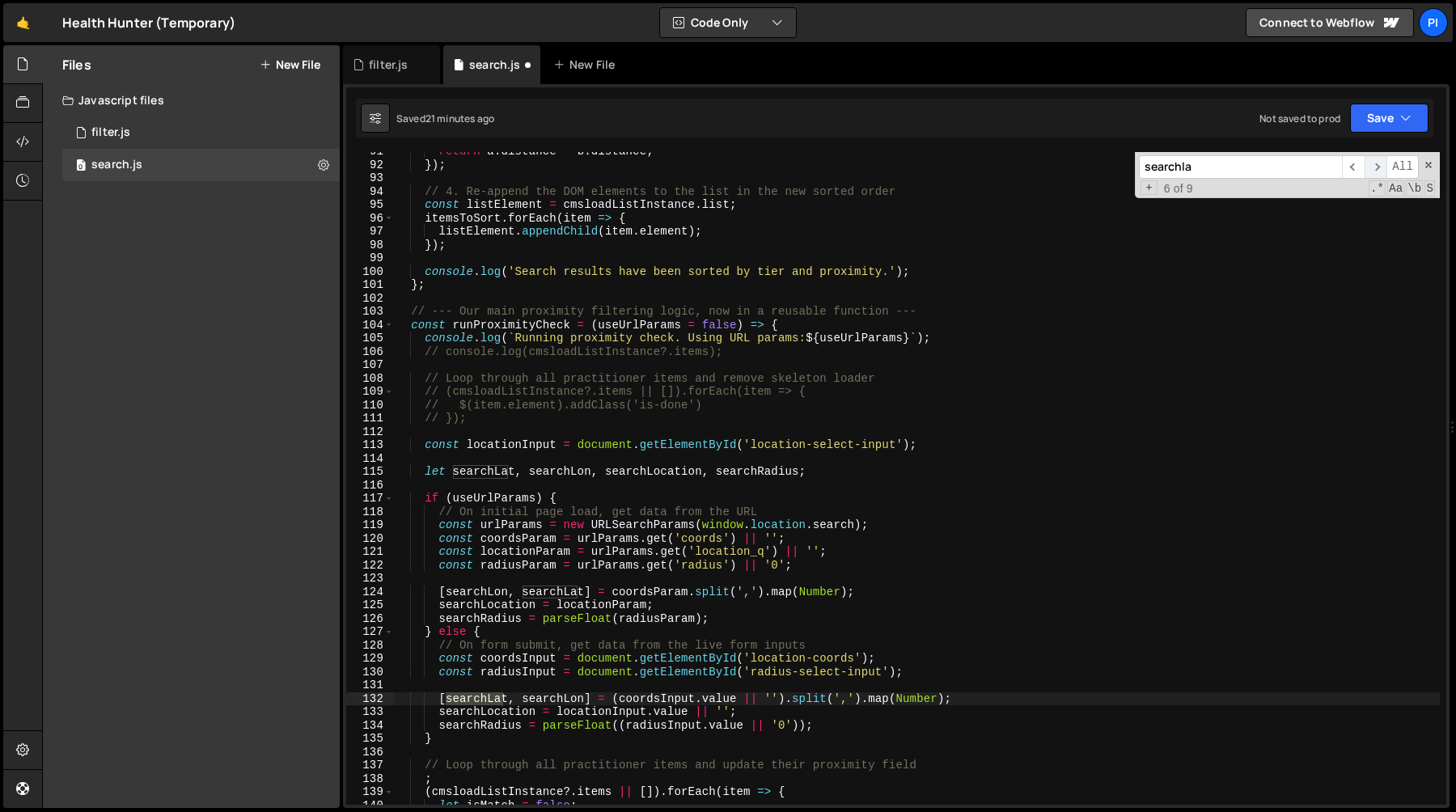
click at [1375, 167] on span "​" at bounding box center [1375, 167] width 22 height 23
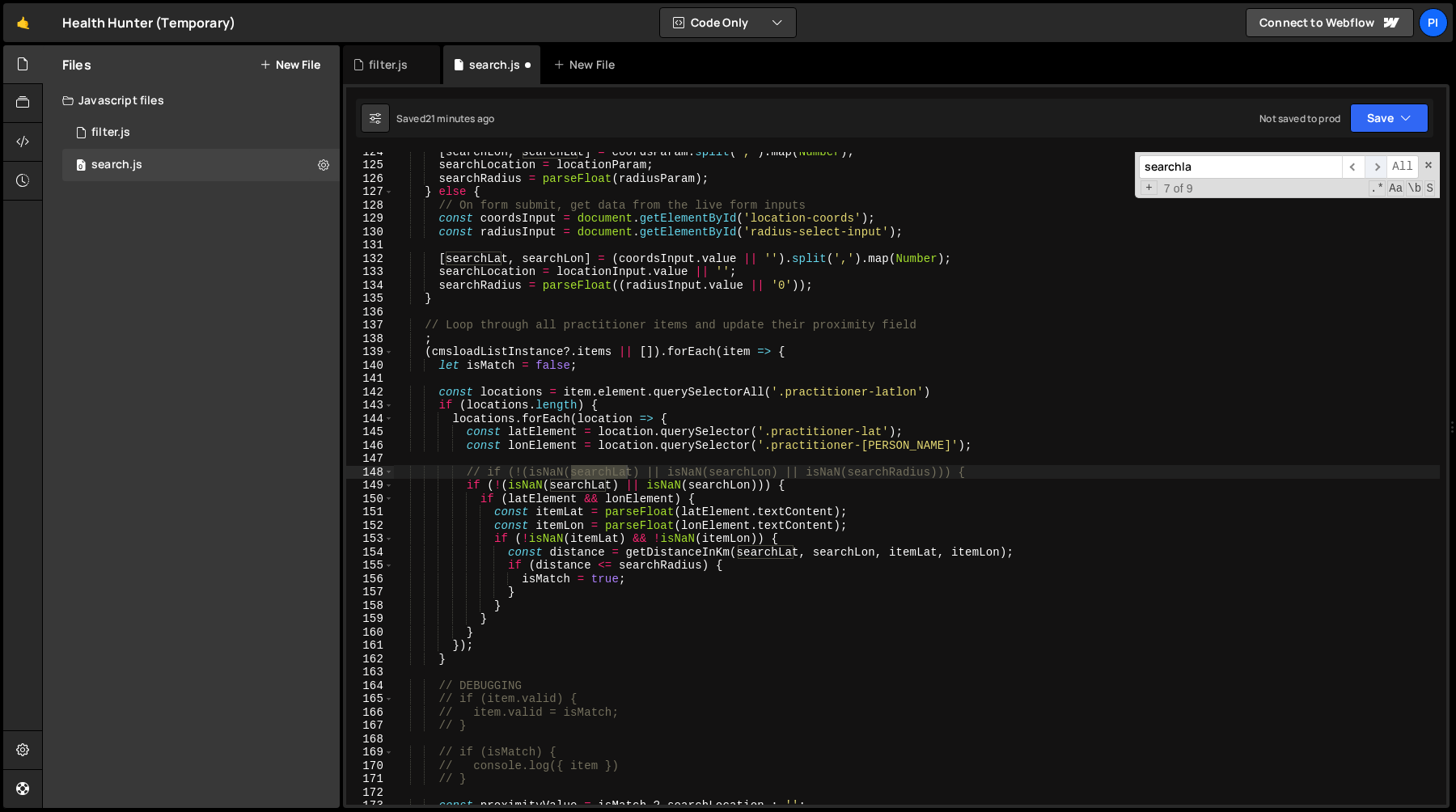
scroll to position [1648, 0]
click at [1346, 164] on span "​" at bounding box center [1352, 167] width 22 height 23
click at [1346, 166] on span "​" at bounding box center [1352, 167] width 22 height 23
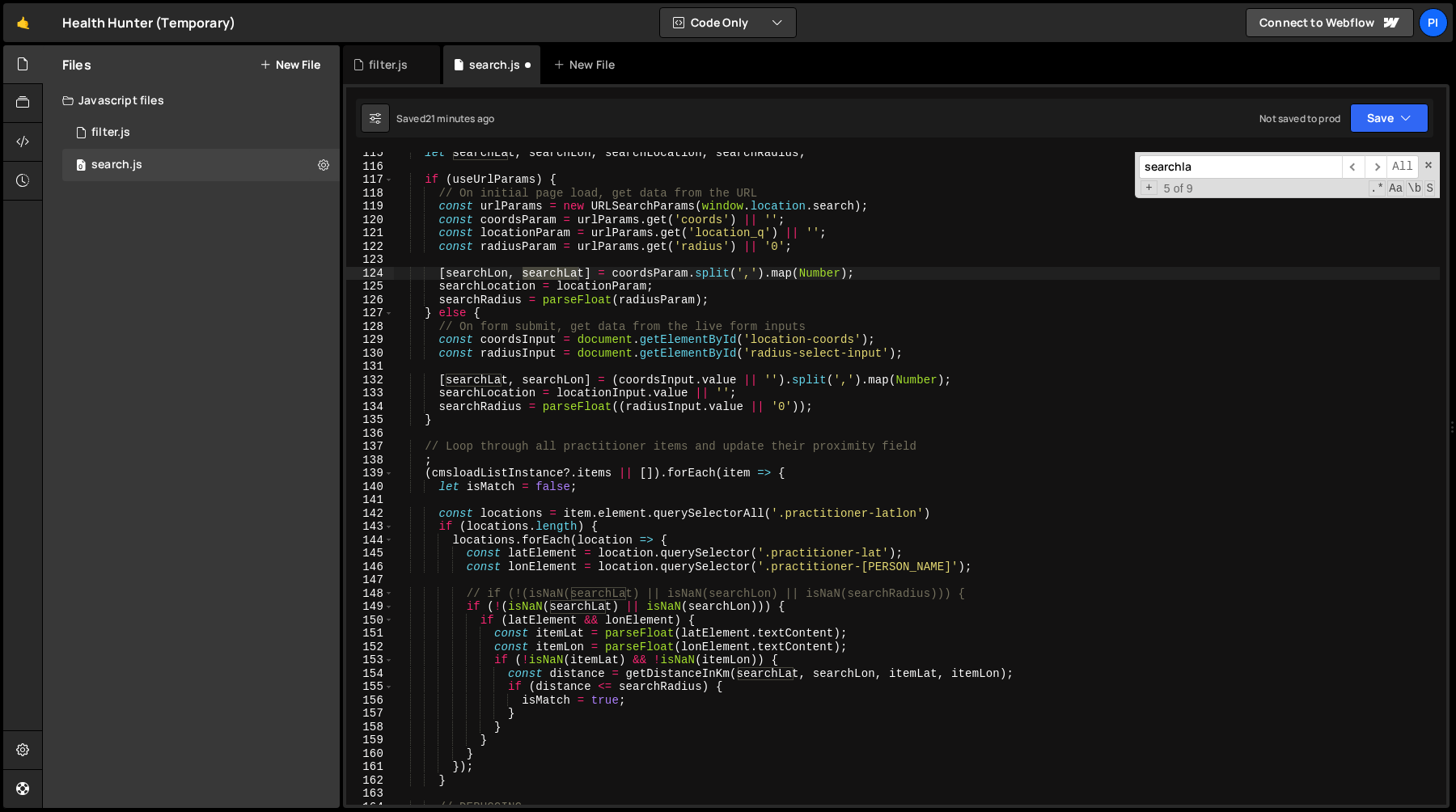
scroll to position [1527, 0]
click at [460, 380] on div "let searchLat , searchLon , searchLocation , searchRadius ; if ( useUrlParams )…" at bounding box center [917, 486] width 1045 height 679
paste textarea "searchLat"
click at [1380, 171] on span "​" at bounding box center [1375, 167] width 22 height 23
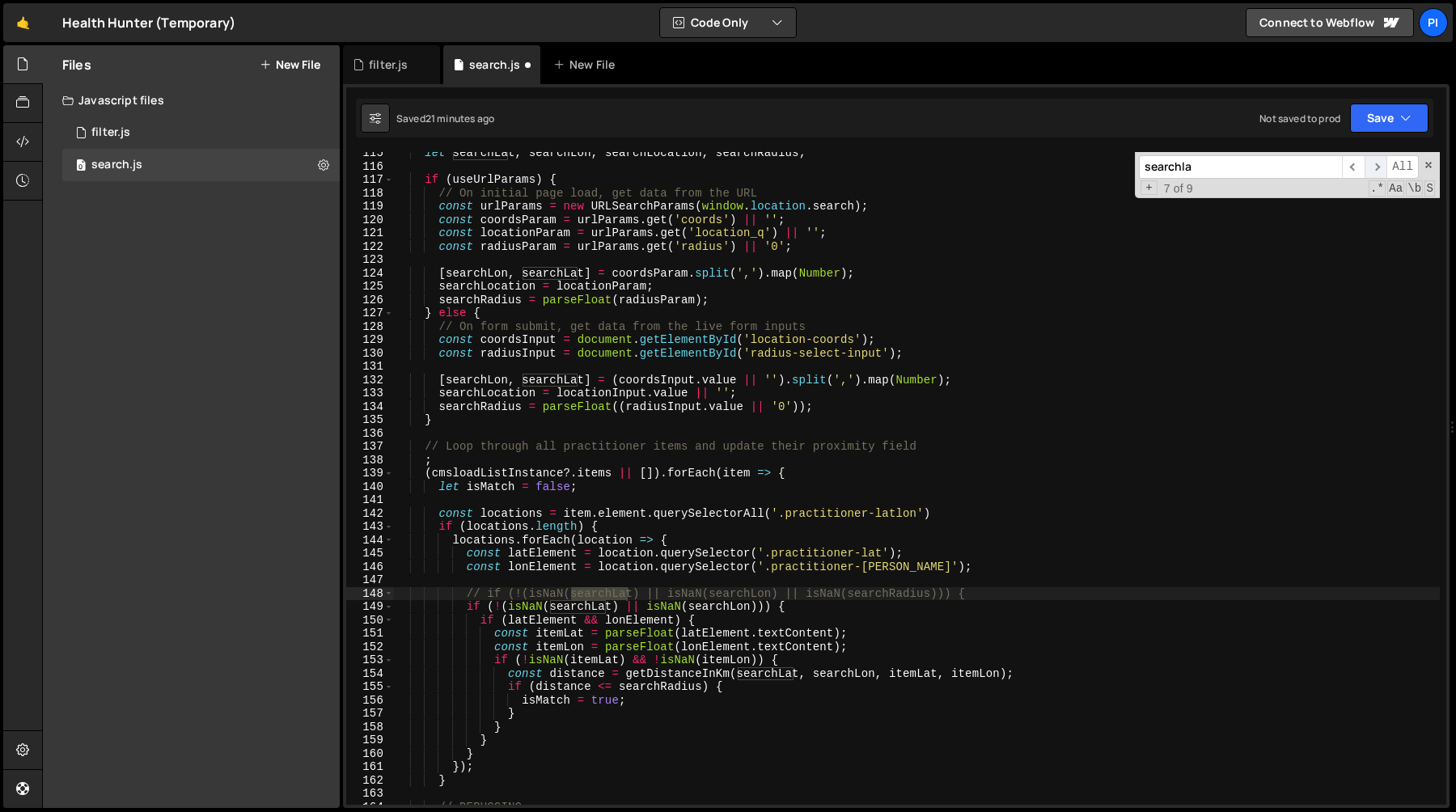
click at [1379, 170] on span "​" at bounding box center [1375, 167] width 22 height 23
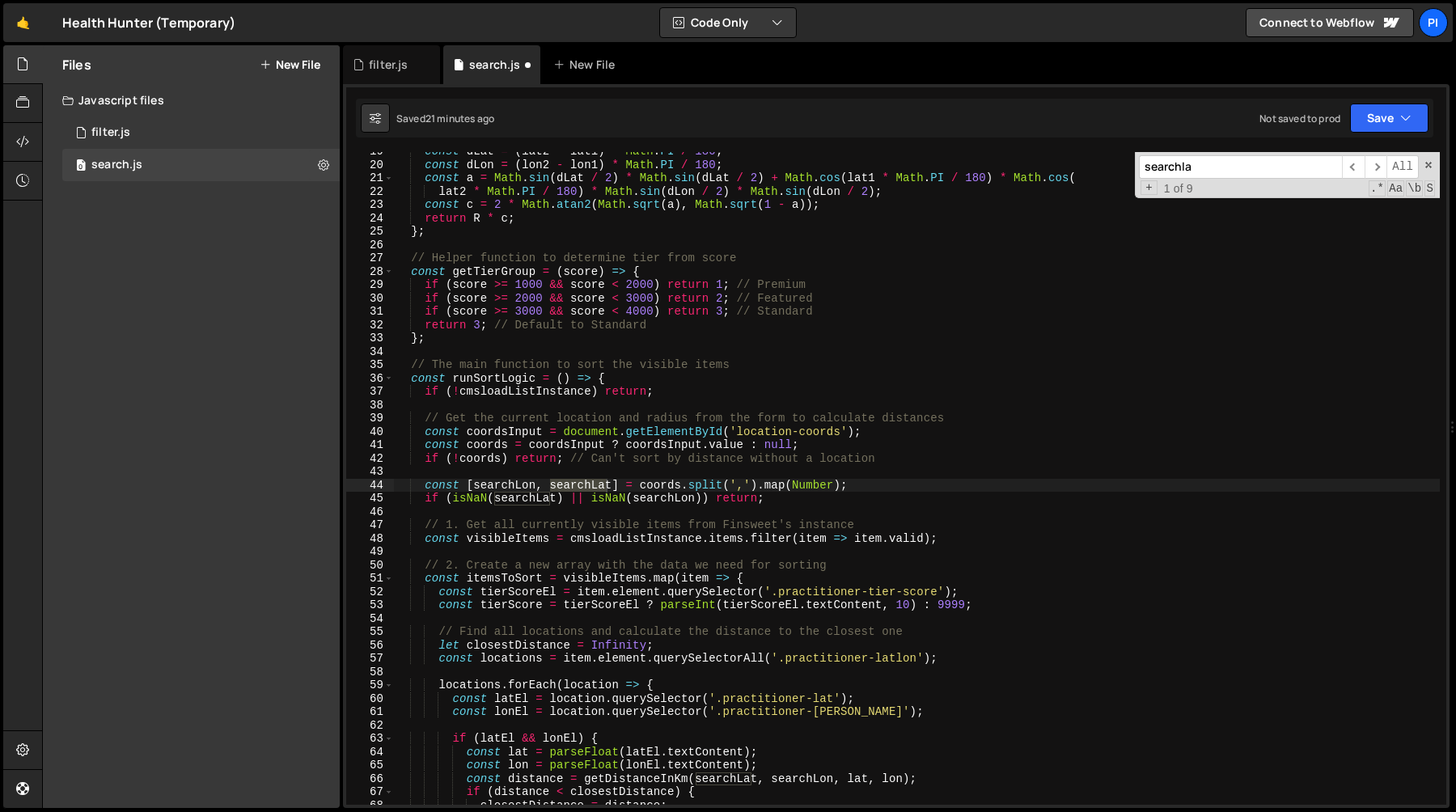
scroll to position [247, 0]
click at [923, 326] on div "const dLat = ( lat2 - lat1 ) * Math . PI / 180 ; const dLon = ( lon2 - lon1 ) *…" at bounding box center [917, 485] width 1045 height 679
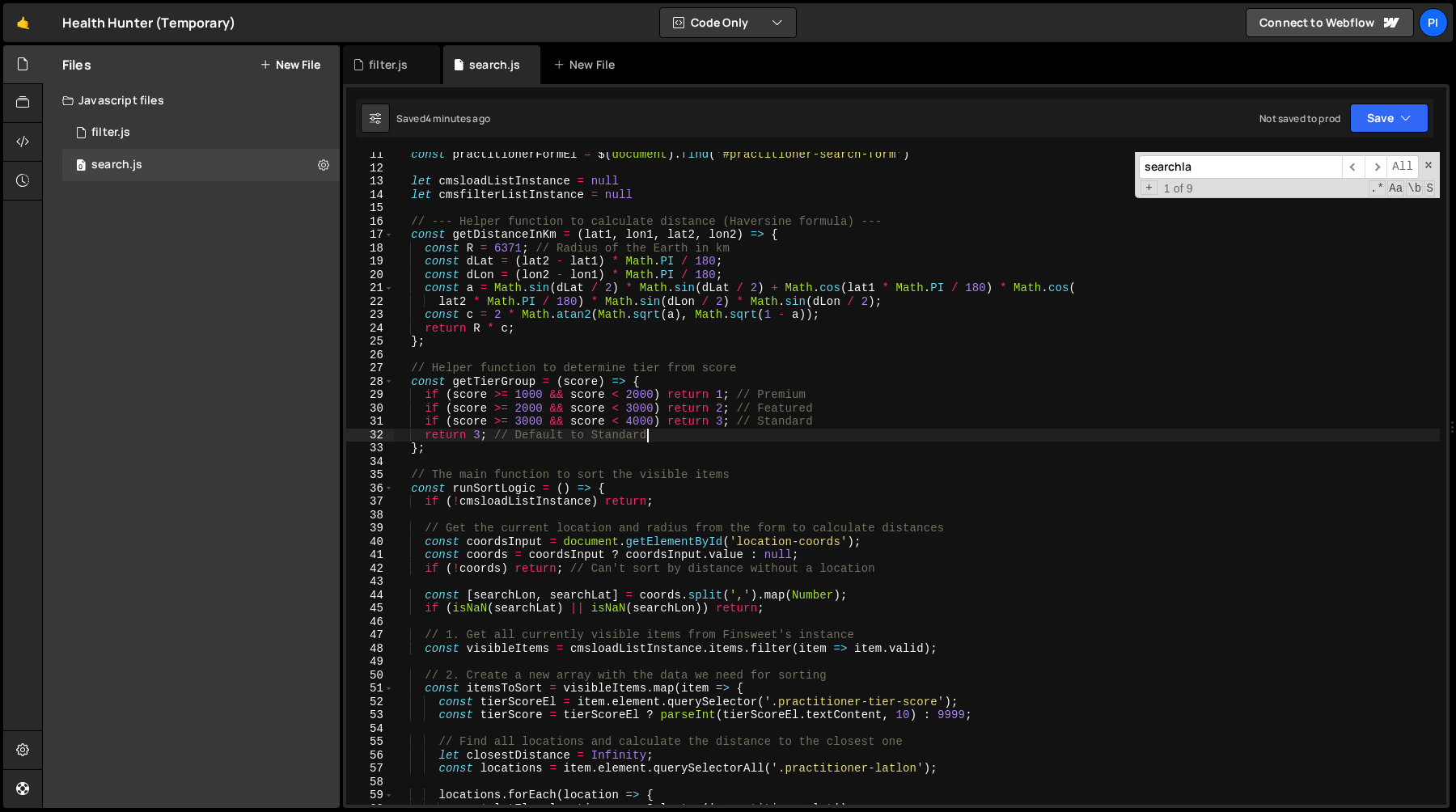
scroll to position [0, 0]
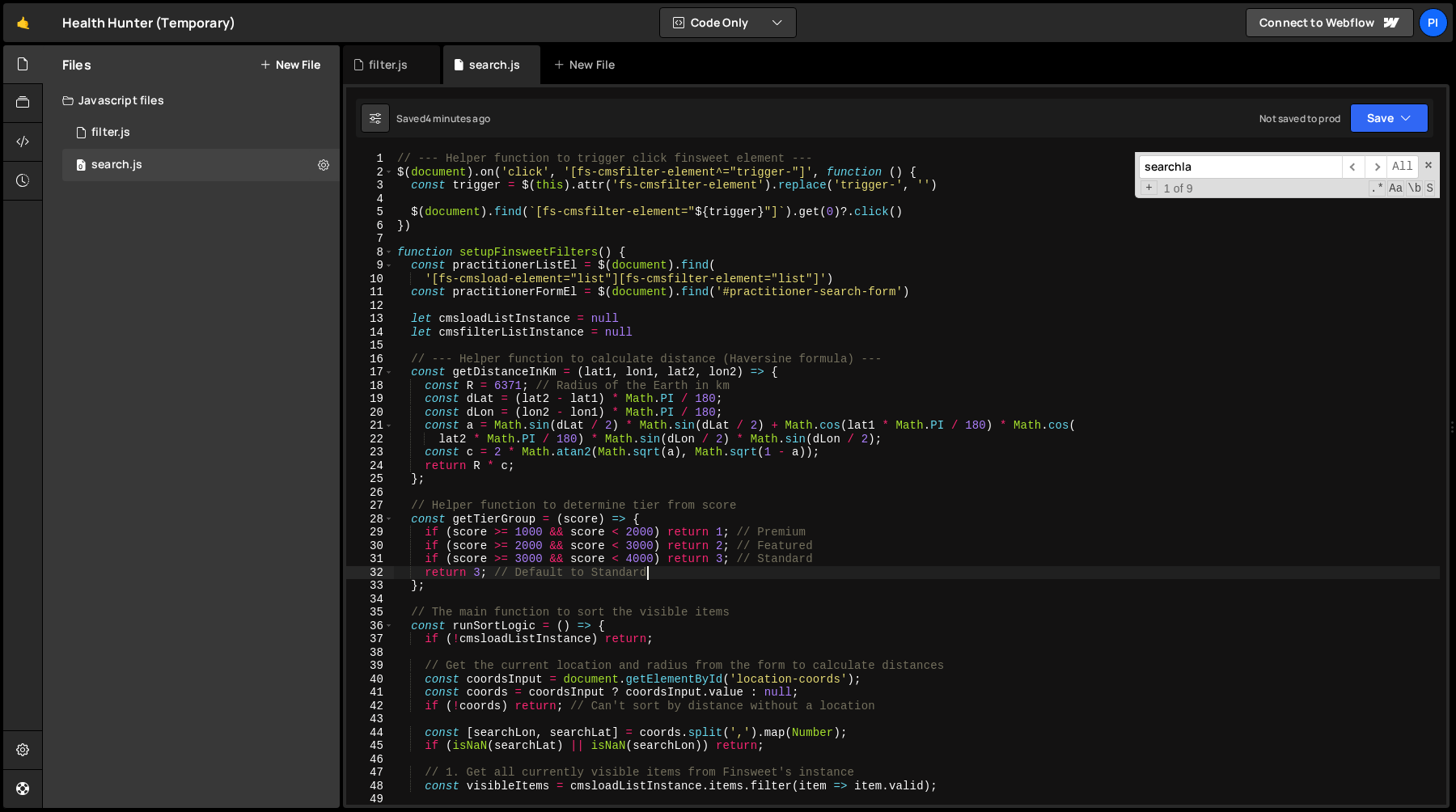
click at [660, 338] on div "// --- Helper function to trigger click finsweet element --- $ ( document ) . o…" at bounding box center [917, 491] width 1045 height 679
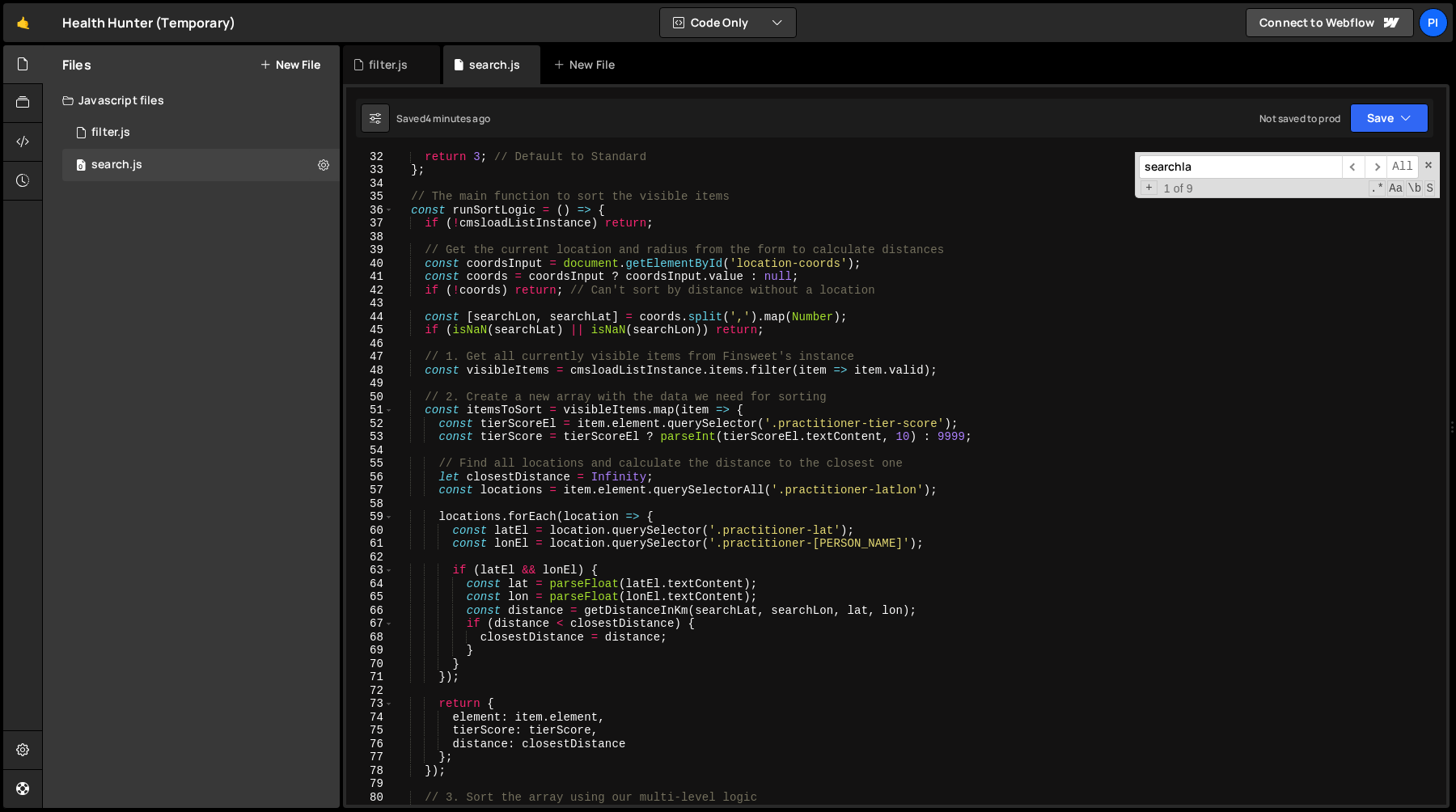
scroll to position [419, 0]
click at [489, 206] on div "return 3 ; // Default to Standard } ; // The main function to sort the visible …" at bounding box center [917, 487] width 1045 height 679
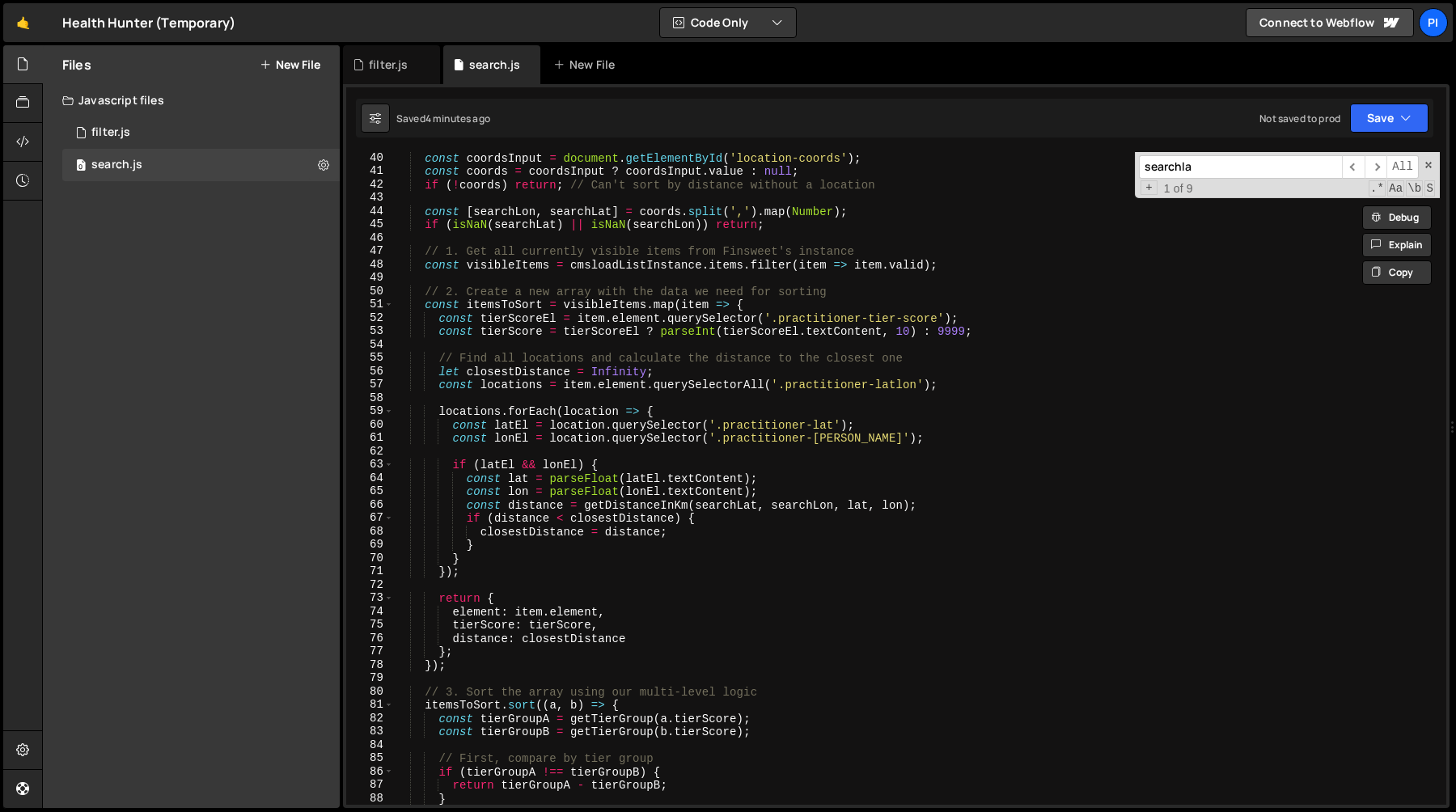
scroll to position [522, 0]
click at [666, 406] on div "const coordsInput = document . getElementById ( 'location-coords' ) ; const coo…" at bounding box center [917, 490] width 1045 height 679
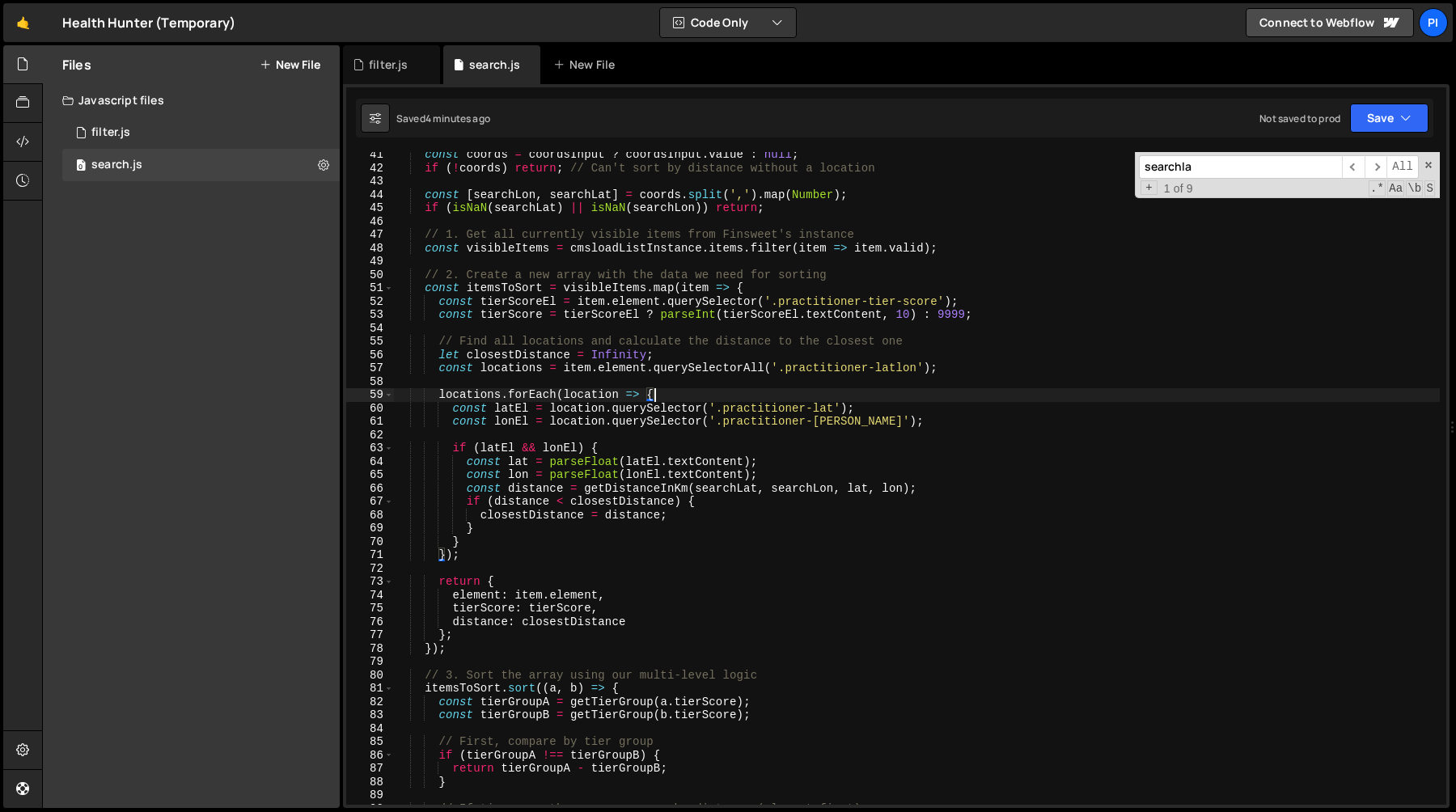
scroll to position [546, 0]
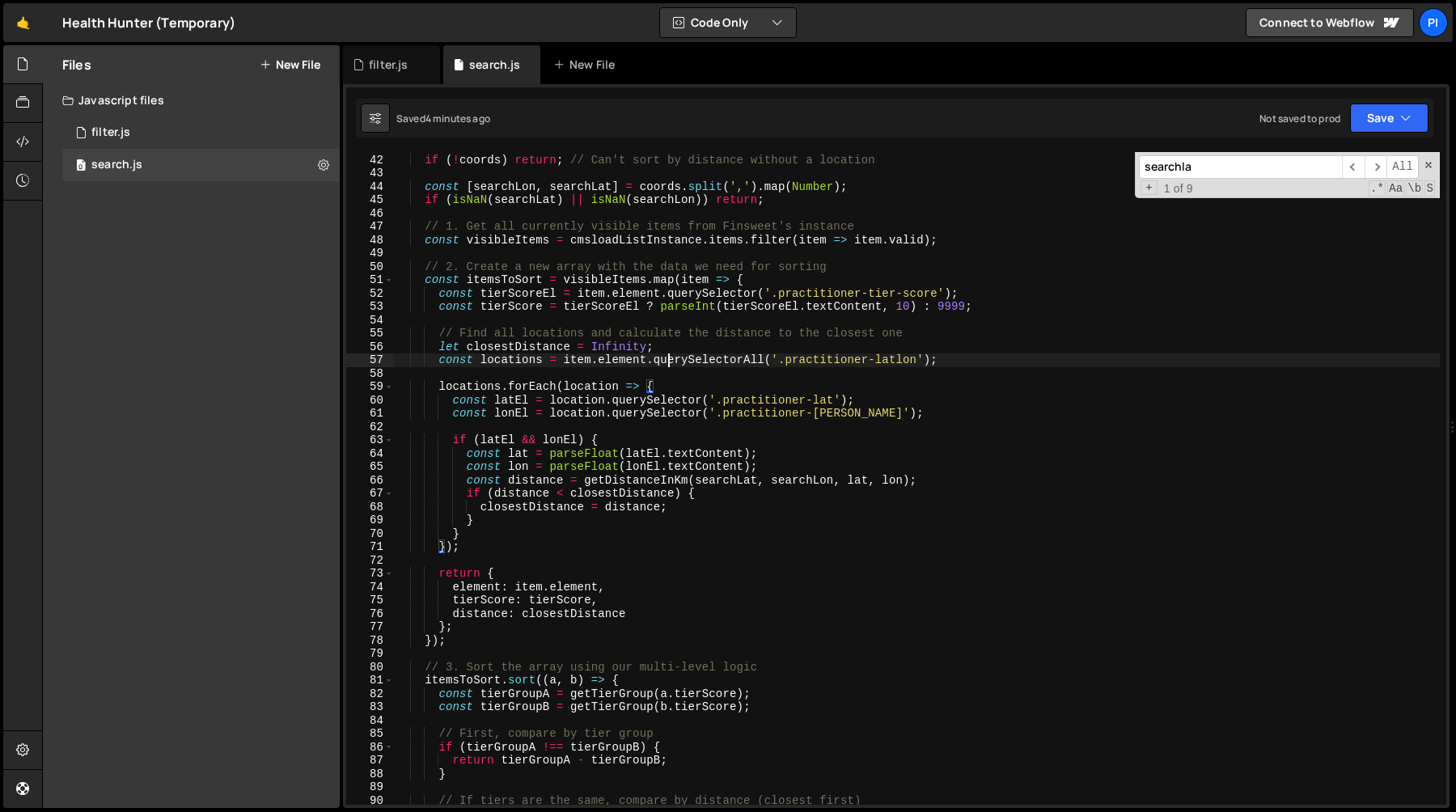
click at [669, 359] on div "const coords = coordsInput ? coordsInput . value : null ; if ( ! coords ) retur…" at bounding box center [917, 480] width 1045 height 679
click at [496, 282] on div "const coords = coordsInput ? coordsInput . value : null ; if ( ! coords ) retur…" at bounding box center [917, 480] width 1045 height 679
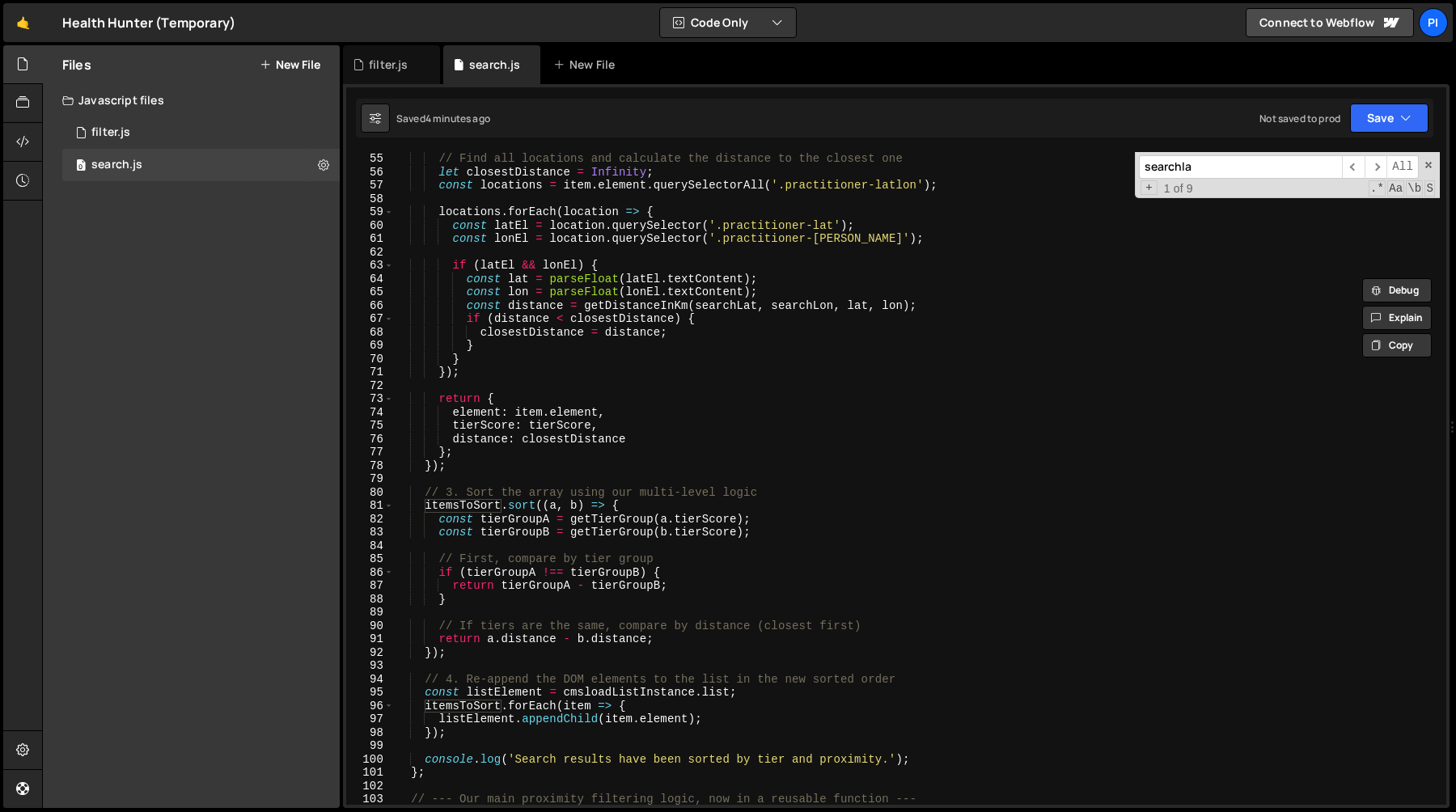
scroll to position [749, 0]
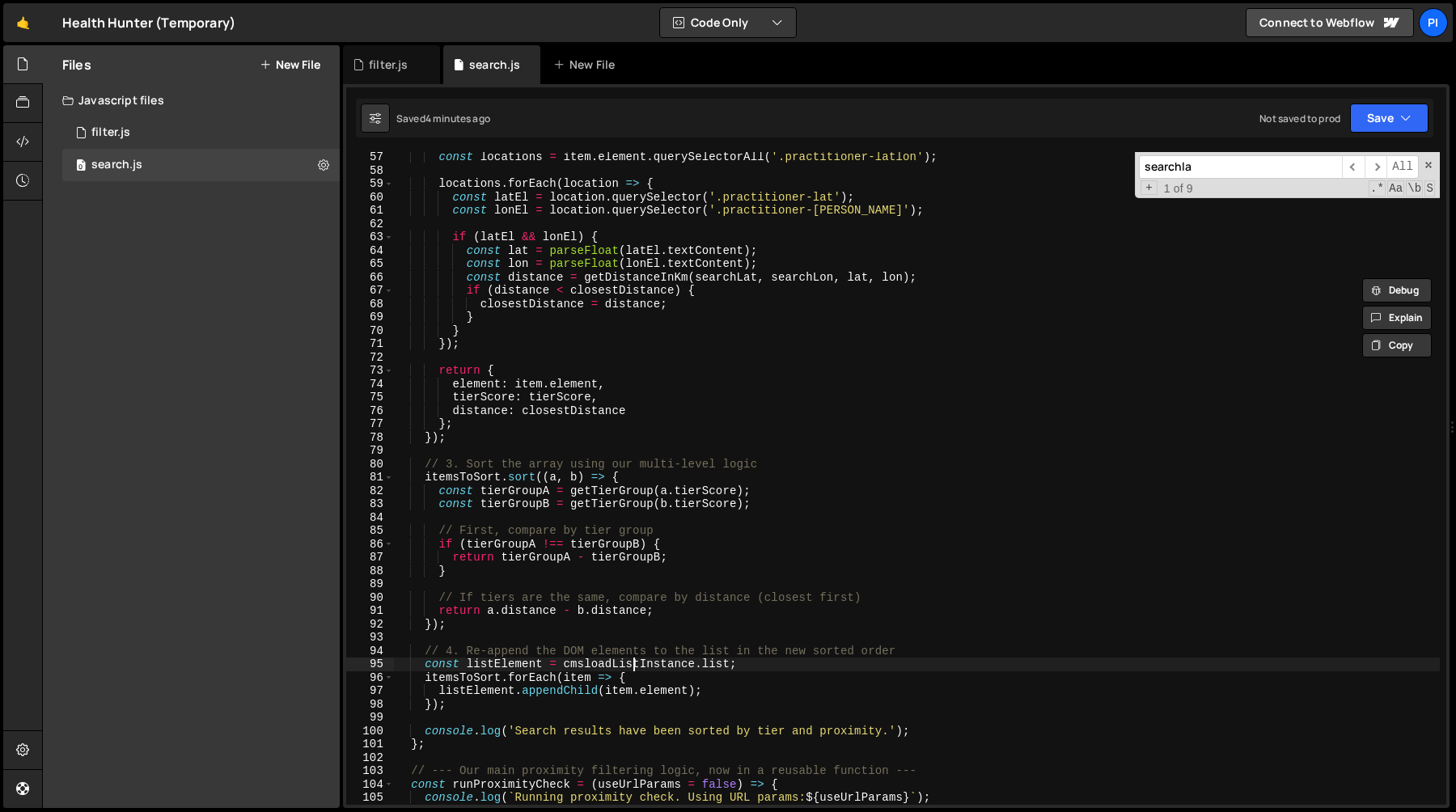
click at [633, 659] on div "const locations = item . element . querySelectorAll ( '.practitioner-latlon' ) …" at bounding box center [917, 490] width 1045 height 679
click at [532, 547] on div "const locations = item . element . querySelectorAll ( '.practitioner-latlon' ) …" at bounding box center [917, 490] width 1045 height 679
click at [570, 547] on div "const locations = item . element . querySelectorAll ( '.practitioner-latlon' ) …" at bounding box center [917, 490] width 1045 height 679
click at [506, 547] on div "const locations = item . element . querySelectorAll ( '.practitioner-latlon' ) …" at bounding box center [917, 490] width 1045 height 679
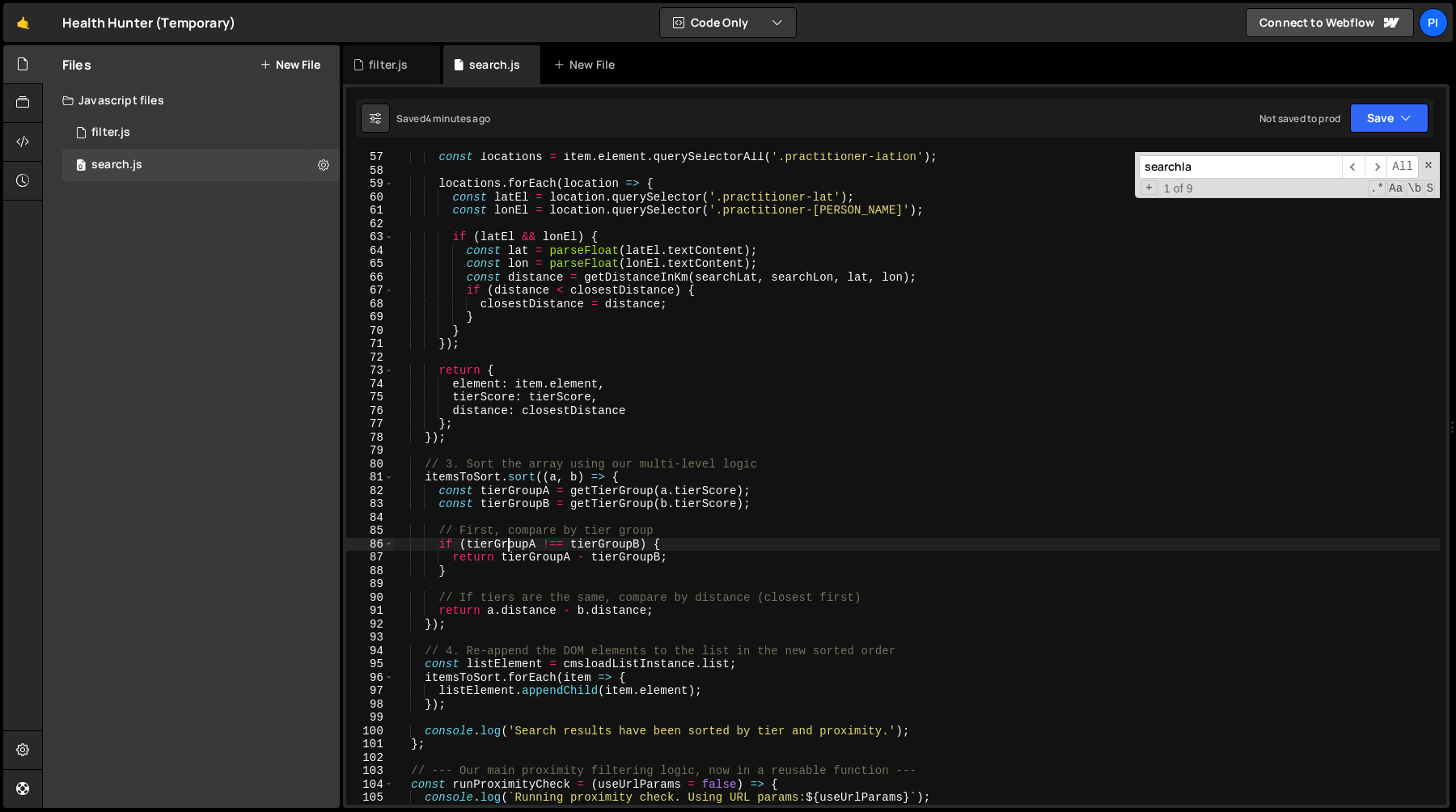
click at [506, 547] on div "const locations = item . element . querySelectorAll ( '.practitioner-latlon' ) …" at bounding box center [917, 490] width 1045 height 679
click at [610, 545] on div "const locations = item . element . querySelectorAll ( '.practitioner-latlon' ) …" at bounding box center [917, 490] width 1045 height 679
click at [525, 614] on div "const locations = item . element . querySelectorAll ( '.practitioner-latlon' ) …" at bounding box center [917, 490] width 1045 height 679
click at [519, 540] on div "const locations = item . element . querySelectorAll ( '.practitioner-latlon' ) …" at bounding box center [917, 490] width 1045 height 679
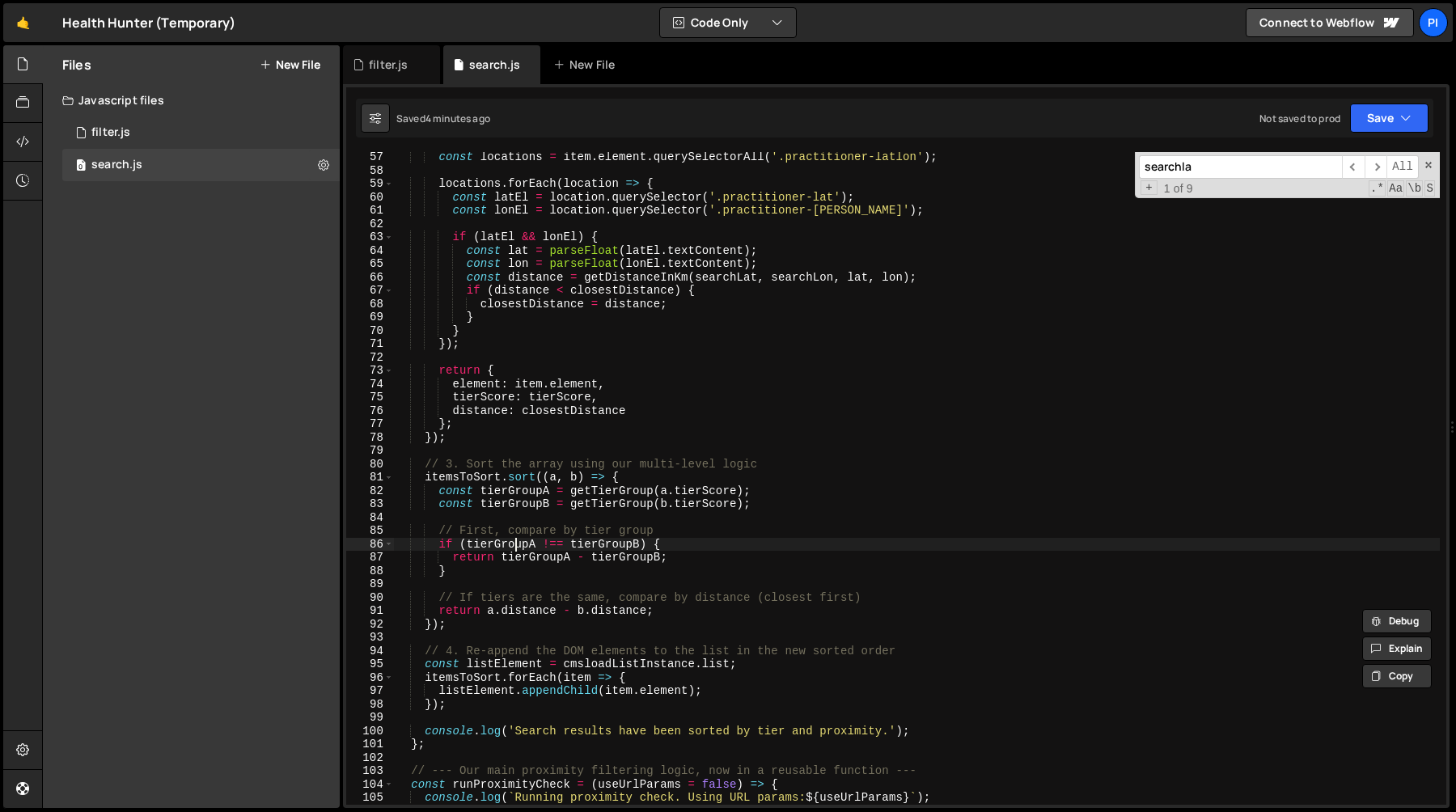
type textarea "if (tierGroupA !== tierGroupB) {"
click at [519, 540] on div "const locations = item . element . querySelectorAll ( '.practitioner-latlon' ) …" at bounding box center [917, 490] width 1045 height 679
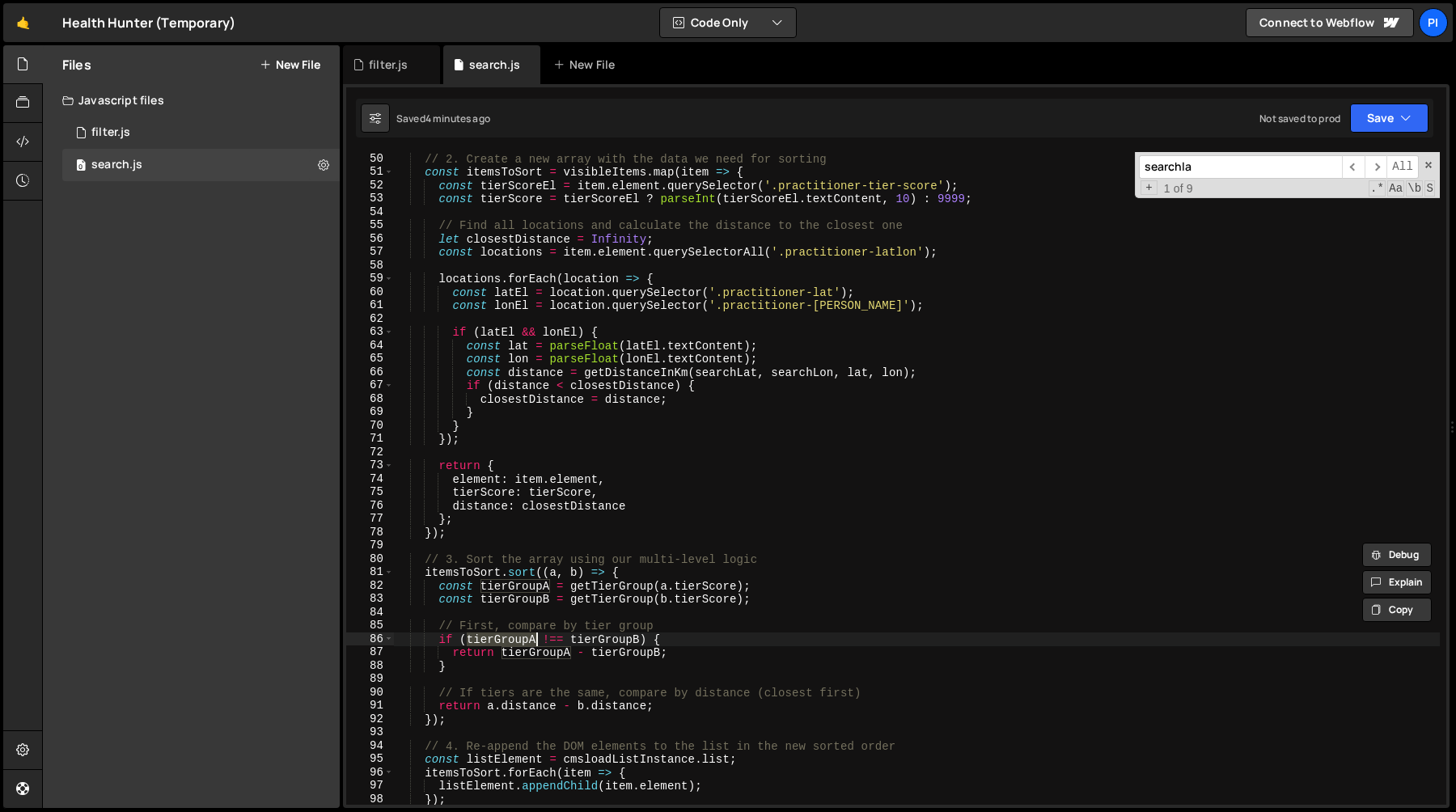
scroll to position [655, 0]
click at [1206, 174] on input "searchla" at bounding box center [1240, 167] width 203 height 23
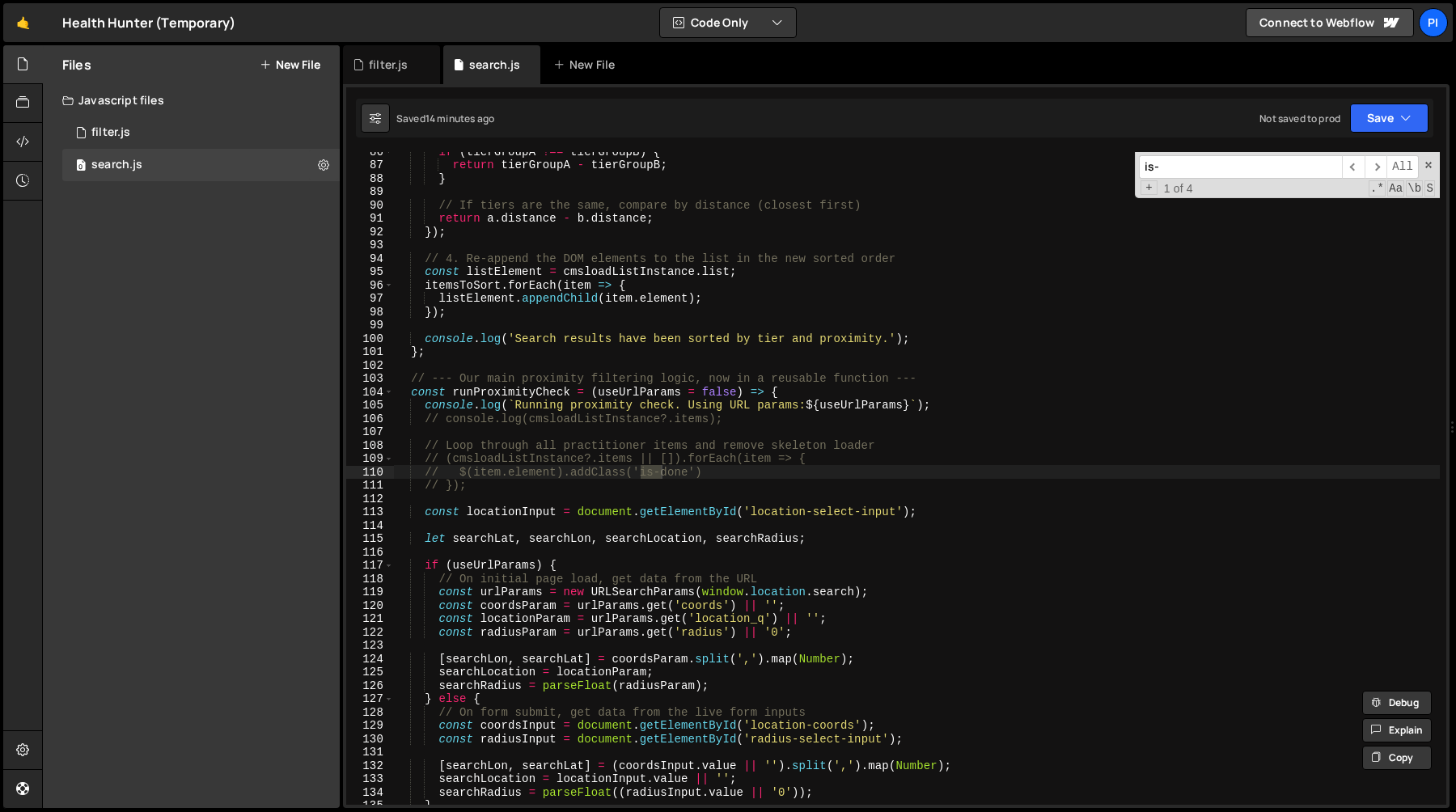
scroll to position [1141, 0]
type input "is-done"
click at [1375, 166] on span "​" at bounding box center [1375, 167] width 22 height 23
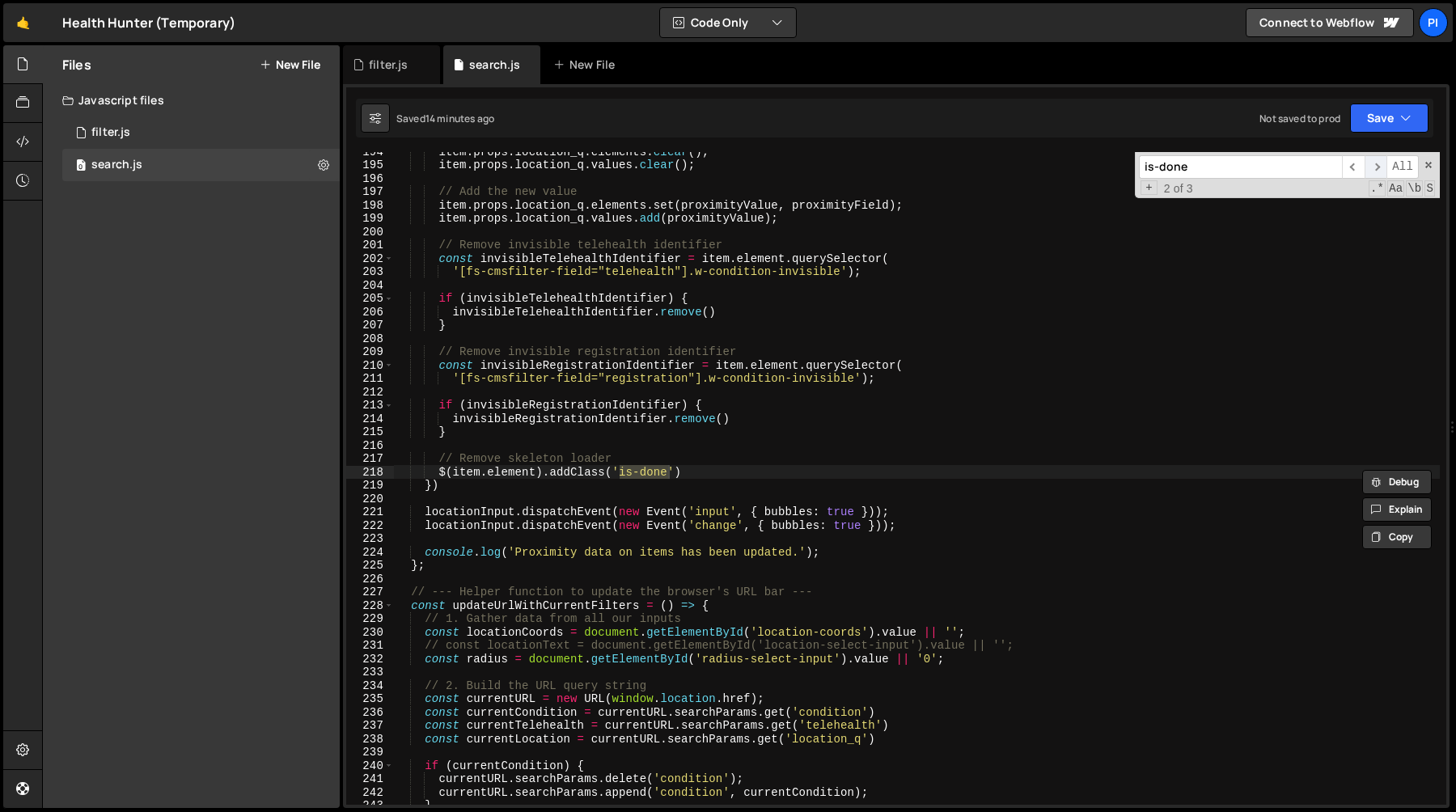
scroll to position [2582, 0]
click at [1375, 166] on span "​" at bounding box center [1375, 167] width 22 height 23
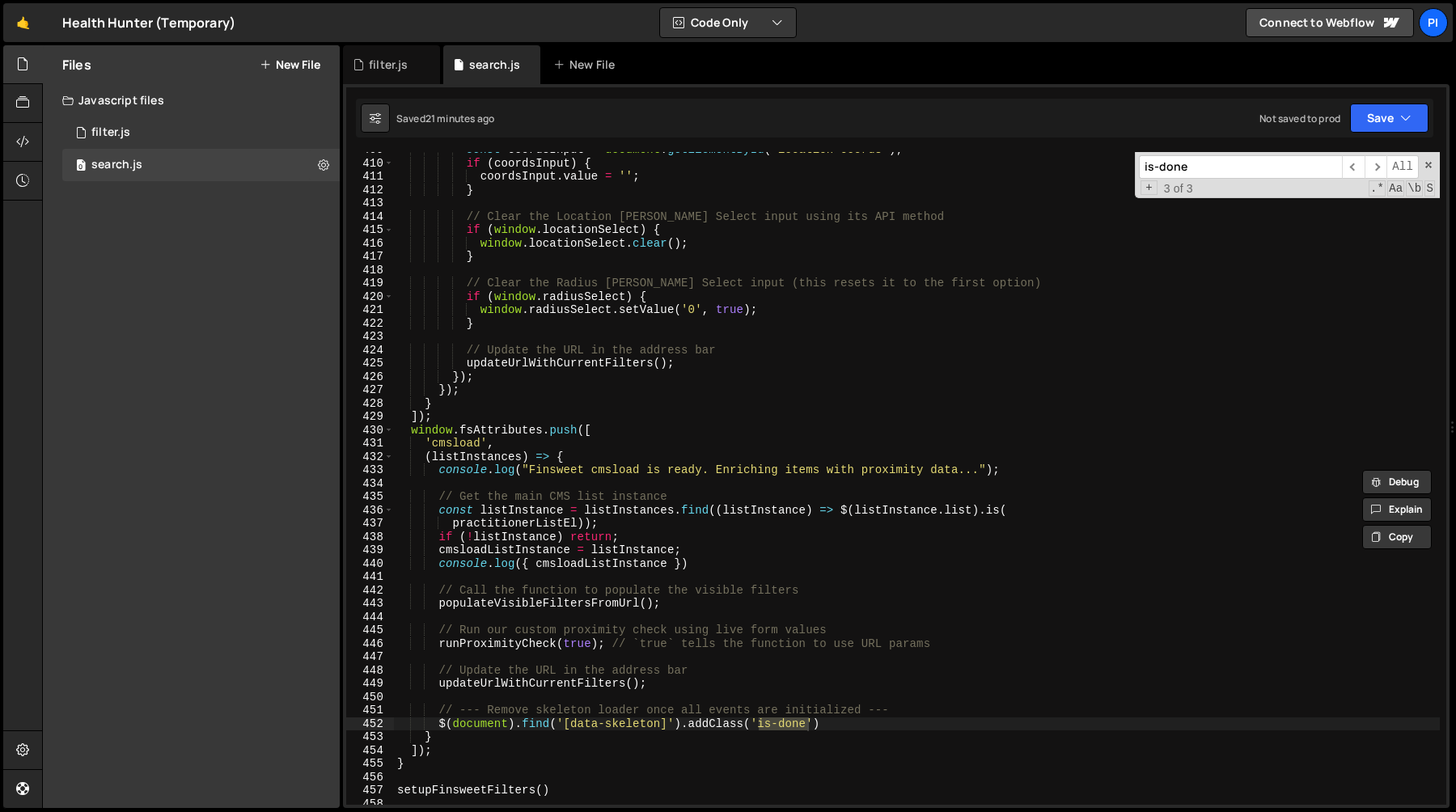
scroll to position [5374, 0]
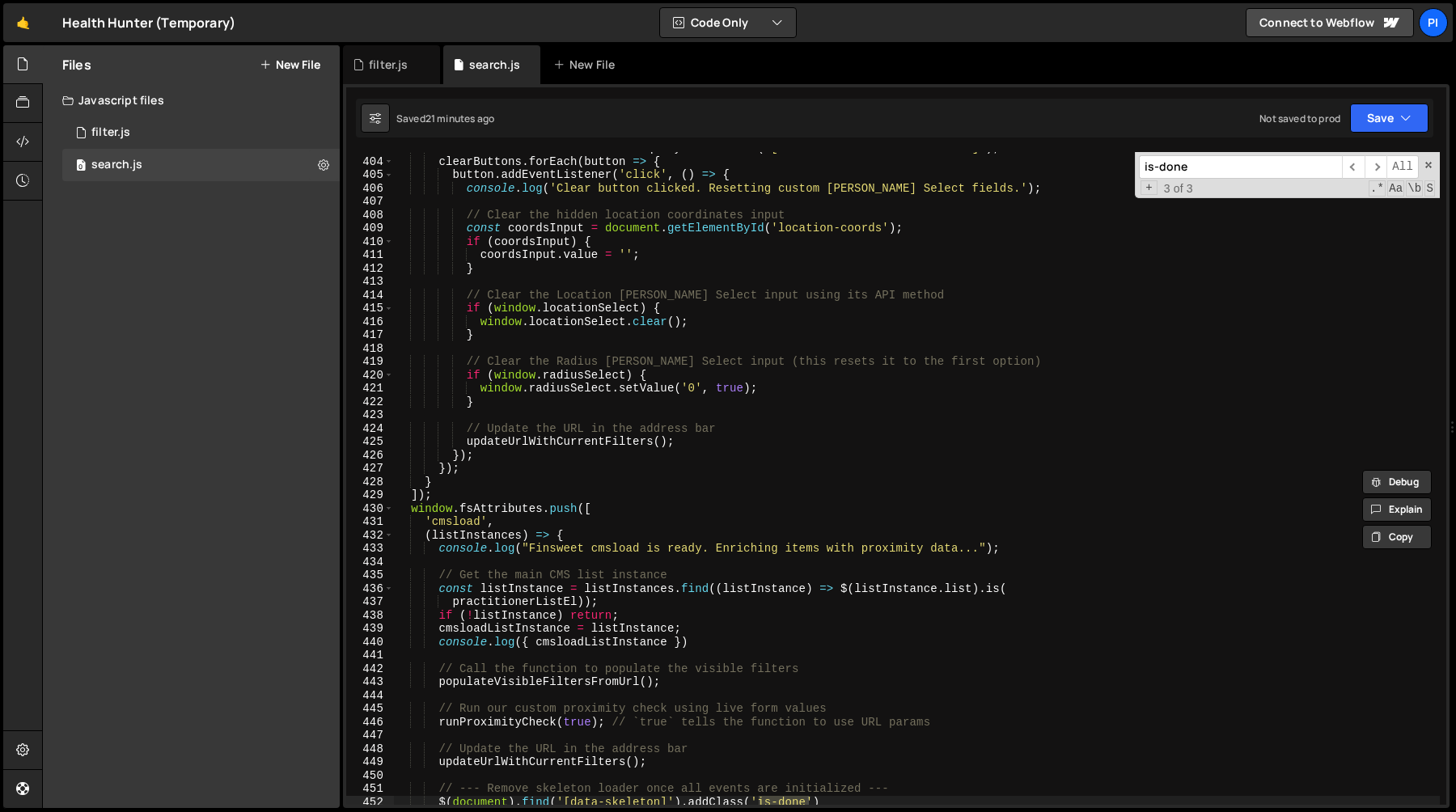
click at [410, 513] on div "const clearButtons = document . querySelectorAll ( '[fs-cmsfilter-element="clea…" at bounding box center [917, 481] width 1045 height 679
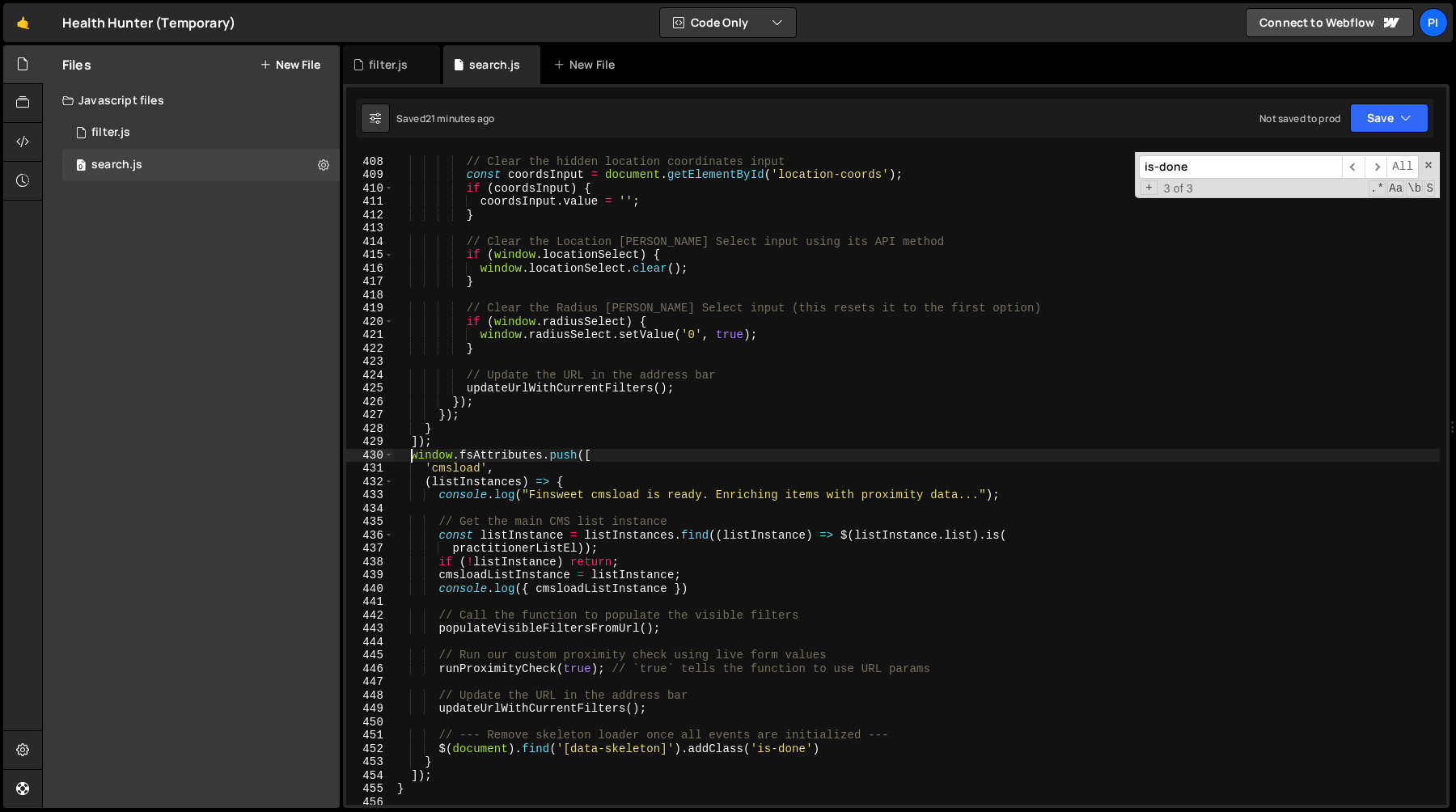
scroll to position [5579, 0]
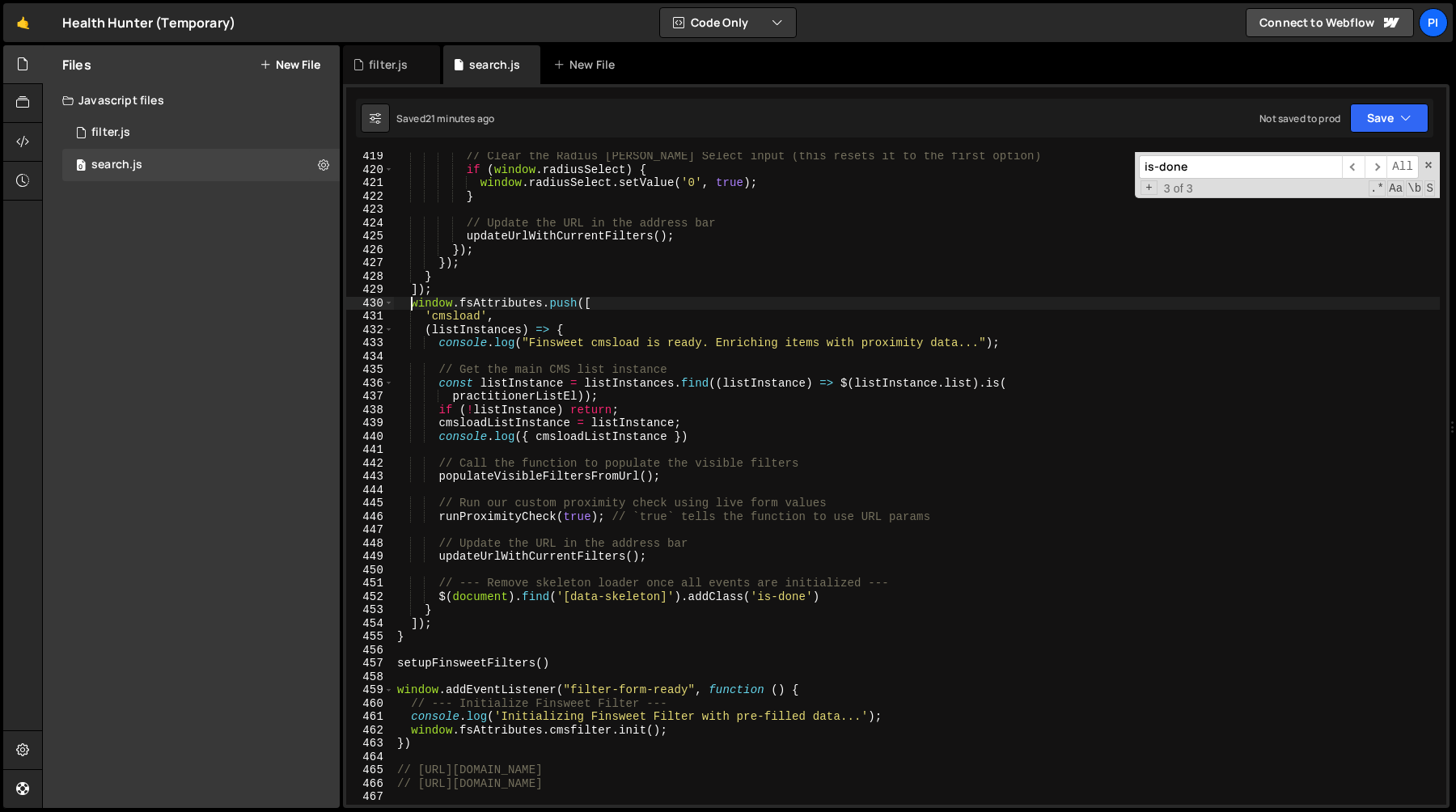
click at [443, 622] on div "// Clear the Radius Tom Select input (this resets it to the first option) if ( …" at bounding box center [917, 489] width 1045 height 679
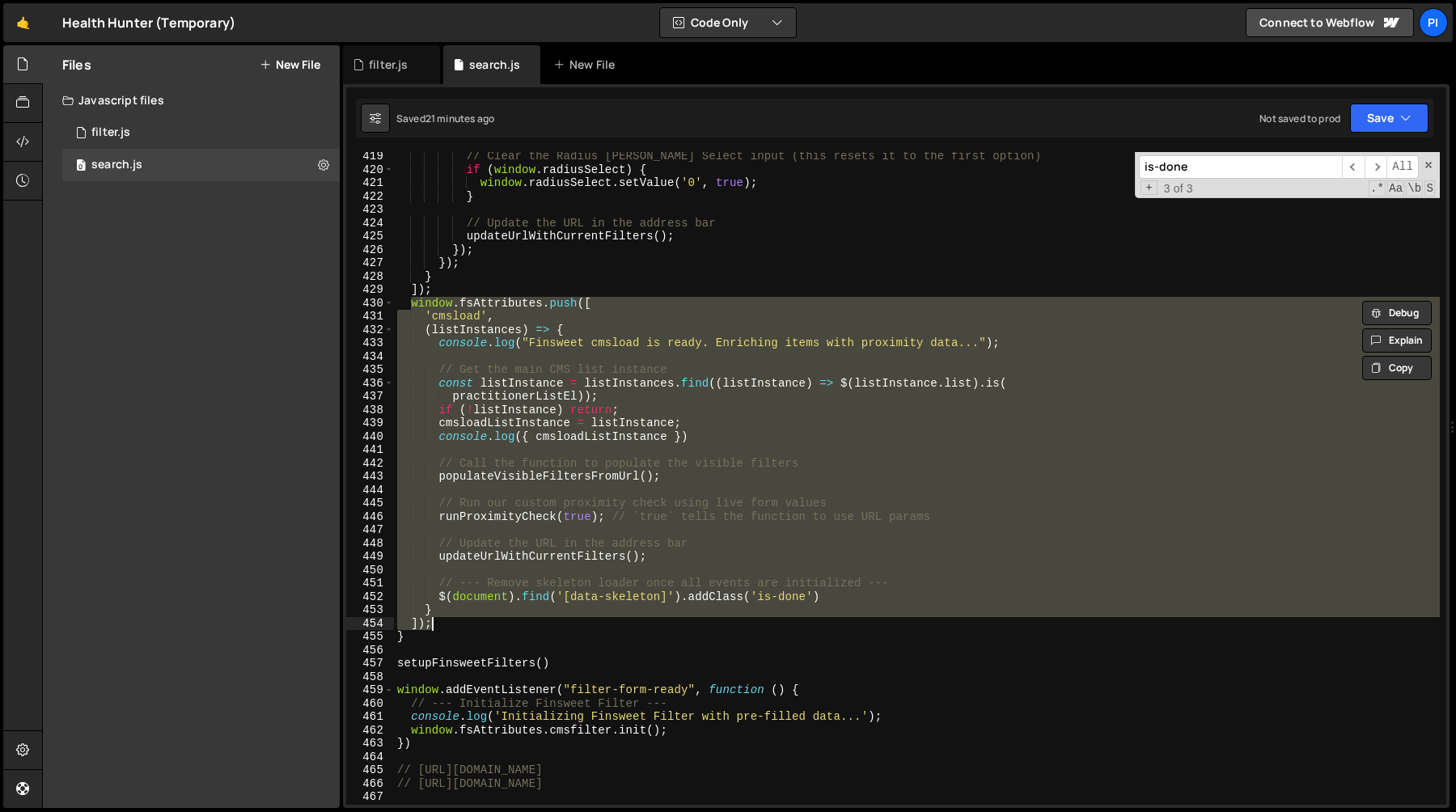
click at [471, 289] on div "// Clear the Radius Tom Select input (this resets it to the first option) if ( …" at bounding box center [917, 489] width 1045 height 679
type textarea "]);"
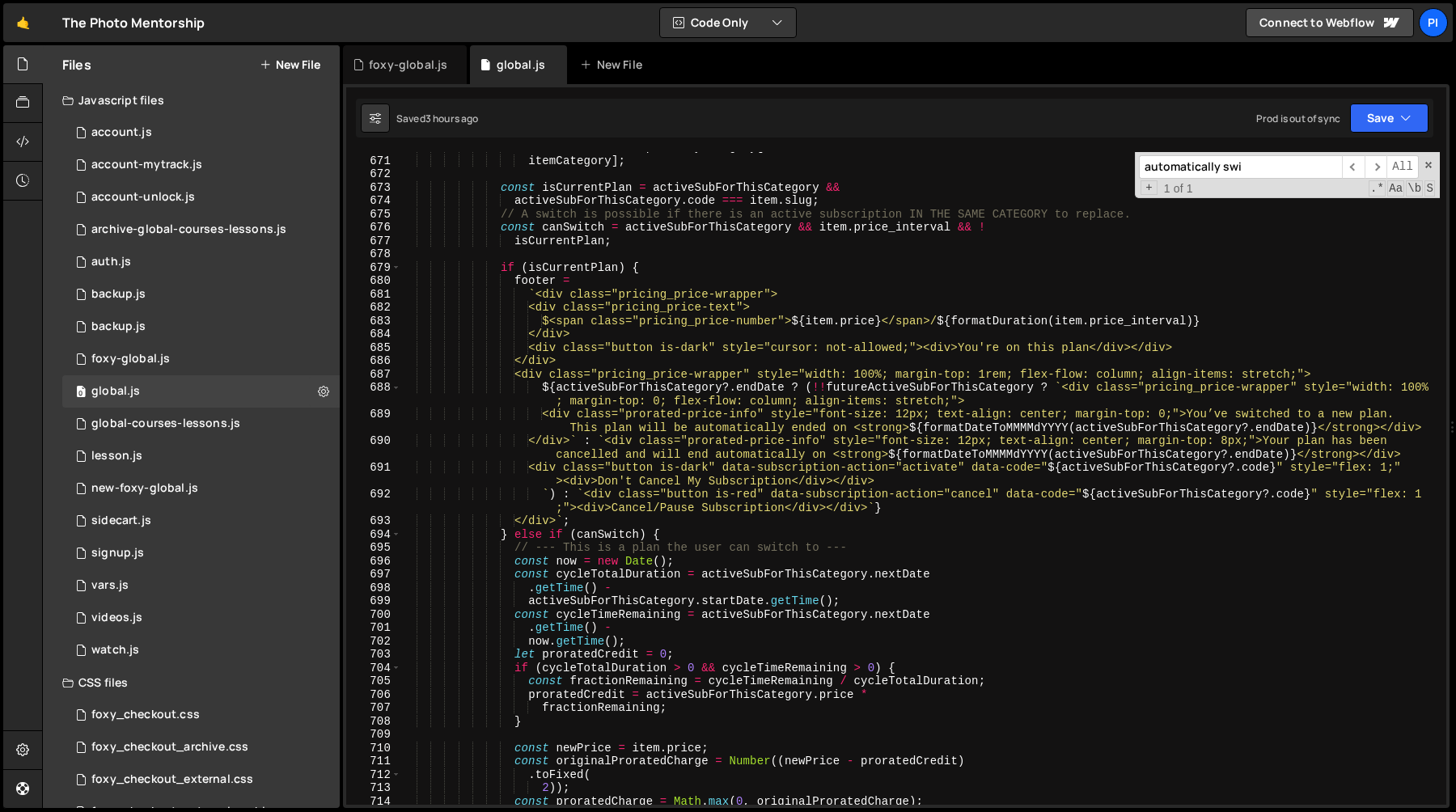
scroll to position [9057, 0]
